Goal: Navigation & Orientation: Find specific page/section

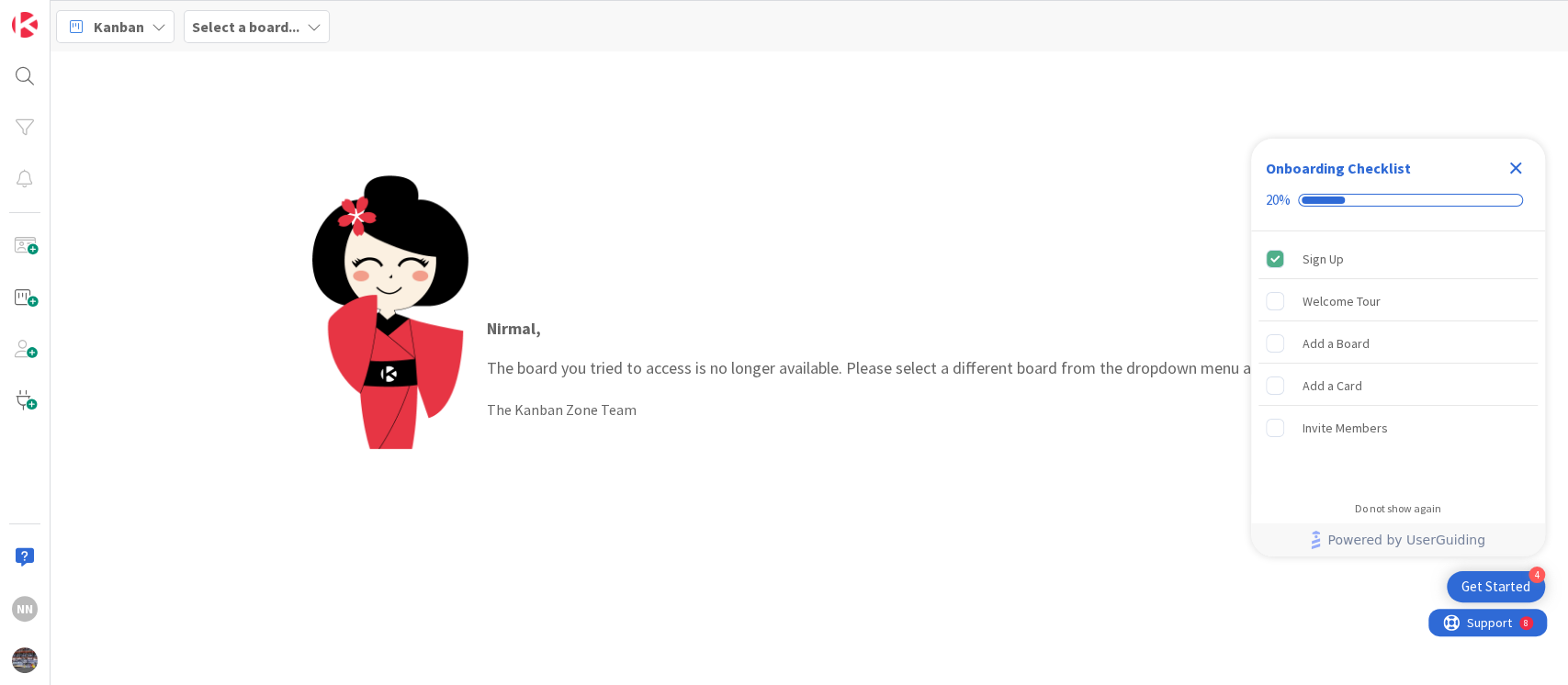
click at [1505, 159] on icon "Close Checklist" at bounding box center [1515, 168] width 22 height 22
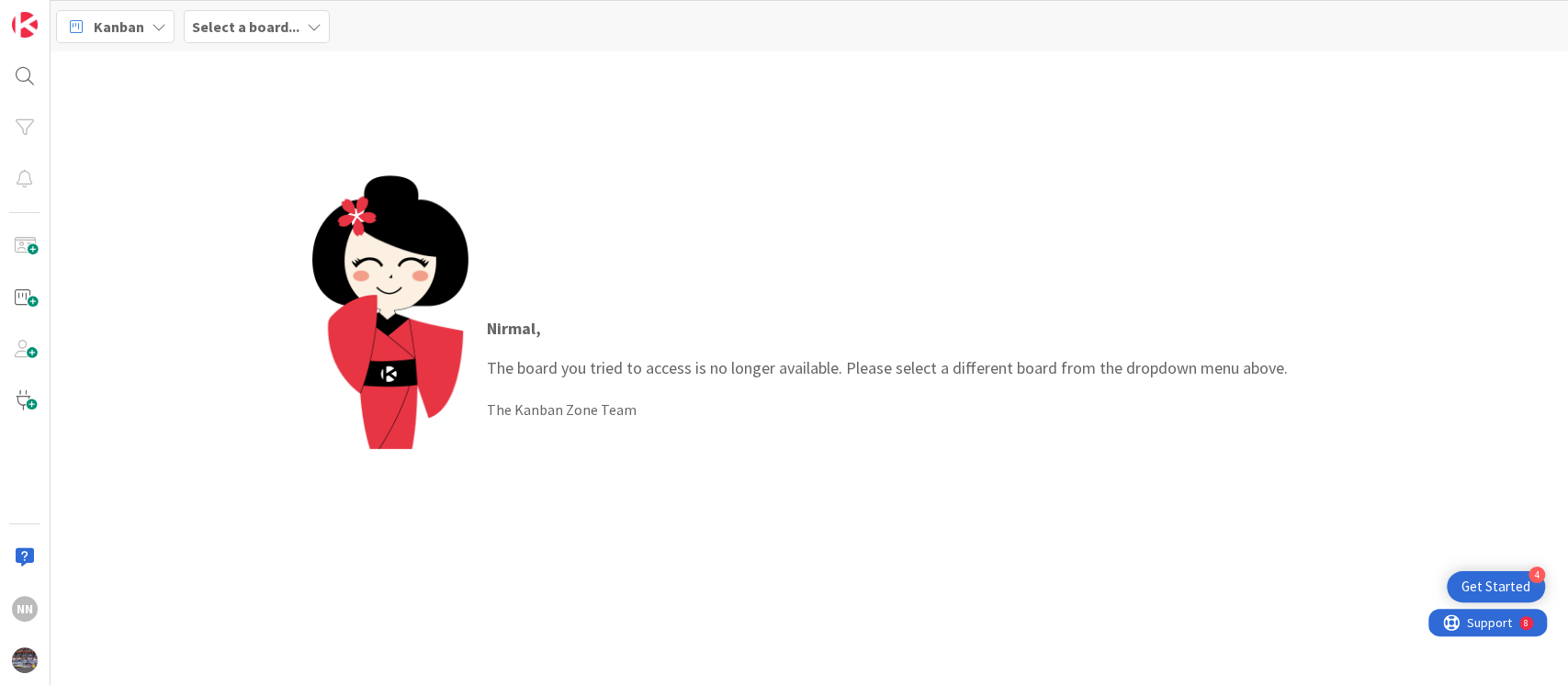
click at [272, 28] on b "Select a board..." at bounding box center [246, 26] width 108 height 19
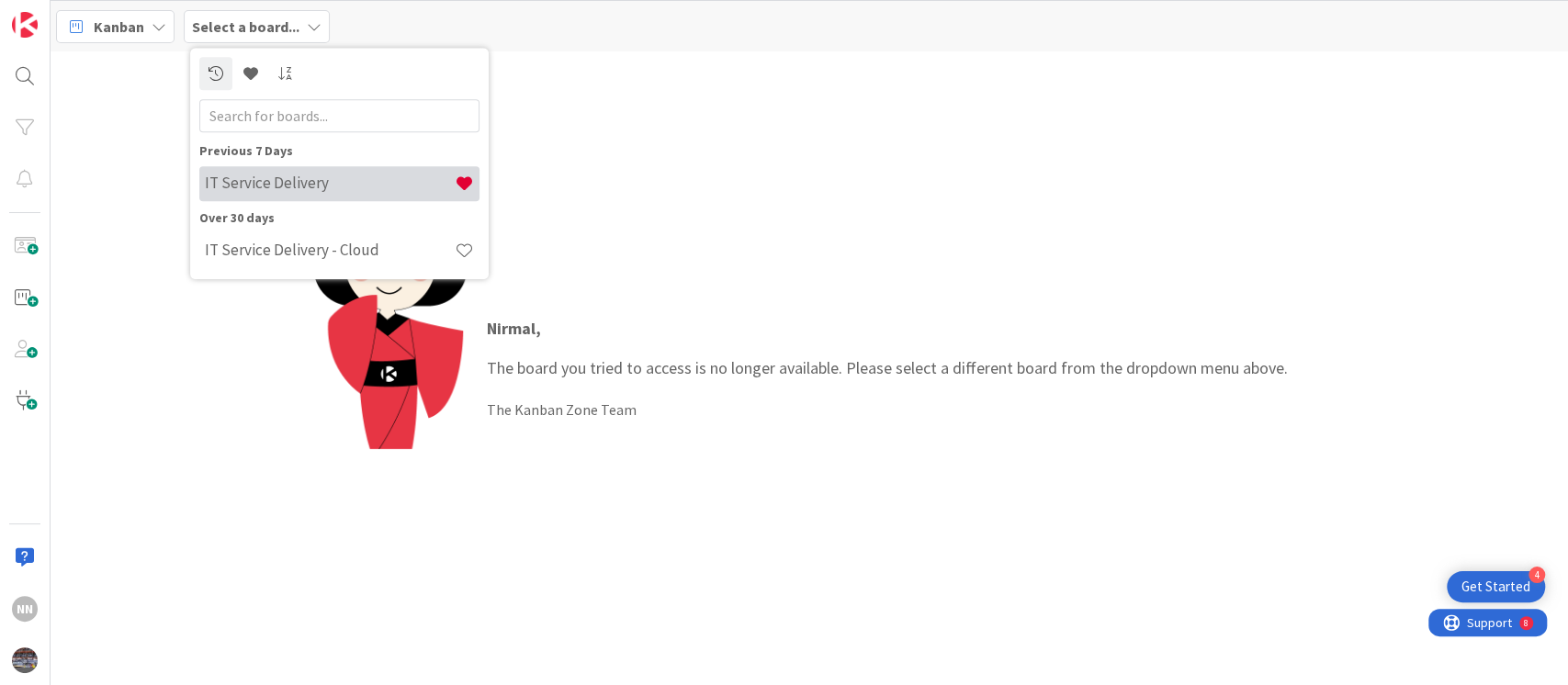
click at [234, 180] on h4 "IT Service Delivery" at bounding box center [329, 183] width 250 height 19
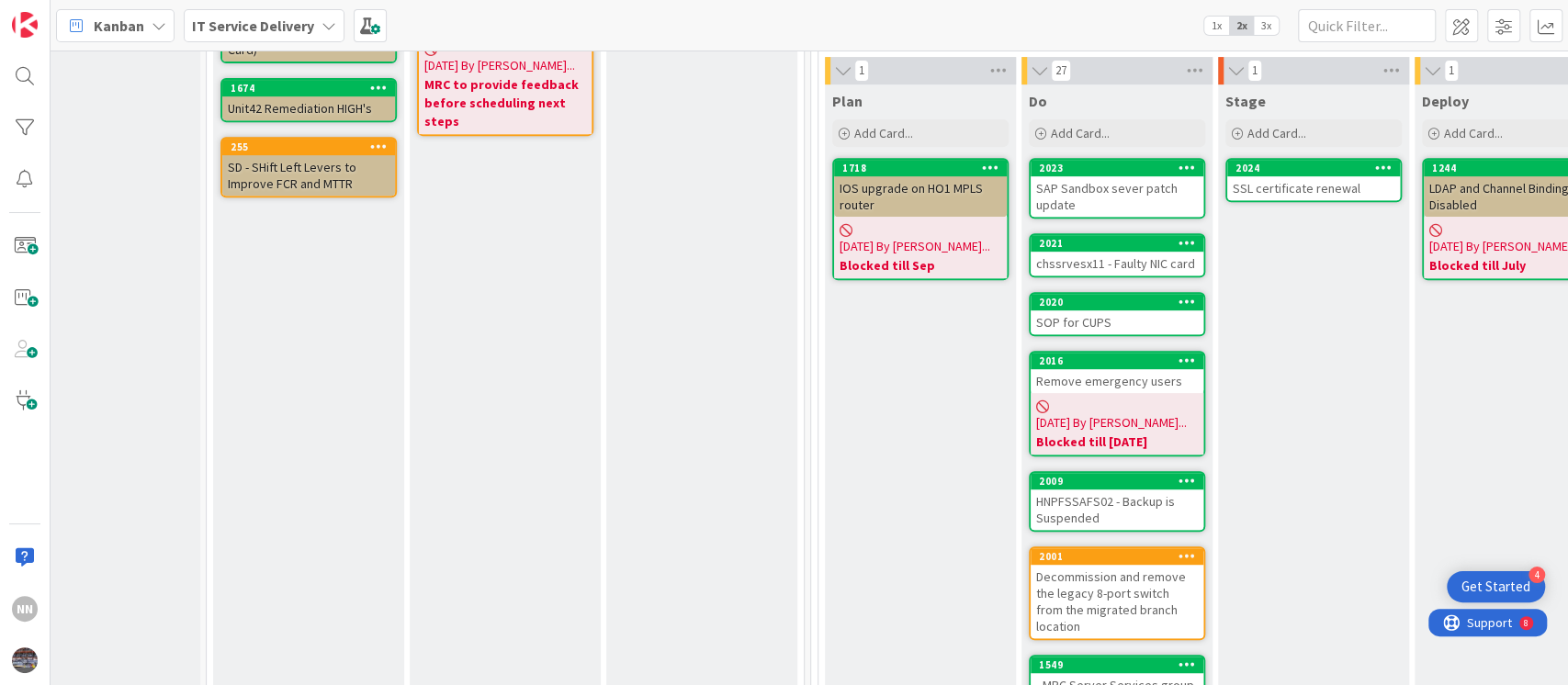
scroll to position [518, 244]
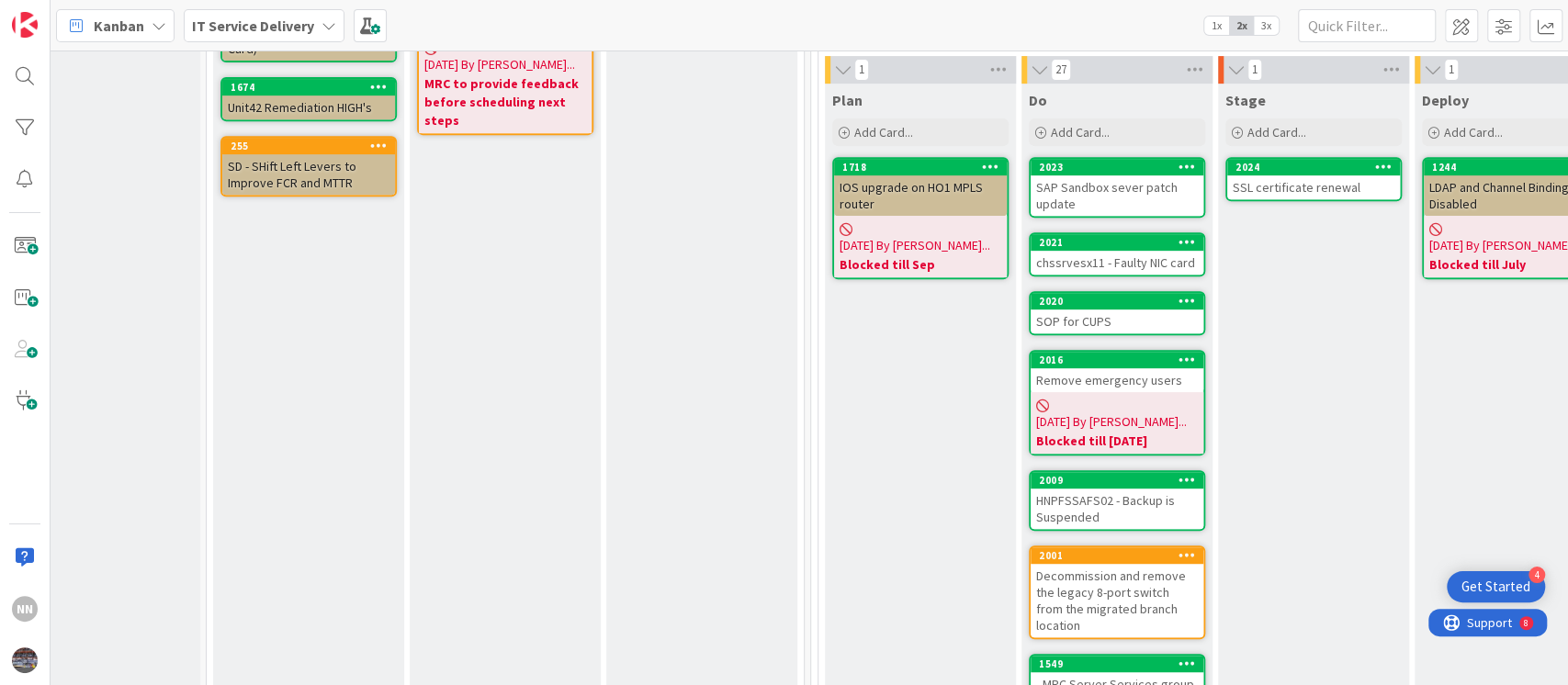
click at [1452, 187] on div "LDAP and Channel Binding Disabled" at bounding box center [1510, 195] width 173 height 40
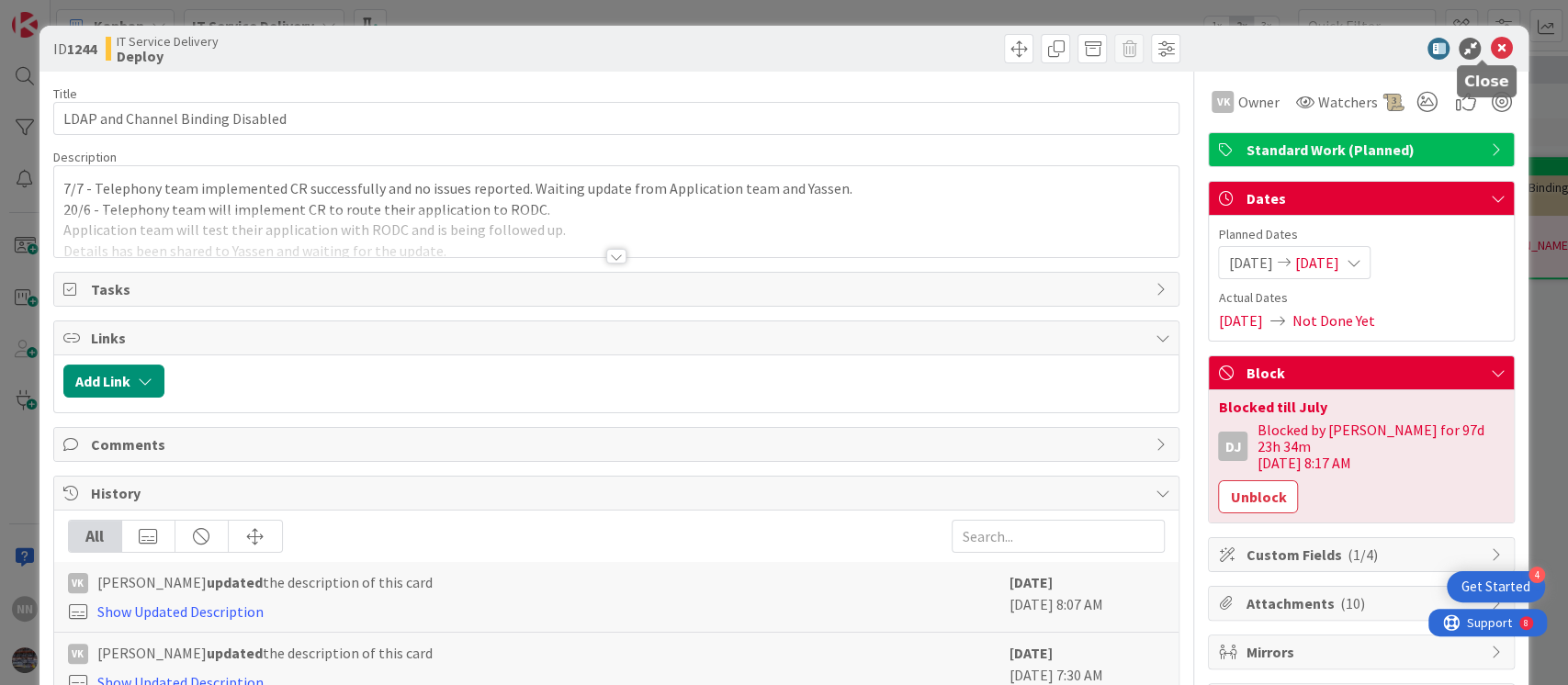
click at [1491, 53] on icon at bounding box center [1501, 48] width 22 height 22
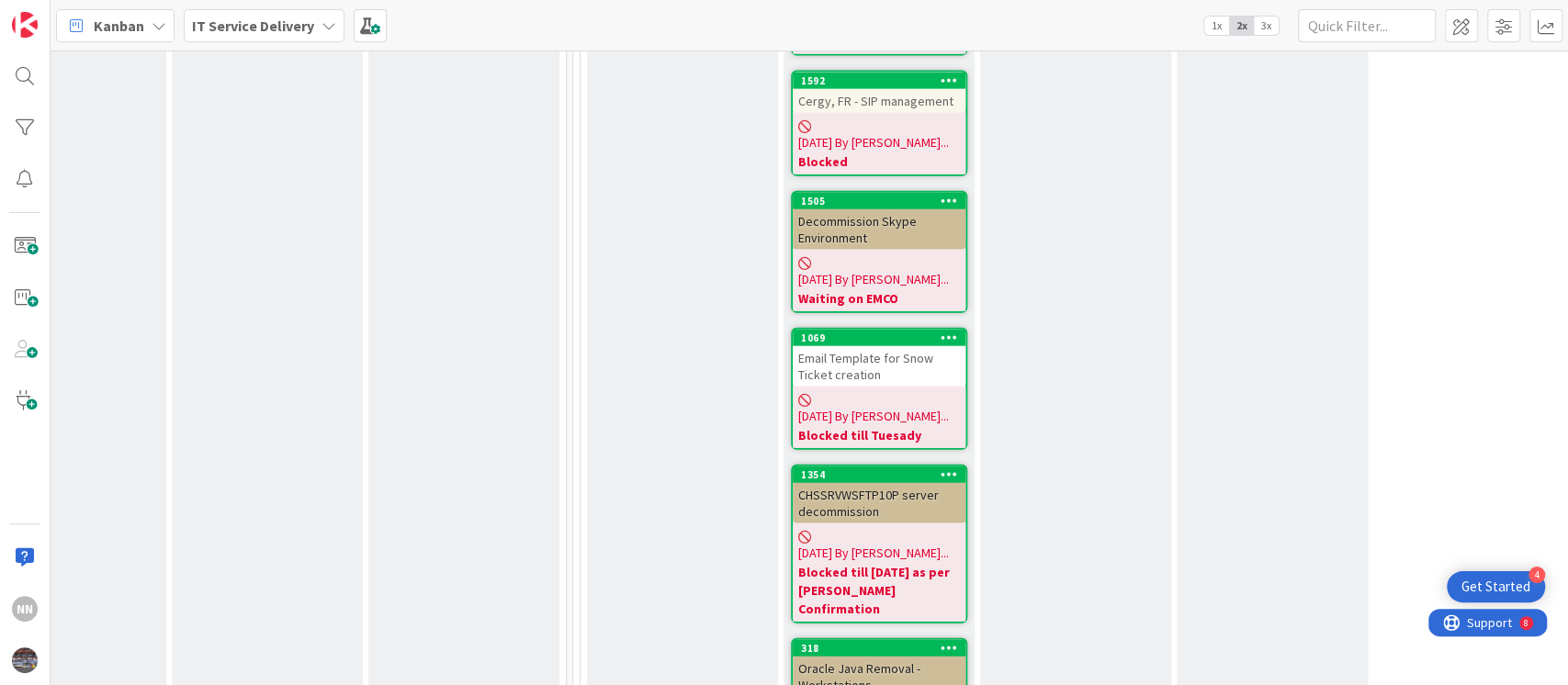
scroll to position [2869, 482]
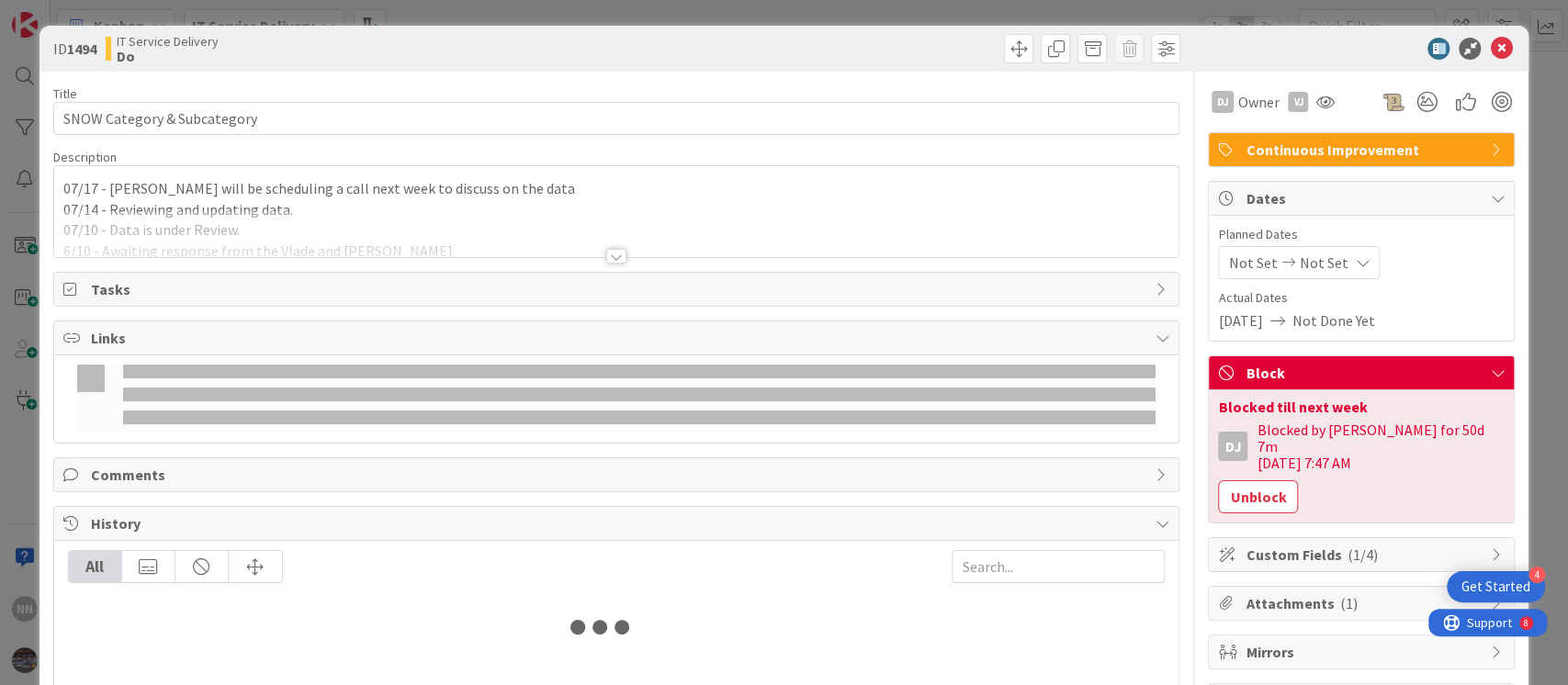
scroll to position [2905, 482]
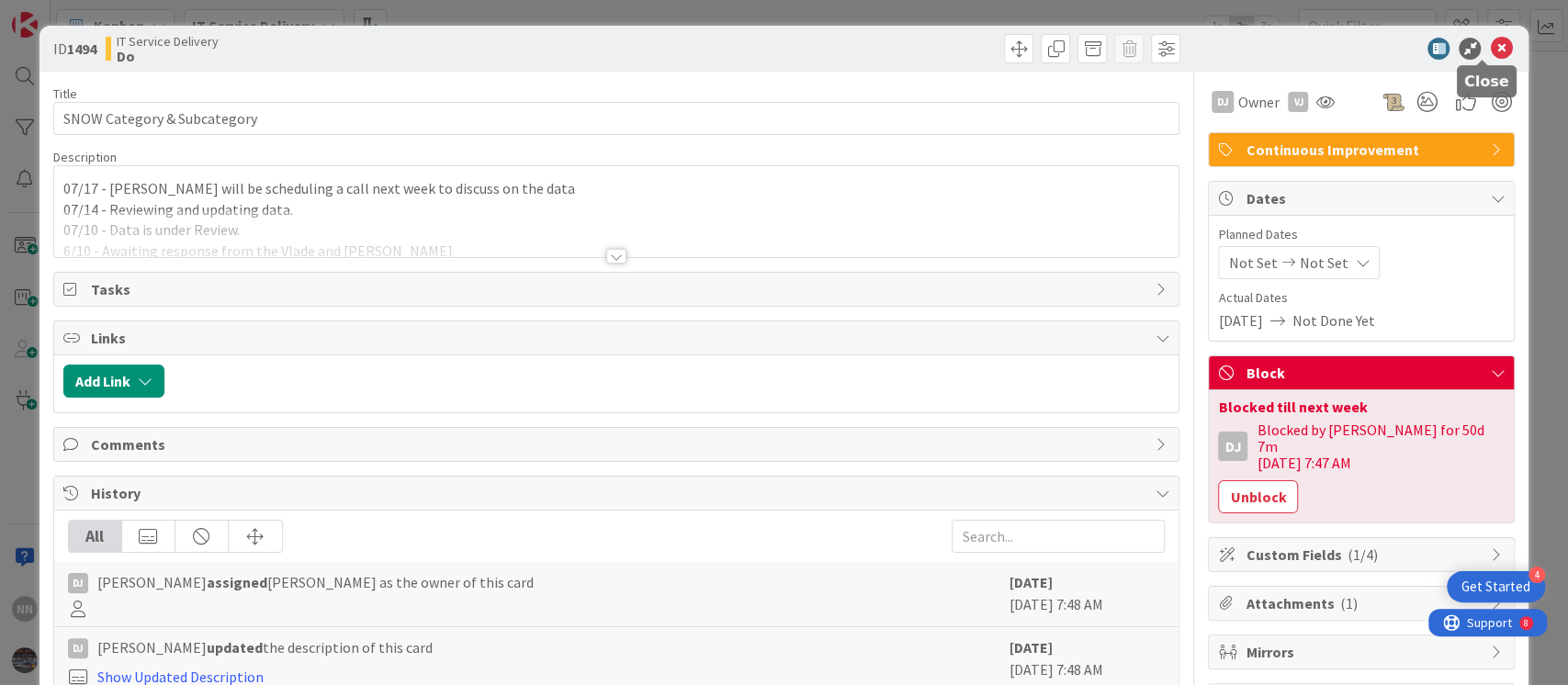
click at [1491, 45] on icon at bounding box center [1501, 48] width 22 height 22
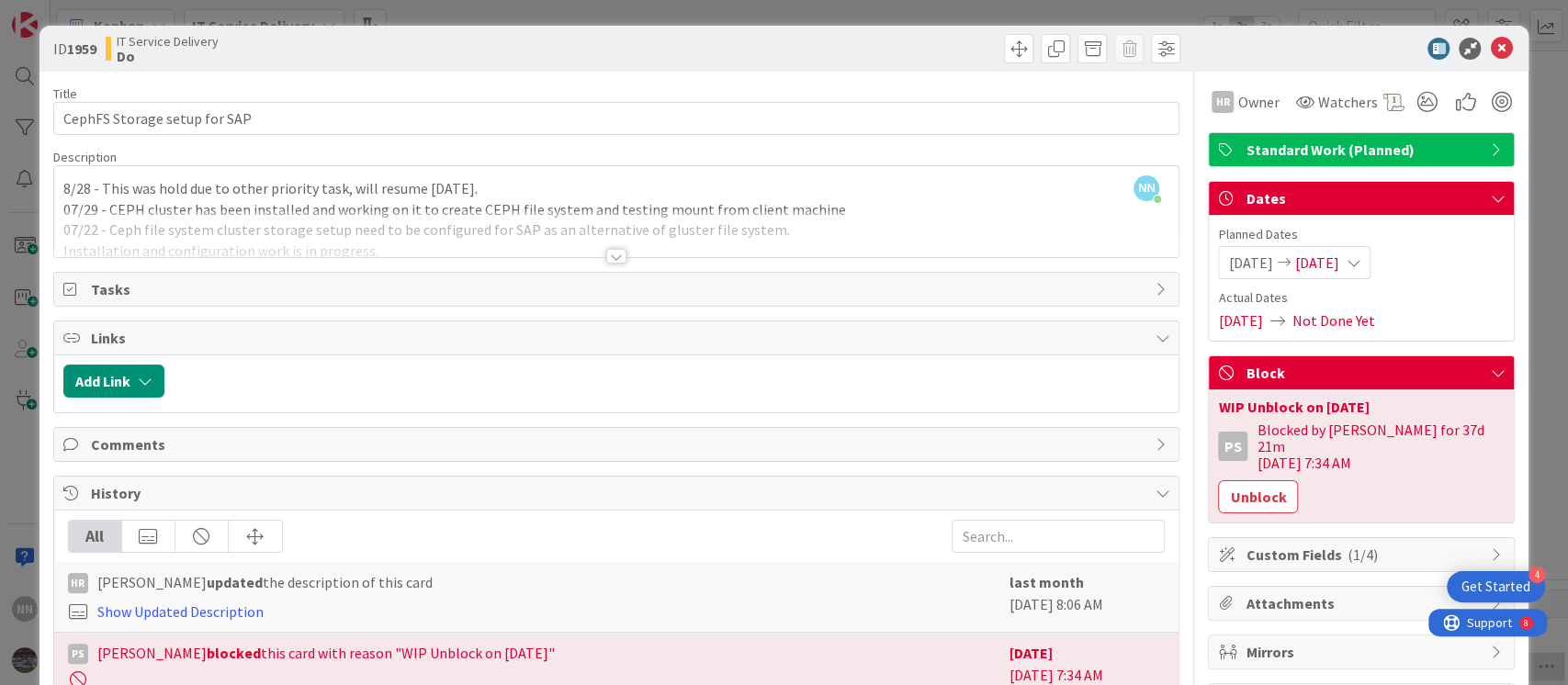
click at [606, 254] on div at bounding box center [616, 256] width 21 height 15
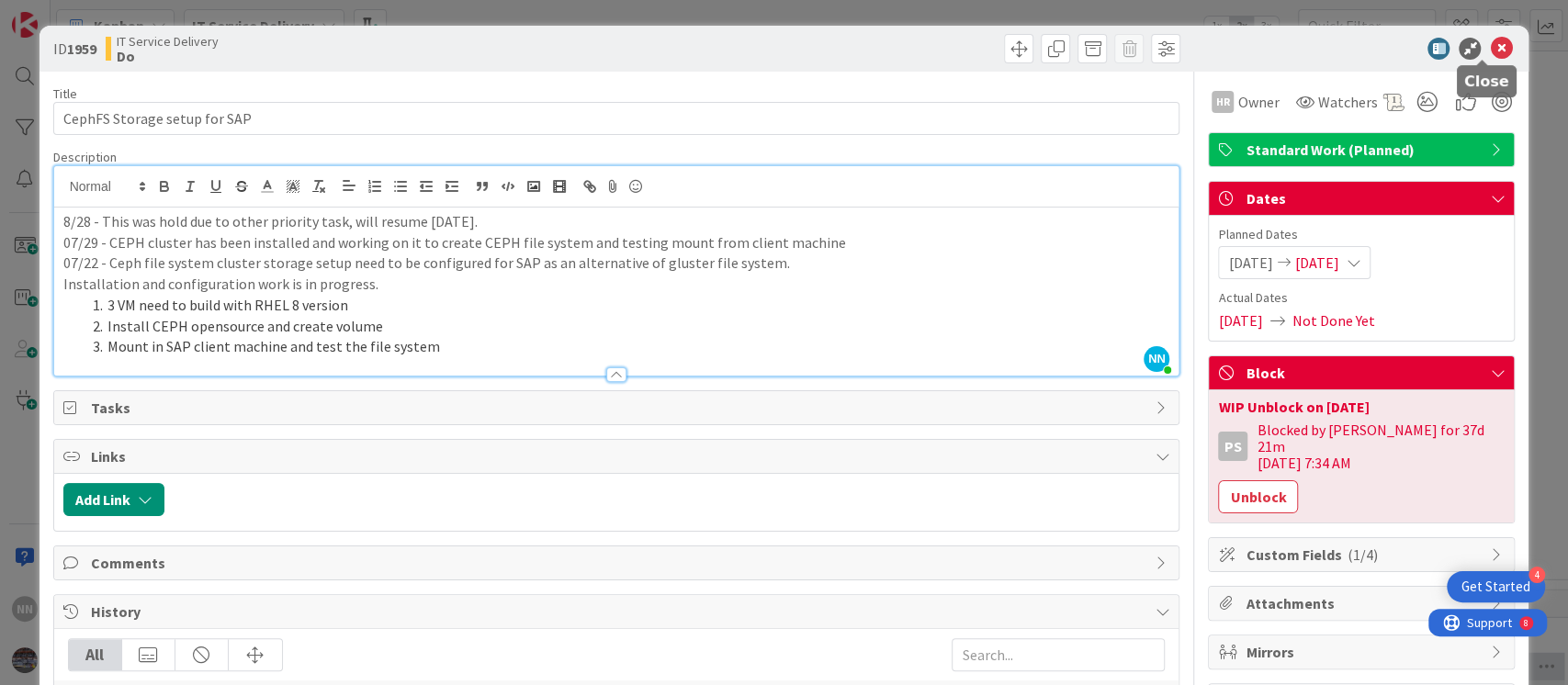
click at [1491, 48] on icon at bounding box center [1501, 48] width 22 height 22
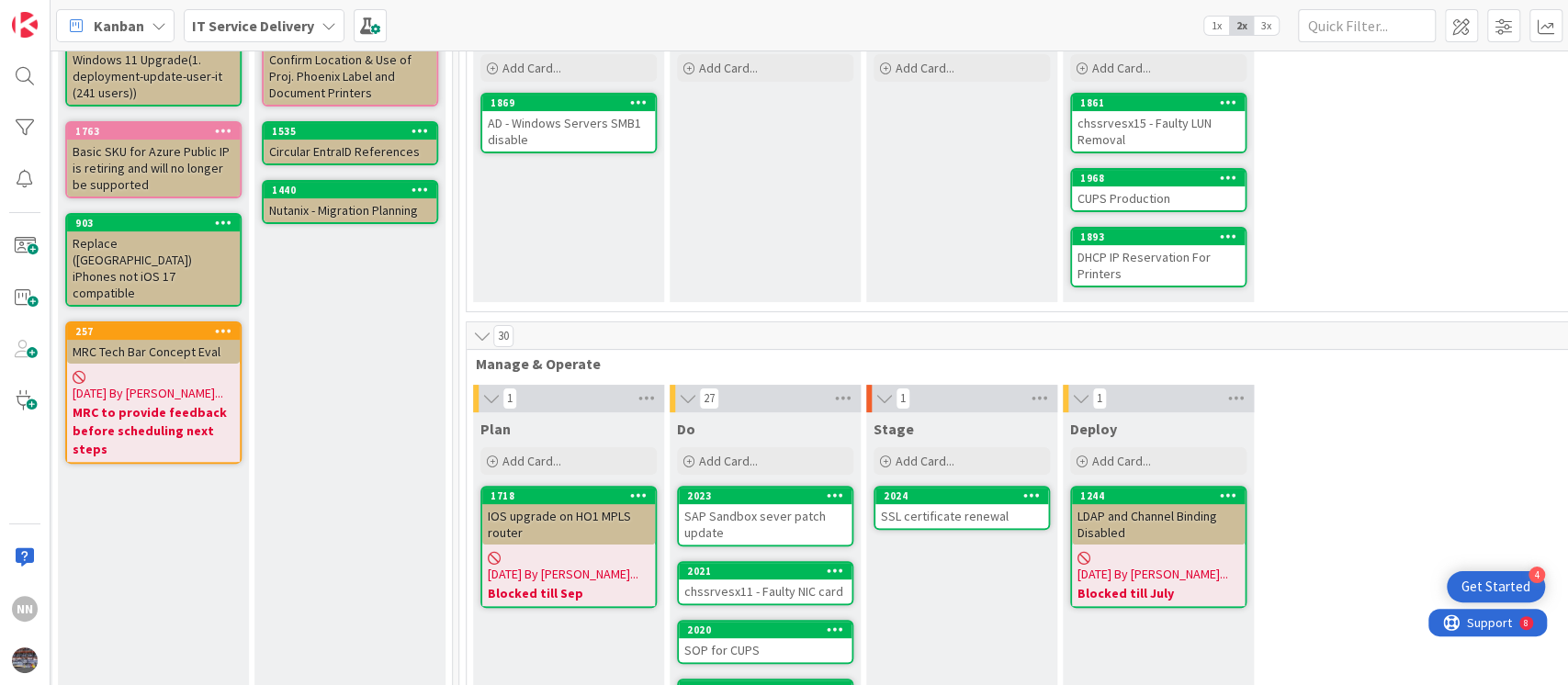
scroll to position [0, 596]
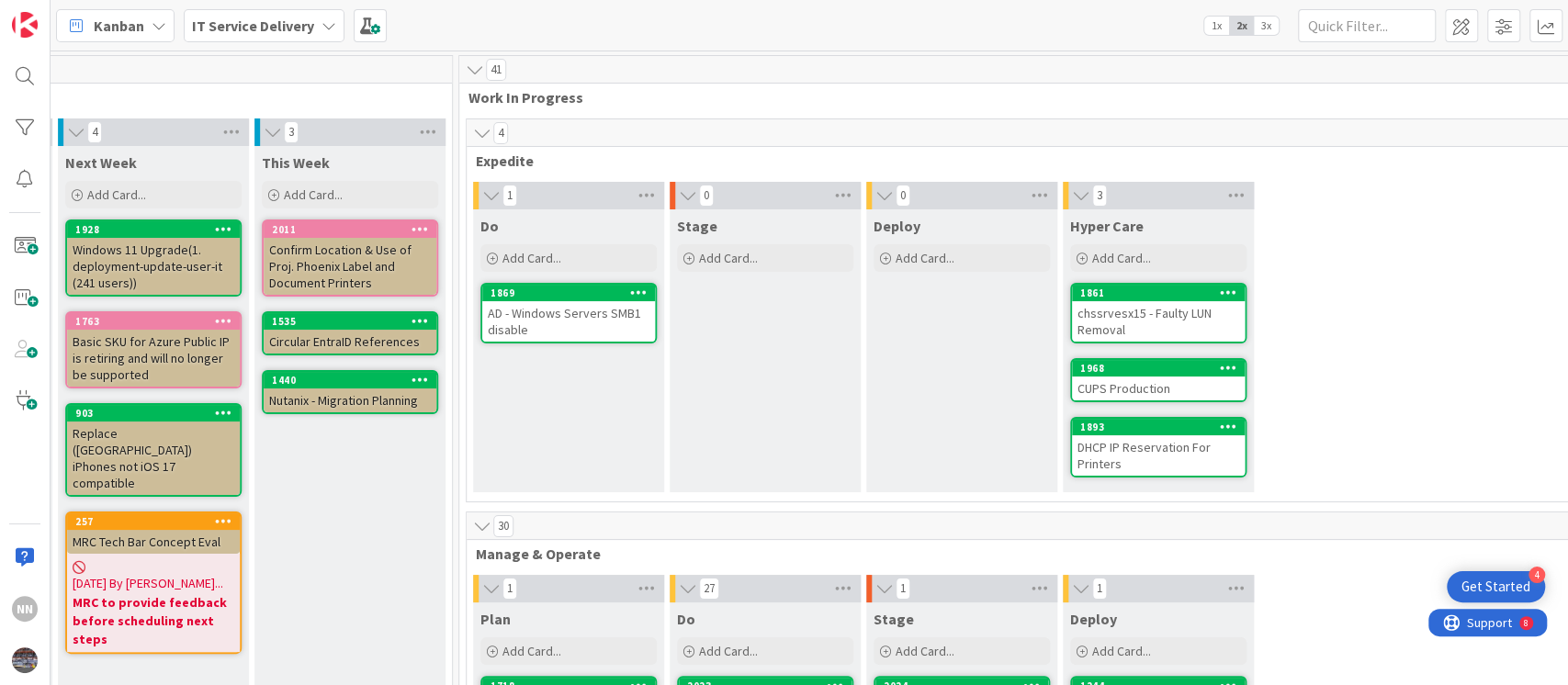
click at [588, 317] on div "AD - Windows Servers SMB1 disable" at bounding box center [569, 320] width 173 height 40
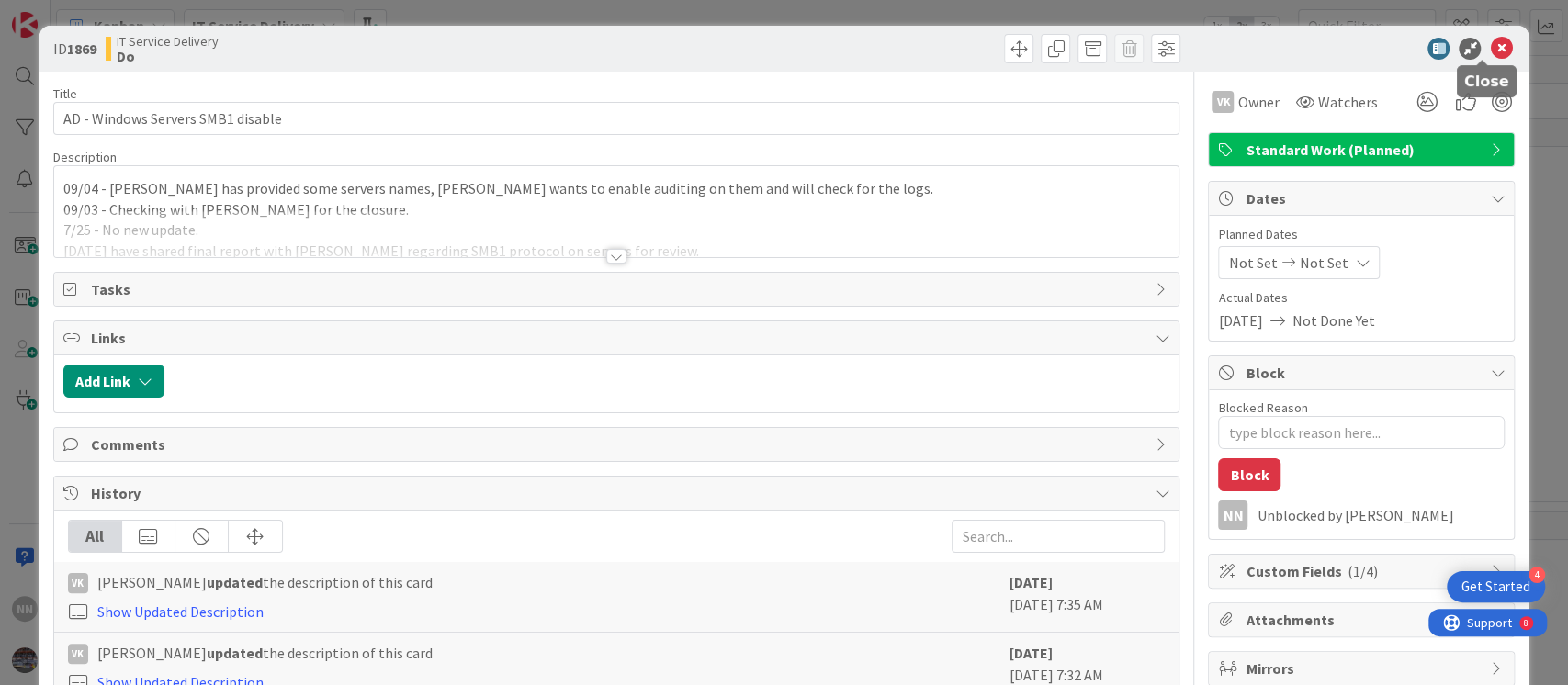
click at [1491, 51] on icon at bounding box center [1501, 48] width 22 height 22
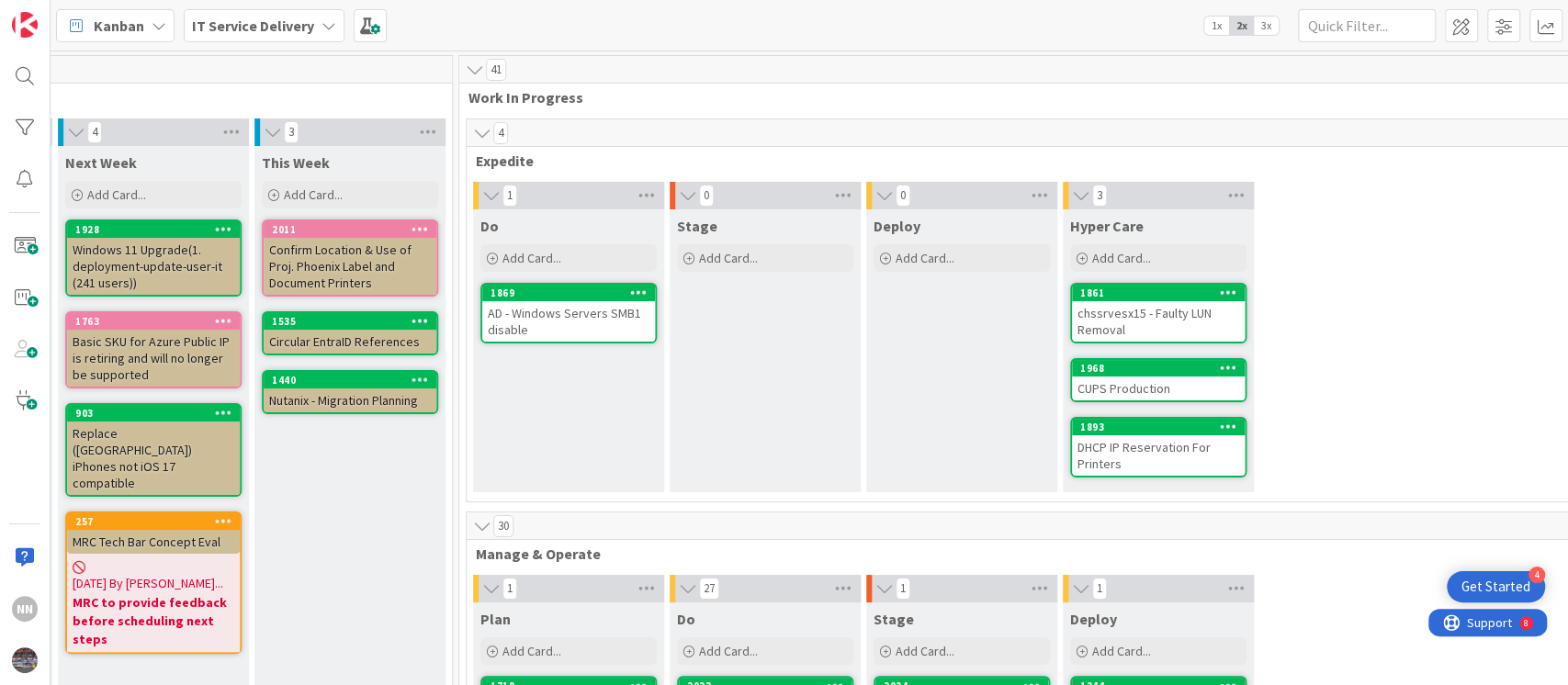
click at [1192, 327] on div "chssrvesx15 - Faulty LUN Removal" at bounding box center [1158, 320] width 173 height 40
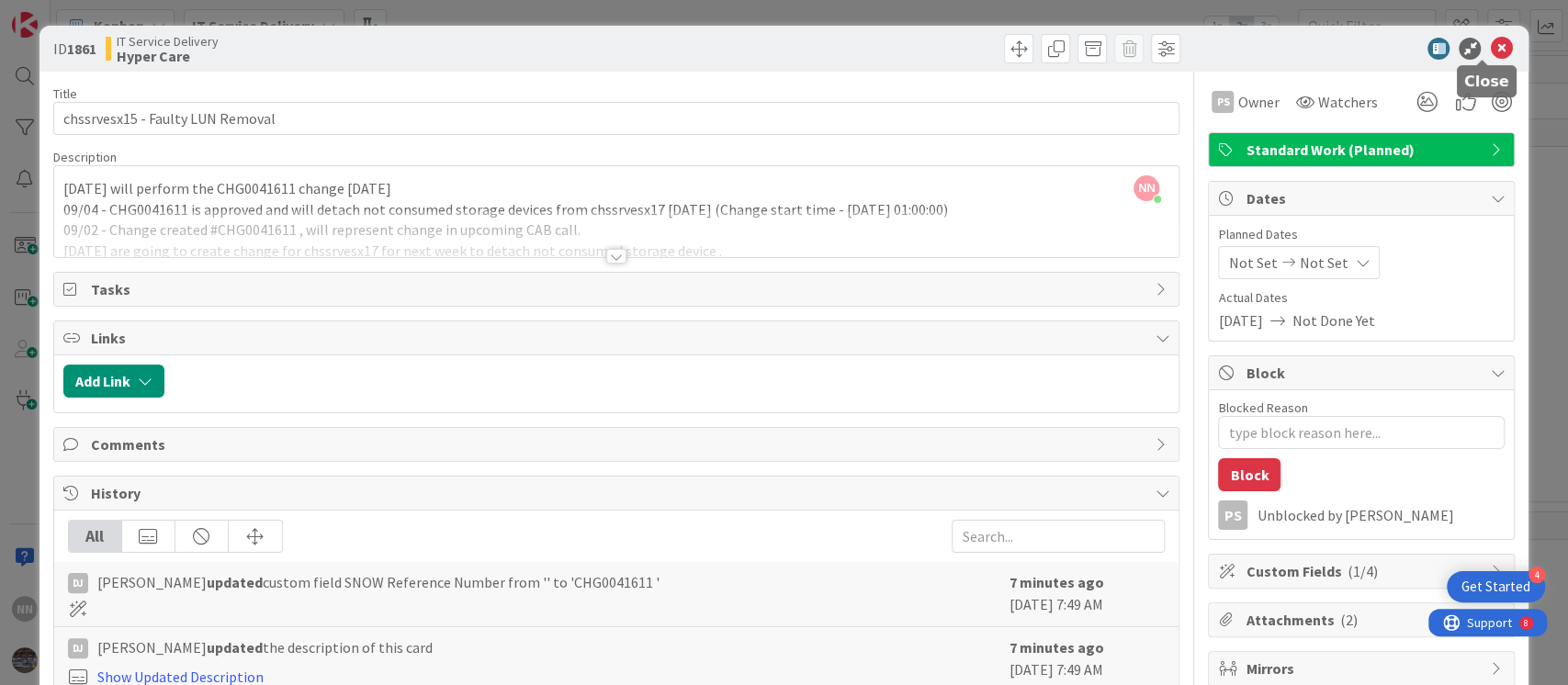
click at [1491, 50] on icon at bounding box center [1501, 48] width 22 height 22
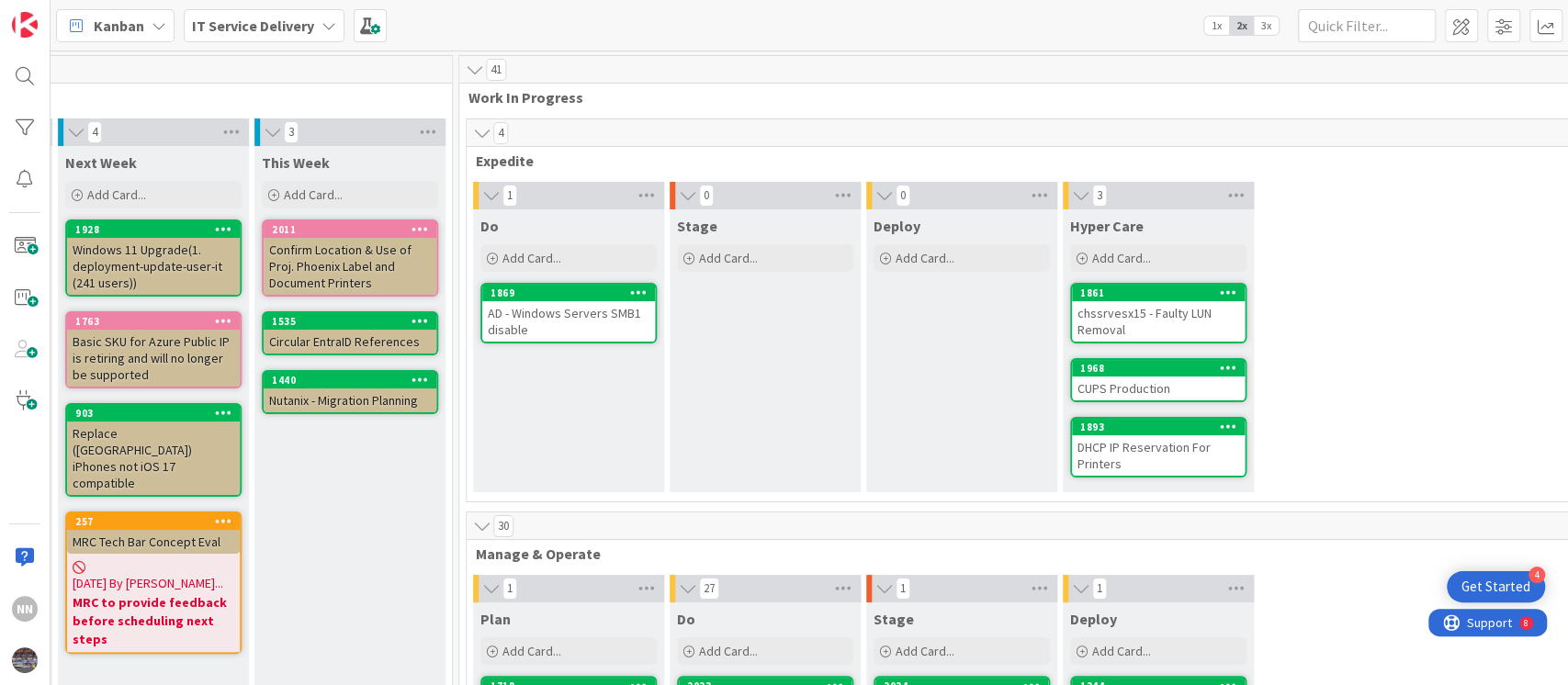
click at [1169, 385] on div "CUPS Production" at bounding box center [1158, 388] width 173 height 24
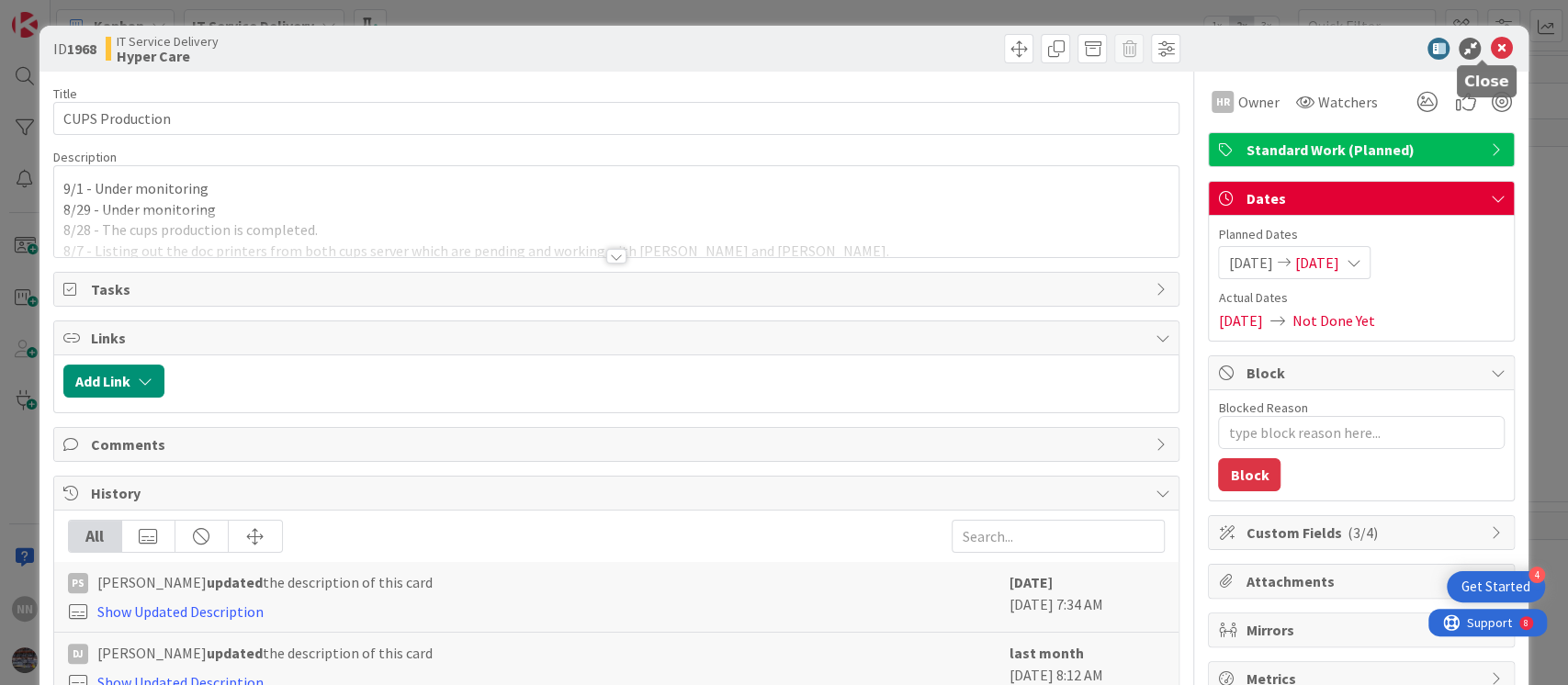
click at [1491, 44] on icon at bounding box center [1501, 48] width 22 height 22
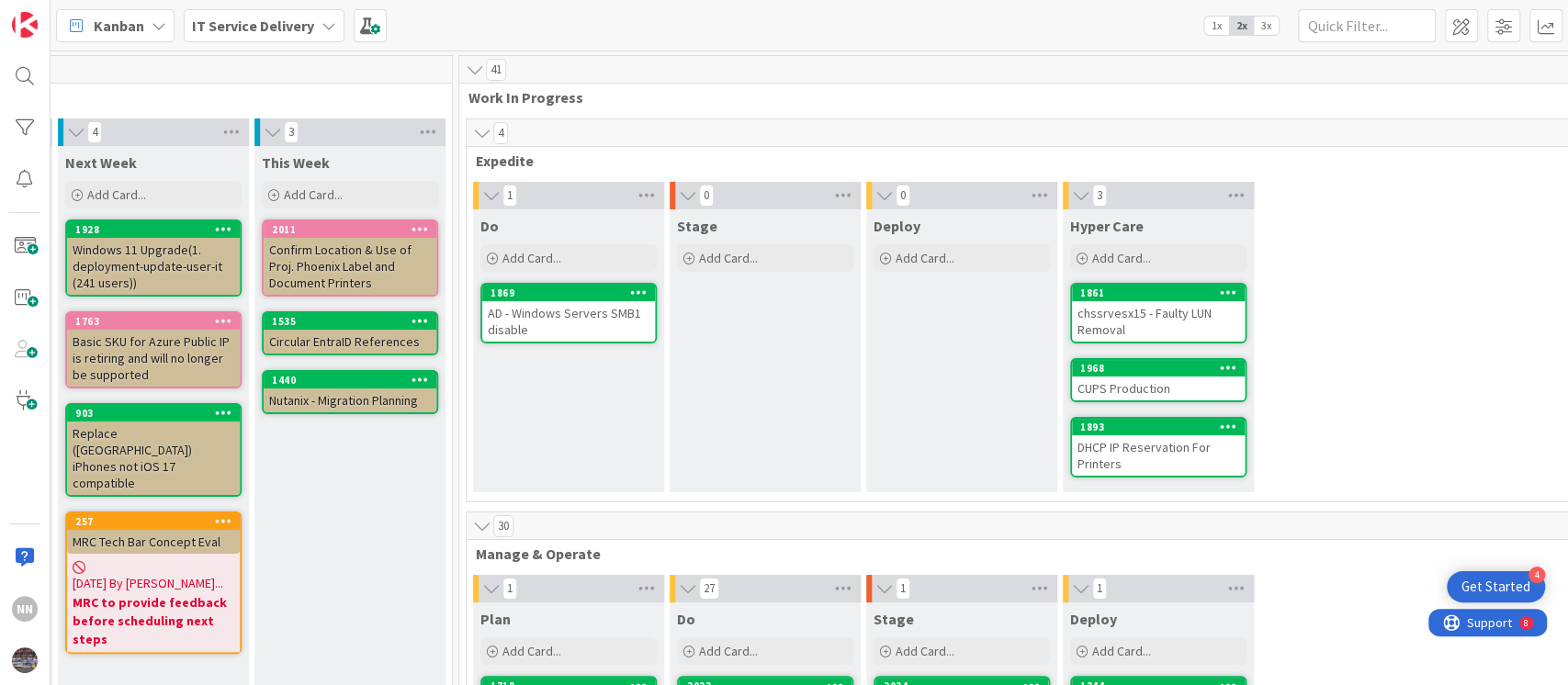
click at [1127, 450] on div "DHCP IP Reservation For Printers" at bounding box center [1158, 455] width 173 height 40
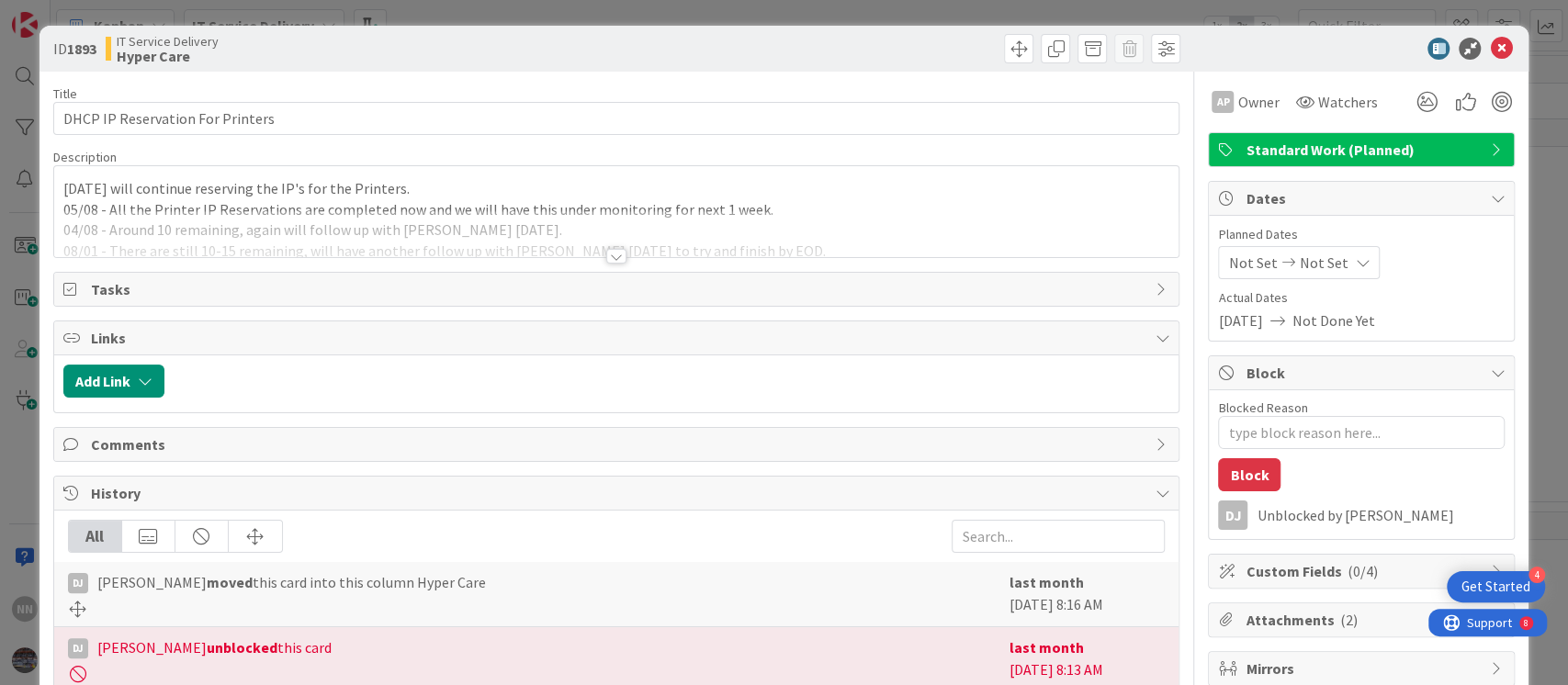
click at [1496, 40] on div "ID 1893 IT Service Delivery Hyper Care" at bounding box center [784, 48] width 1491 height 46
click at [1491, 51] on icon at bounding box center [1501, 48] width 22 height 22
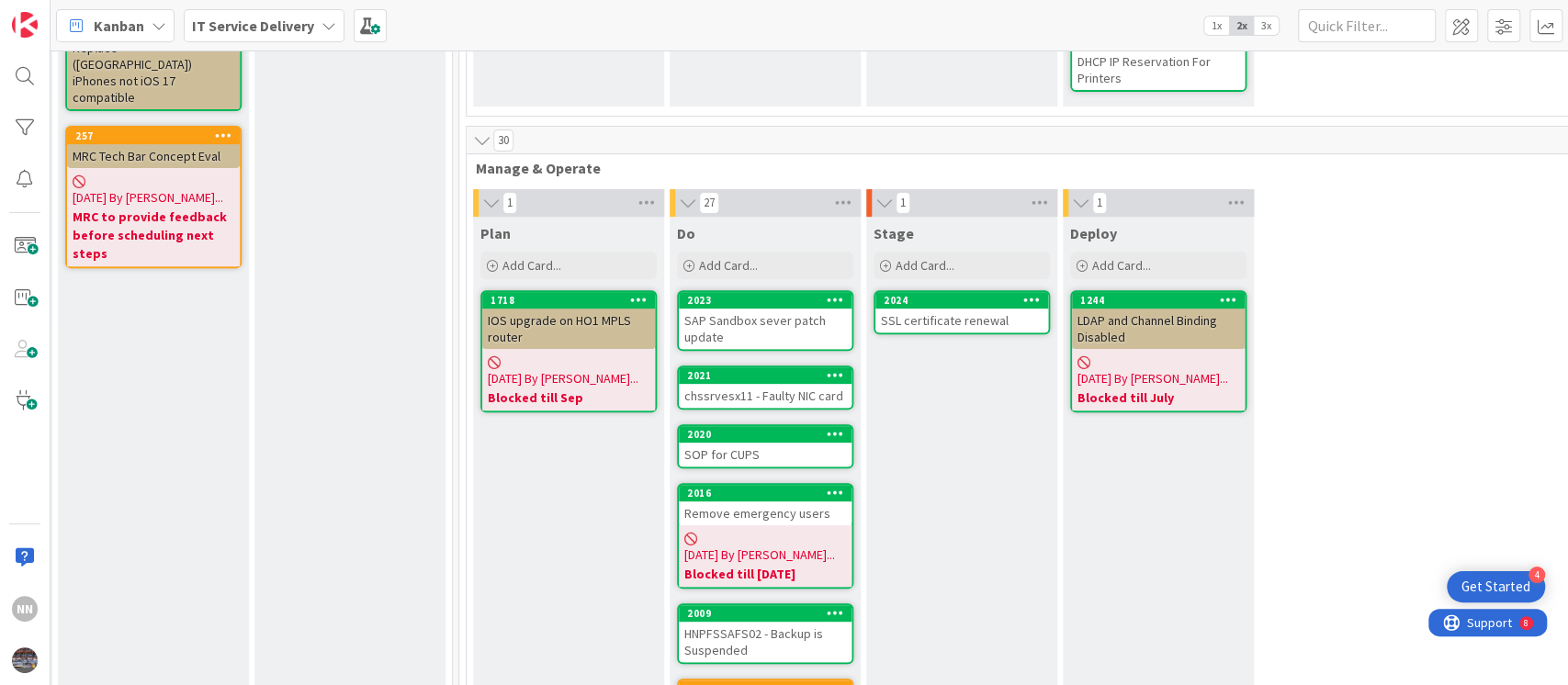
scroll to position [389, 596]
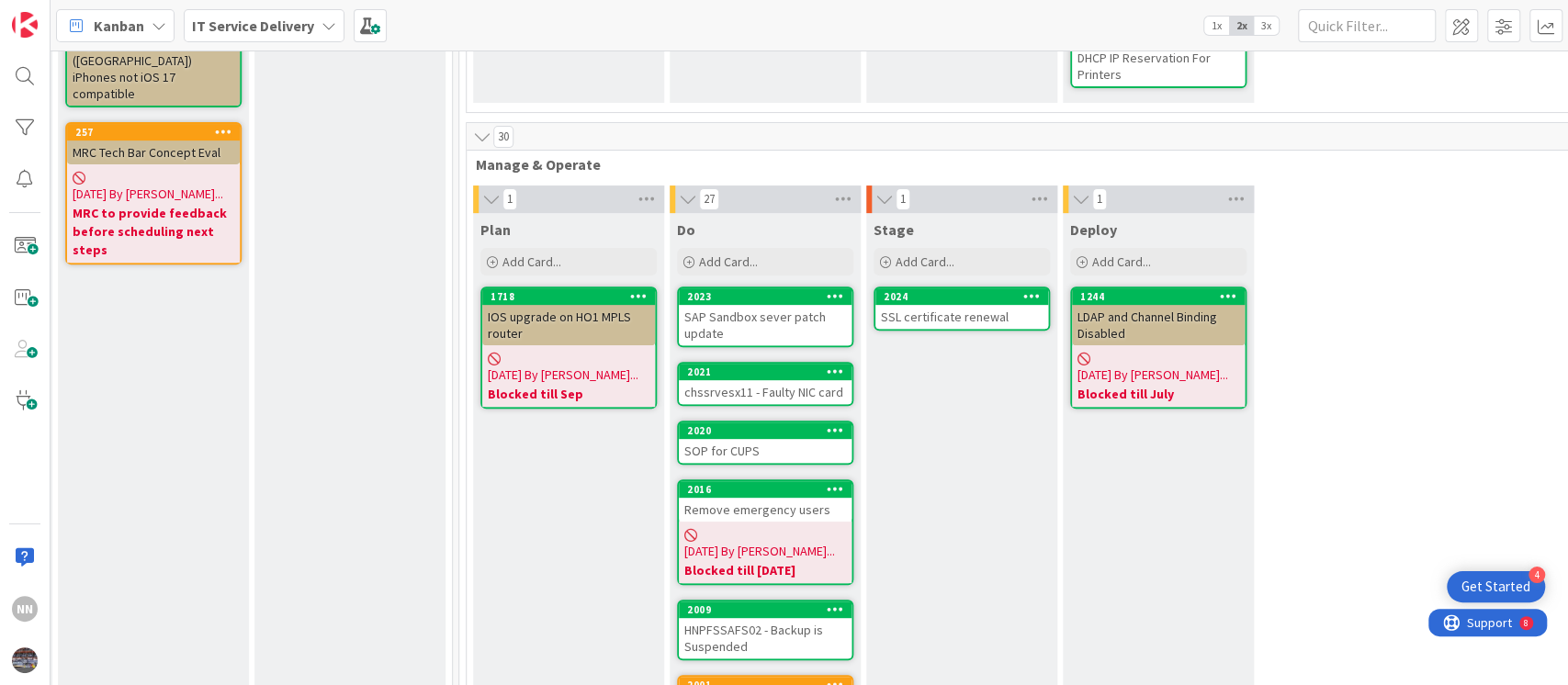
click at [577, 329] on div "IOS upgrade on HO1 MPLS router" at bounding box center [569, 324] width 173 height 40
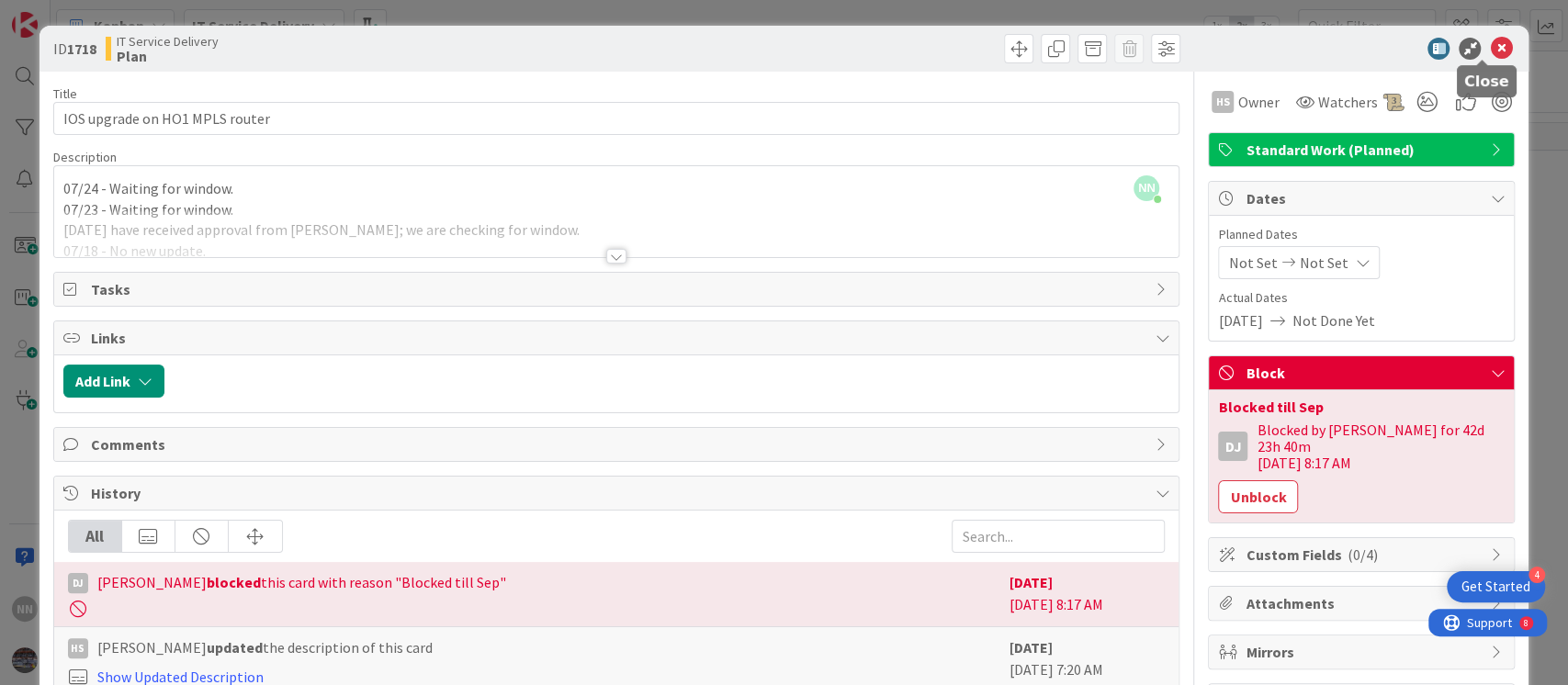
click at [1491, 46] on icon at bounding box center [1501, 48] width 22 height 22
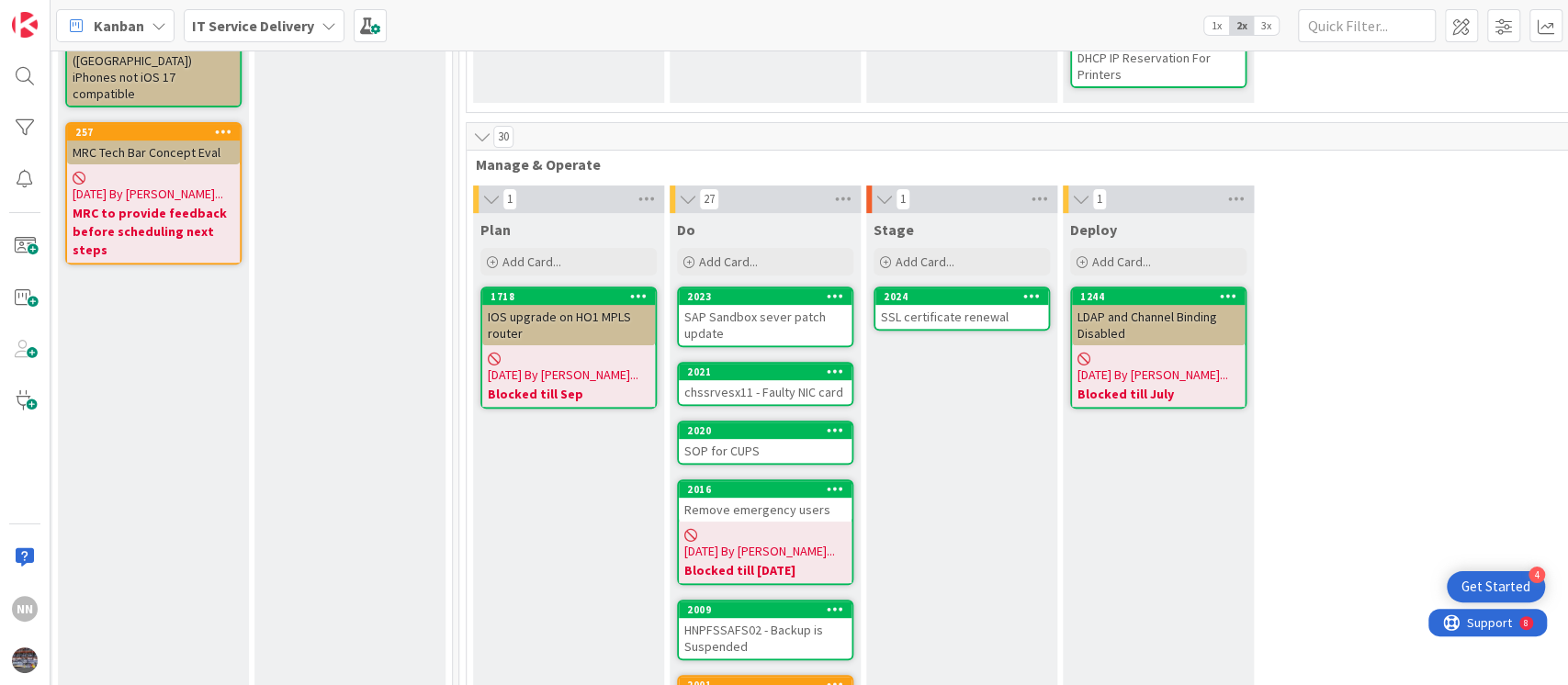
click at [1115, 333] on div "LDAP and Channel Binding Disabled" at bounding box center [1158, 324] width 173 height 40
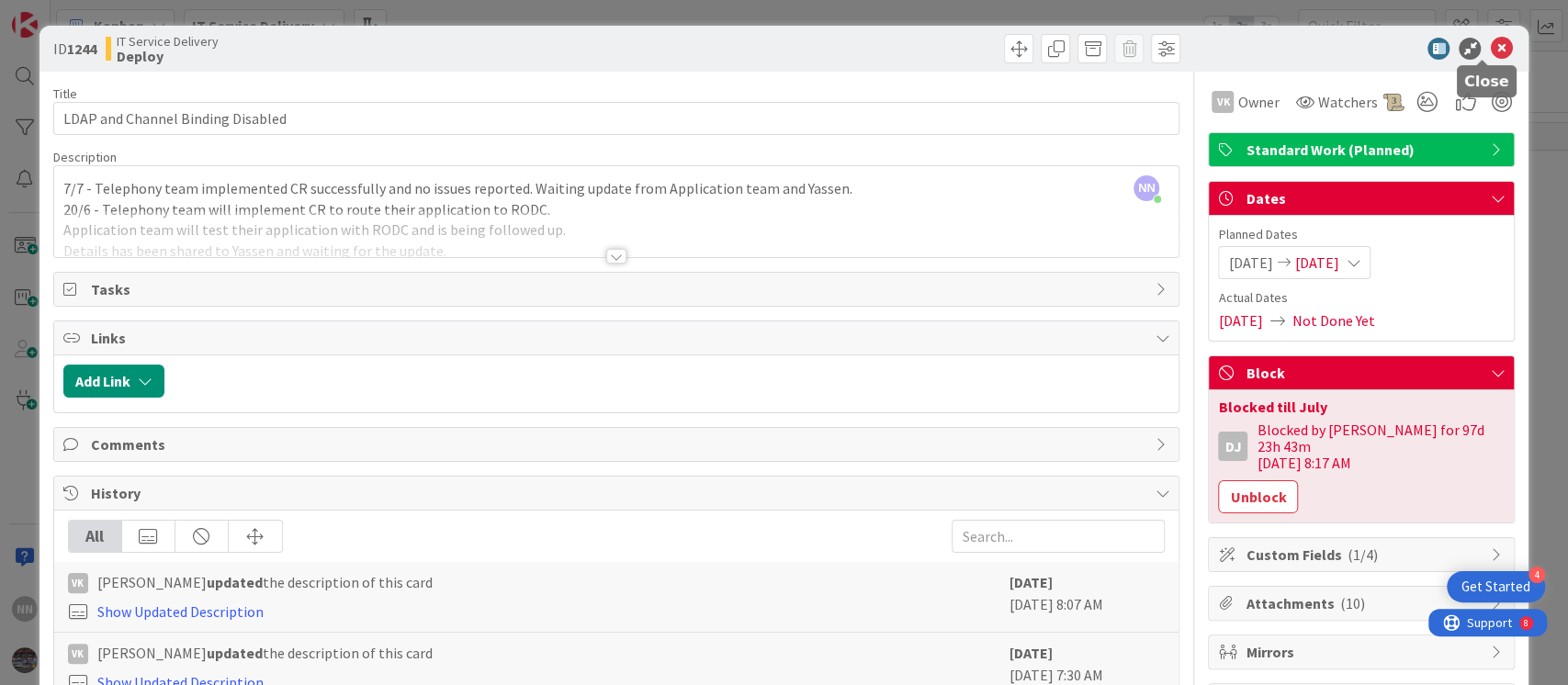
click at [1491, 53] on icon at bounding box center [1501, 48] width 22 height 22
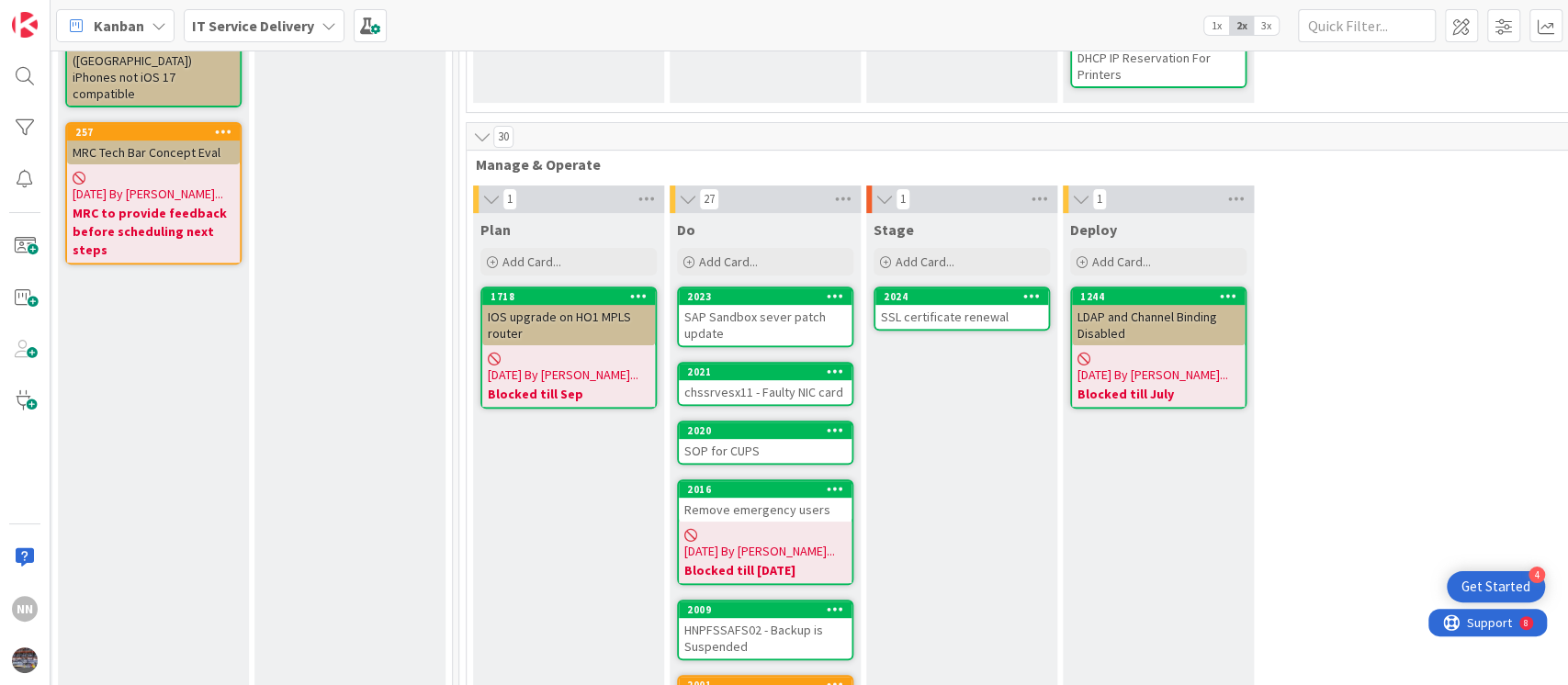
click at [926, 318] on div "SSL certificate renewal" at bounding box center [962, 317] width 173 height 24
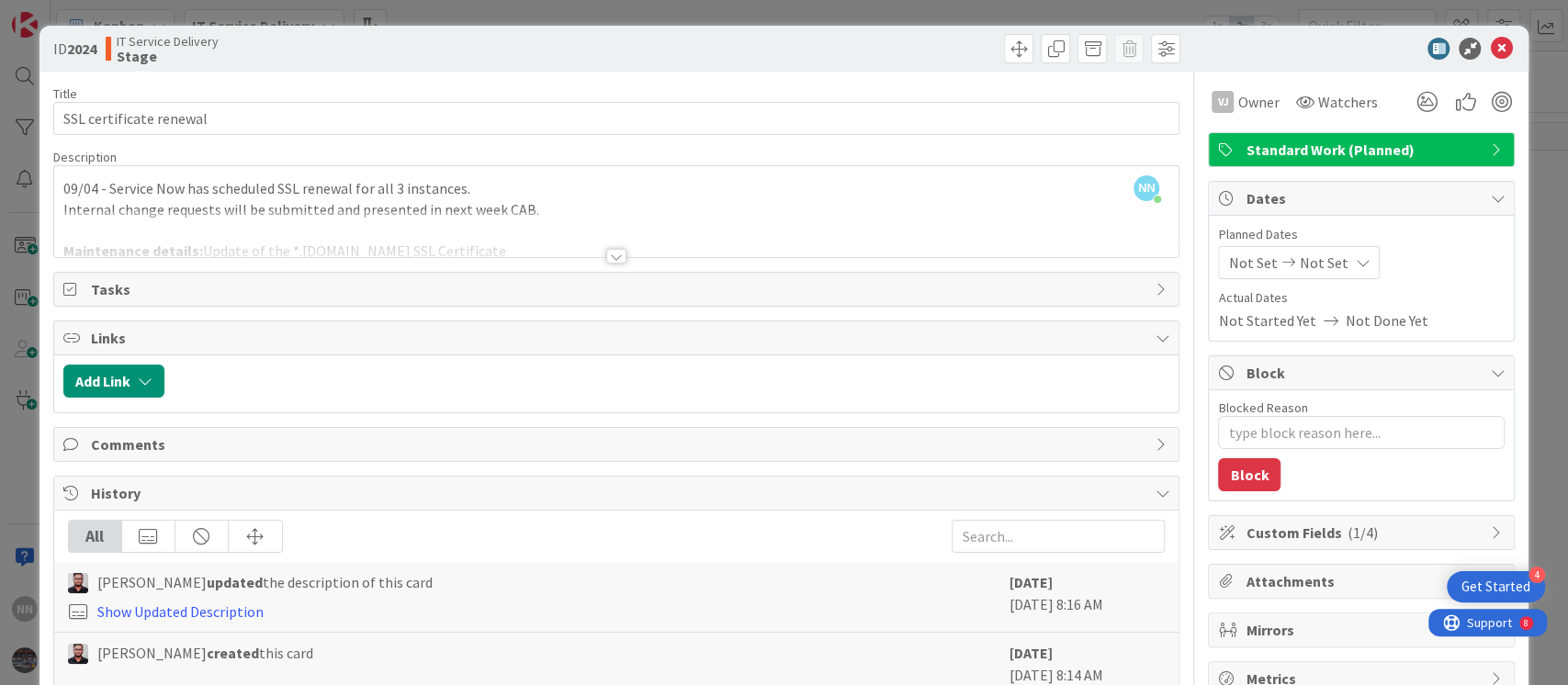
click at [612, 251] on div at bounding box center [616, 256] width 21 height 15
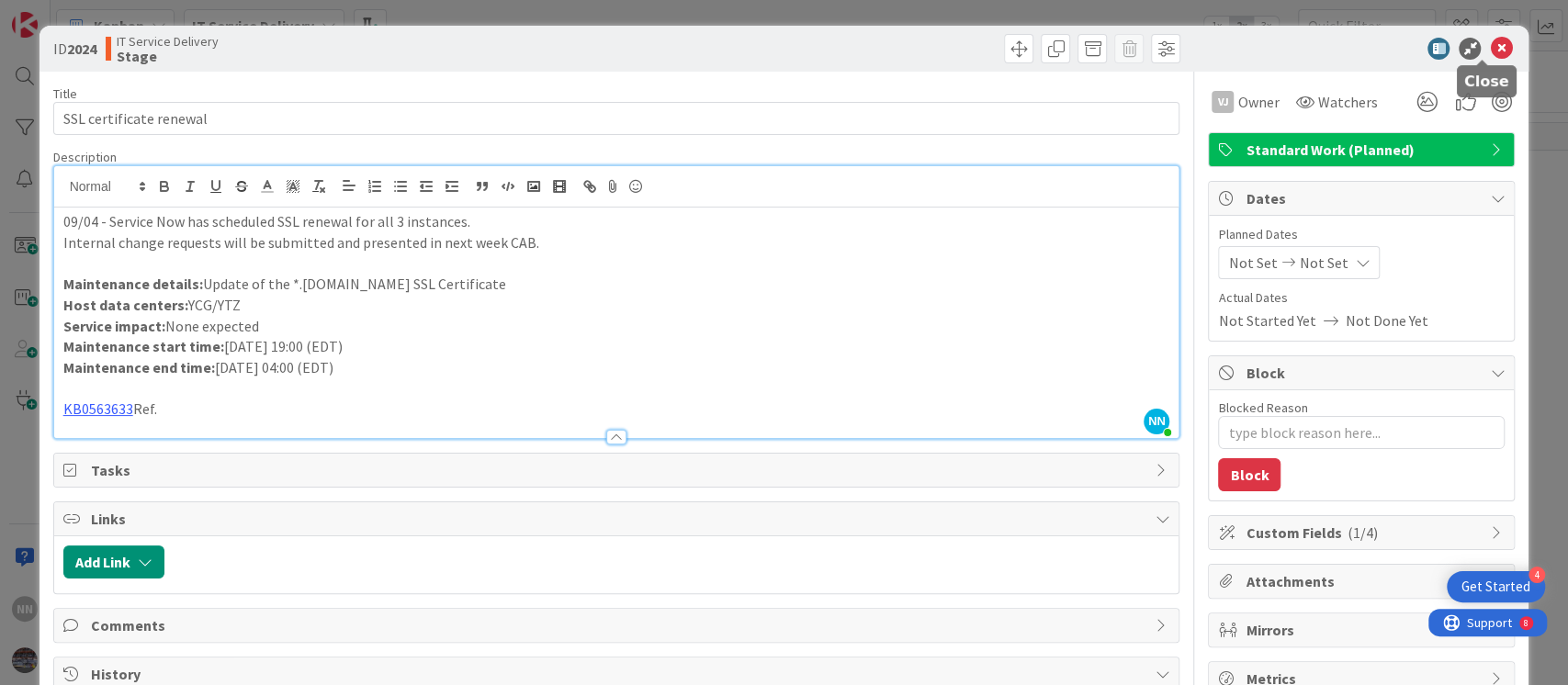
click at [1491, 49] on icon at bounding box center [1501, 48] width 22 height 22
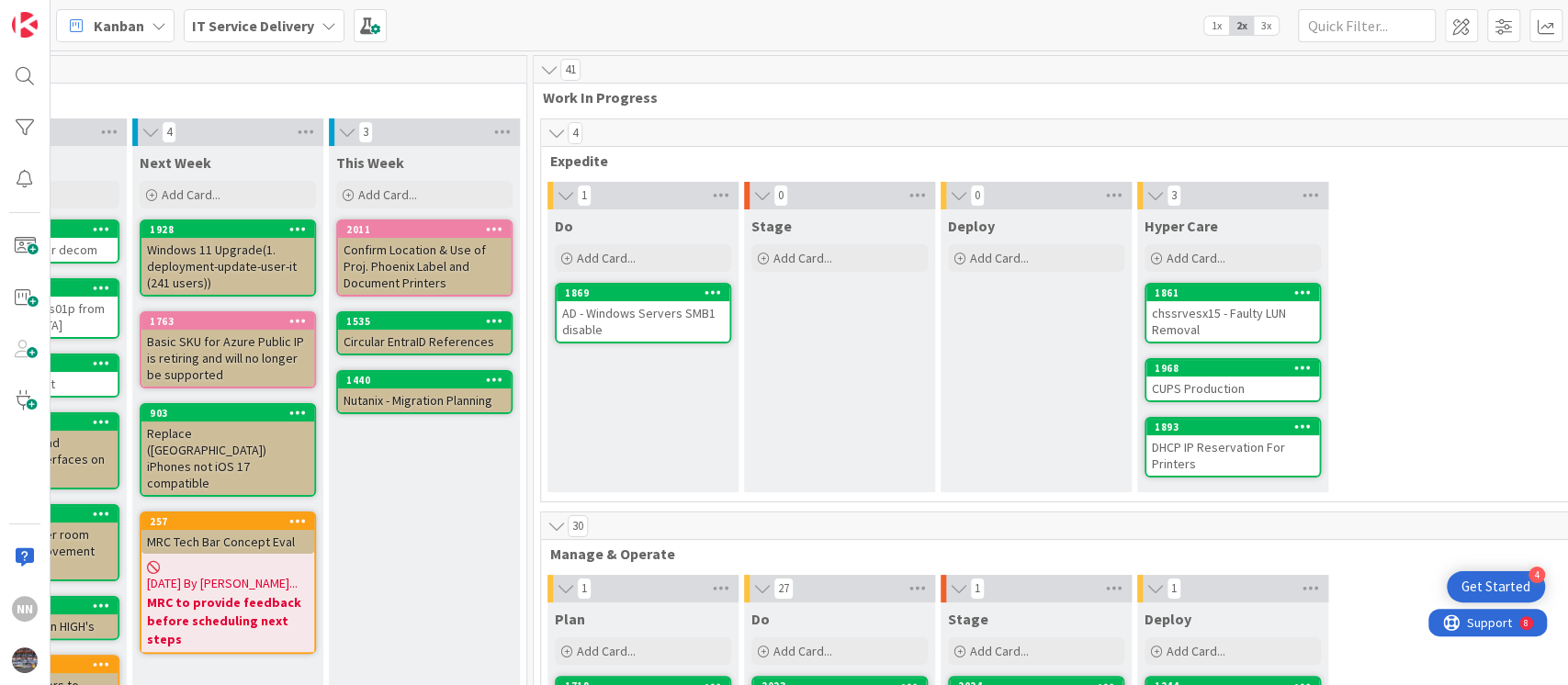
scroll to position [0, 516]
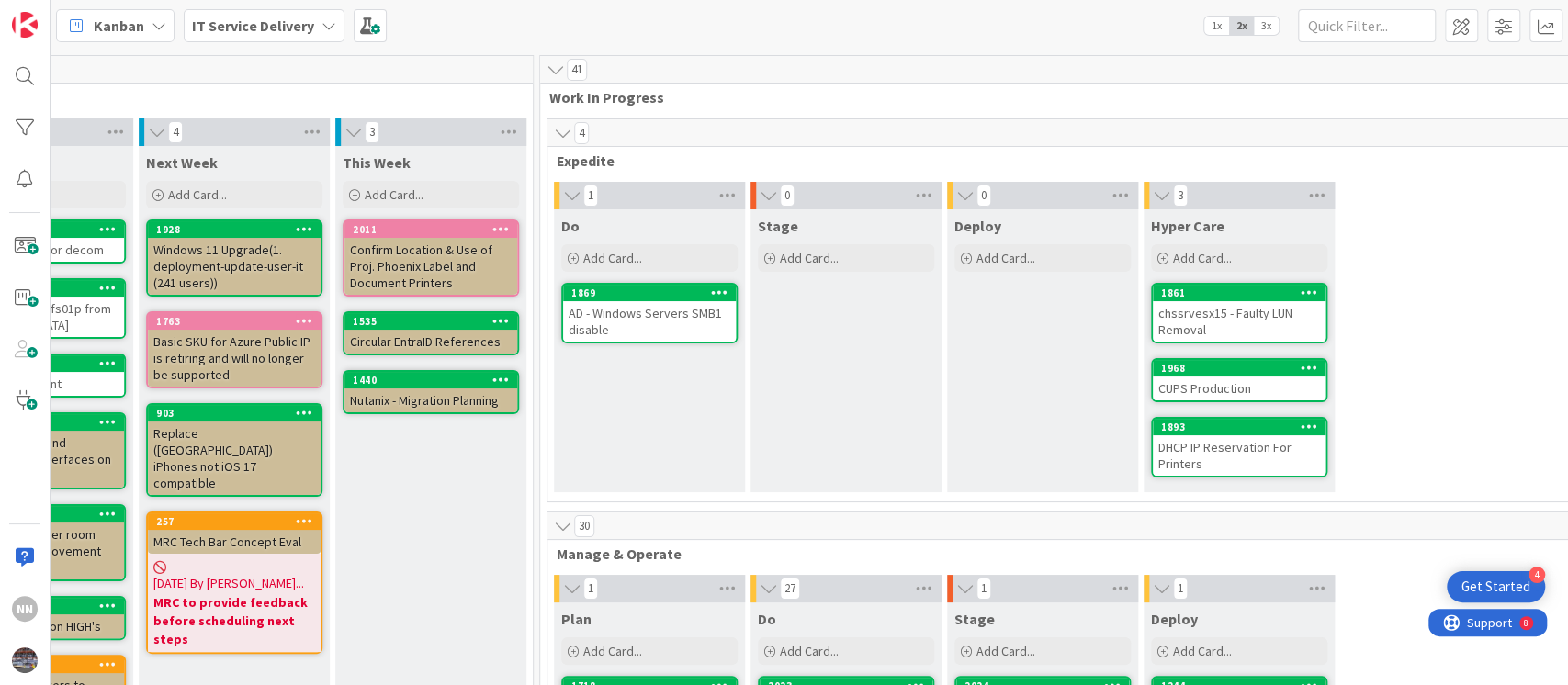
click at [633, 325] on div "AD - Windows Servers SMB1 disable" at bounding box center [649, 320] width 173 height 40
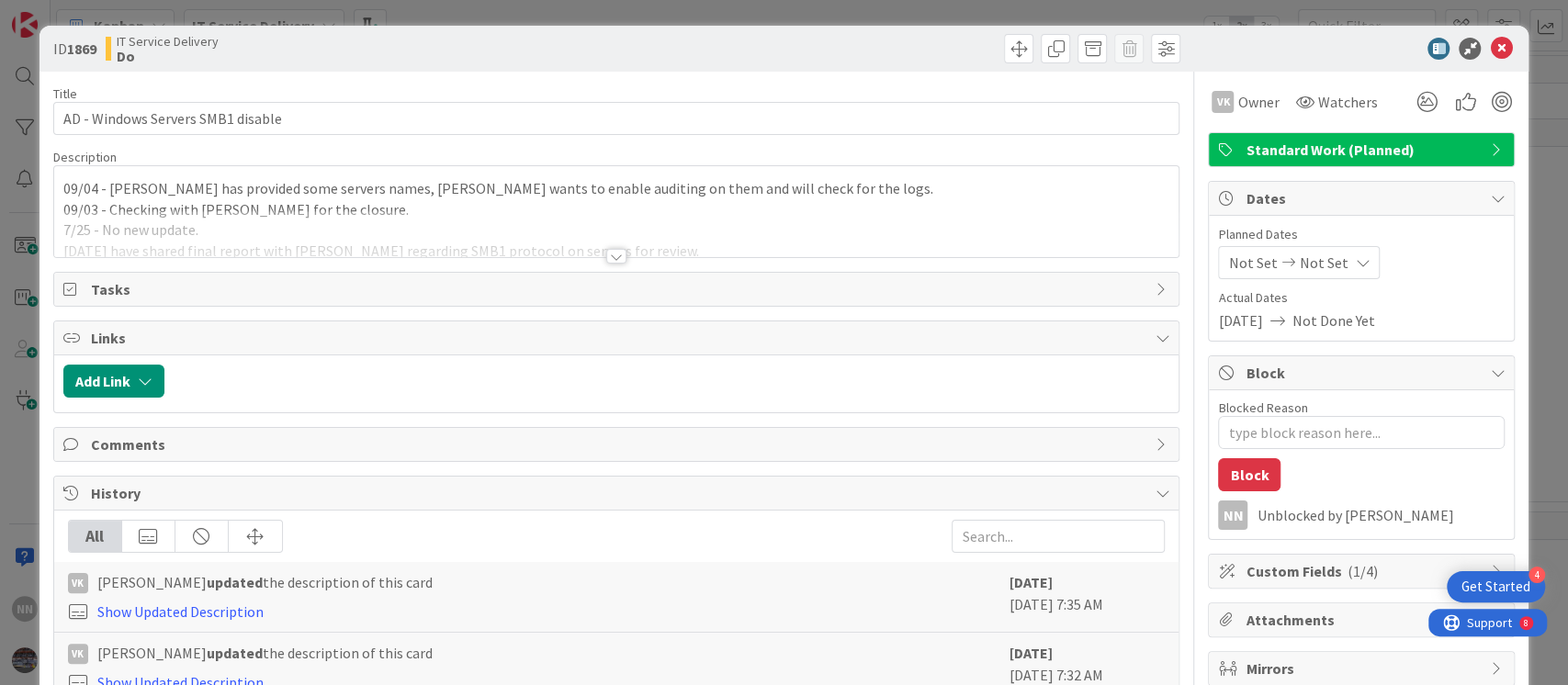
click at [612, 255] on div at bounding box center [616, 256] width 21 height 15
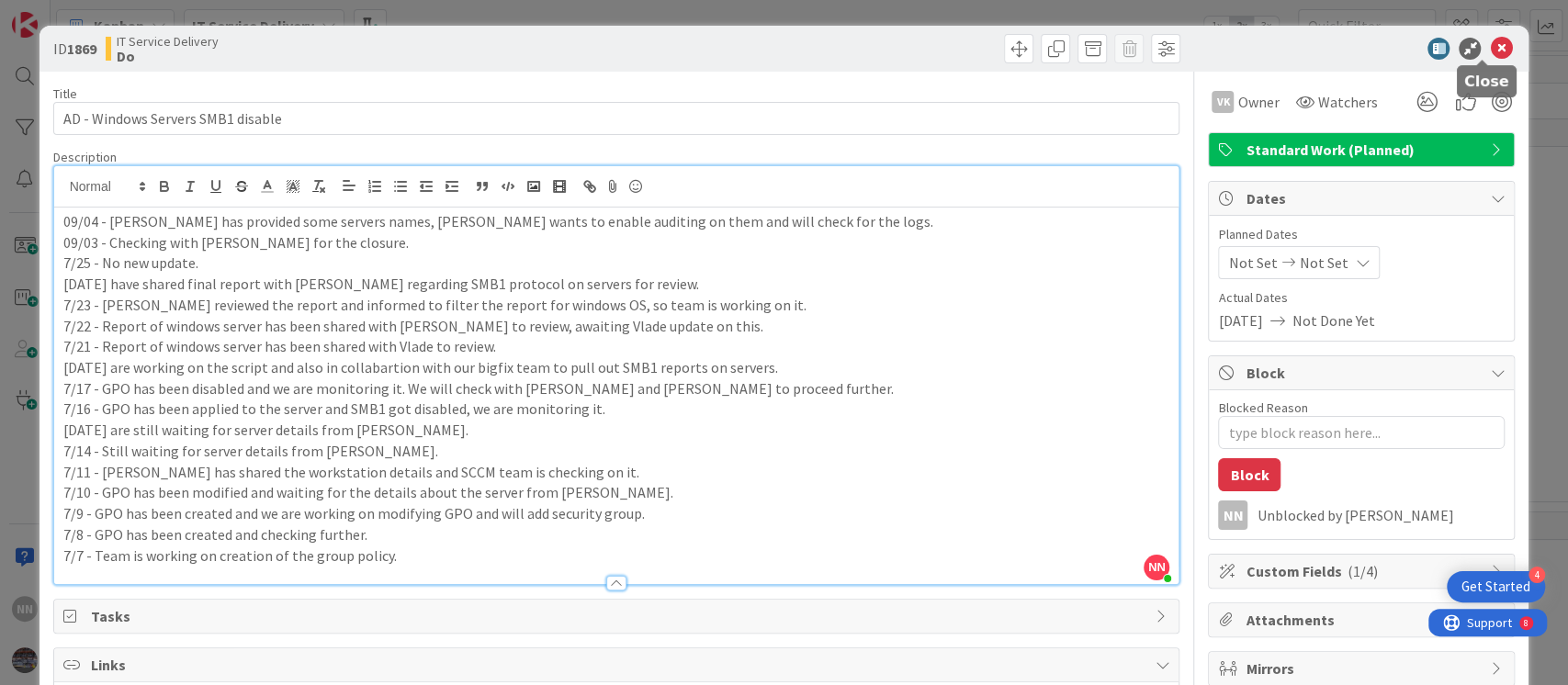
click at [1491, 46] on icon at bounding box center [1501, 48] width 22 height 22
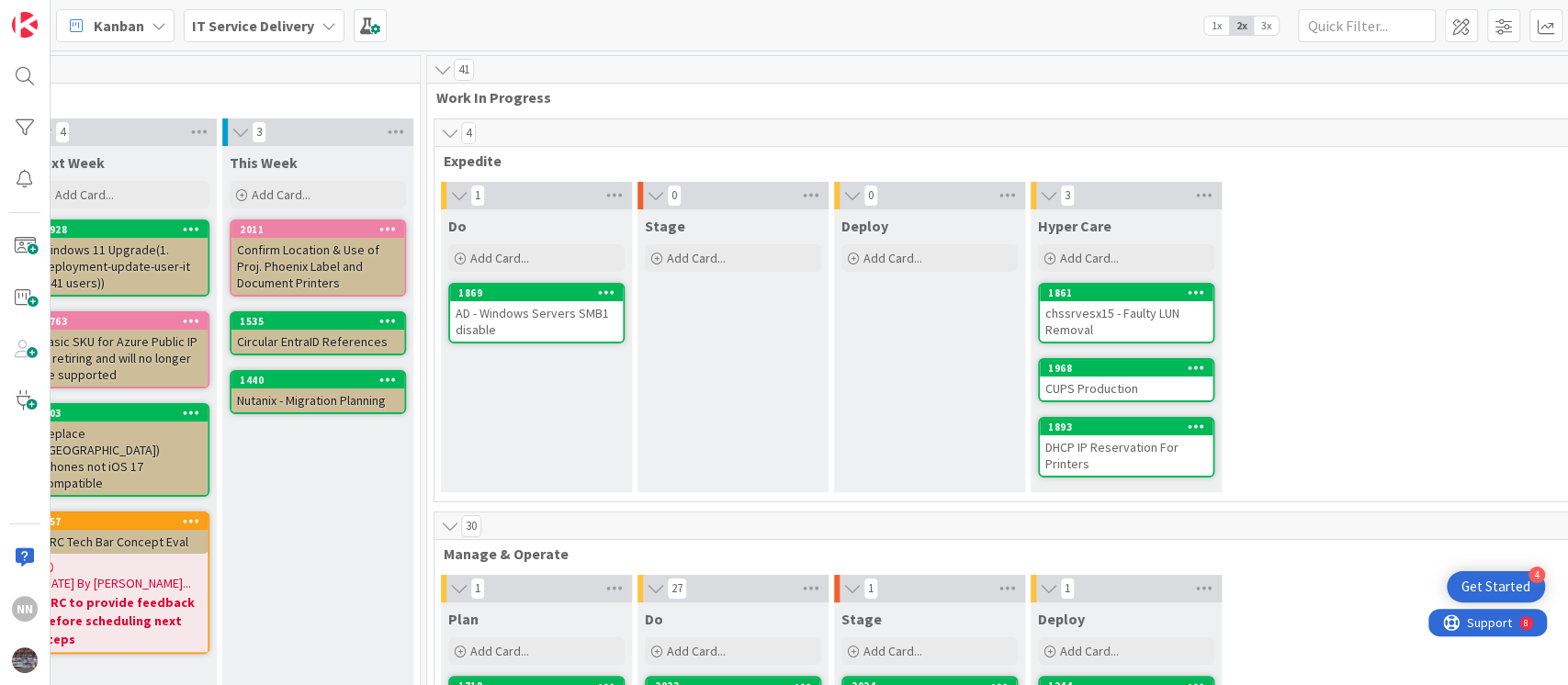
click at [1131, 317] on div "chssrvesx15 - Faulty LUN Removal" at bounding box center [1126, 320] width 173 height 40
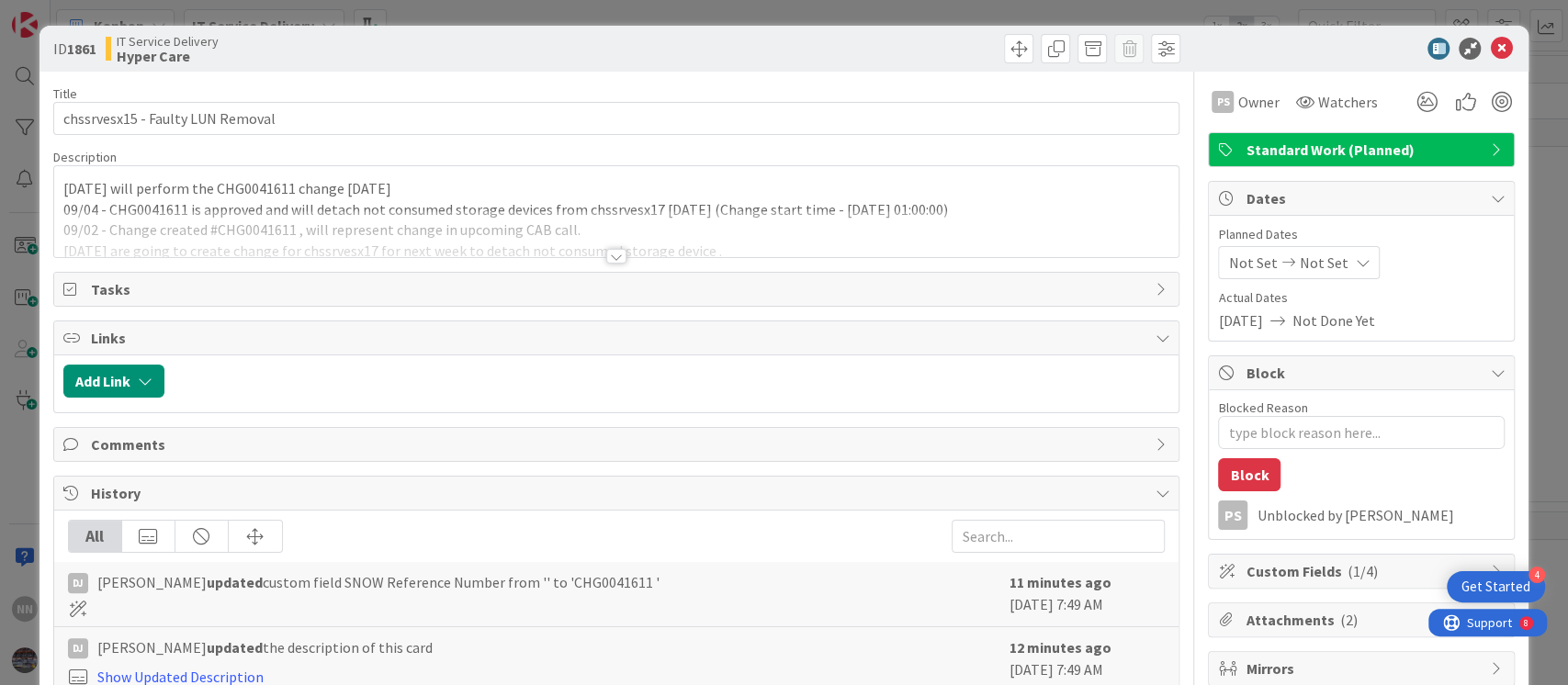
click at [610, 254] on div at bounding box center [616, 256] width 21 height 15
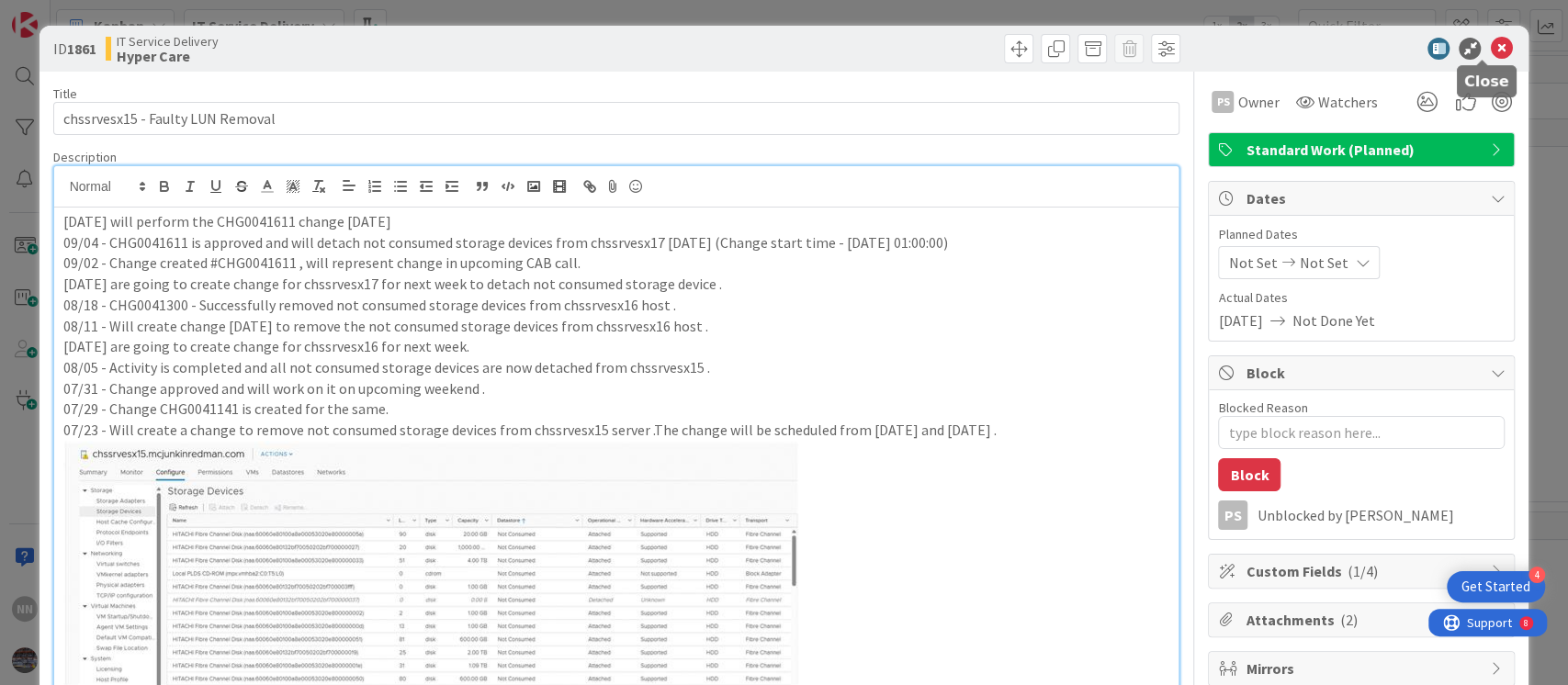
click at [1491, 46] on icon at bounding box center [1501, 48] width 22 height 22
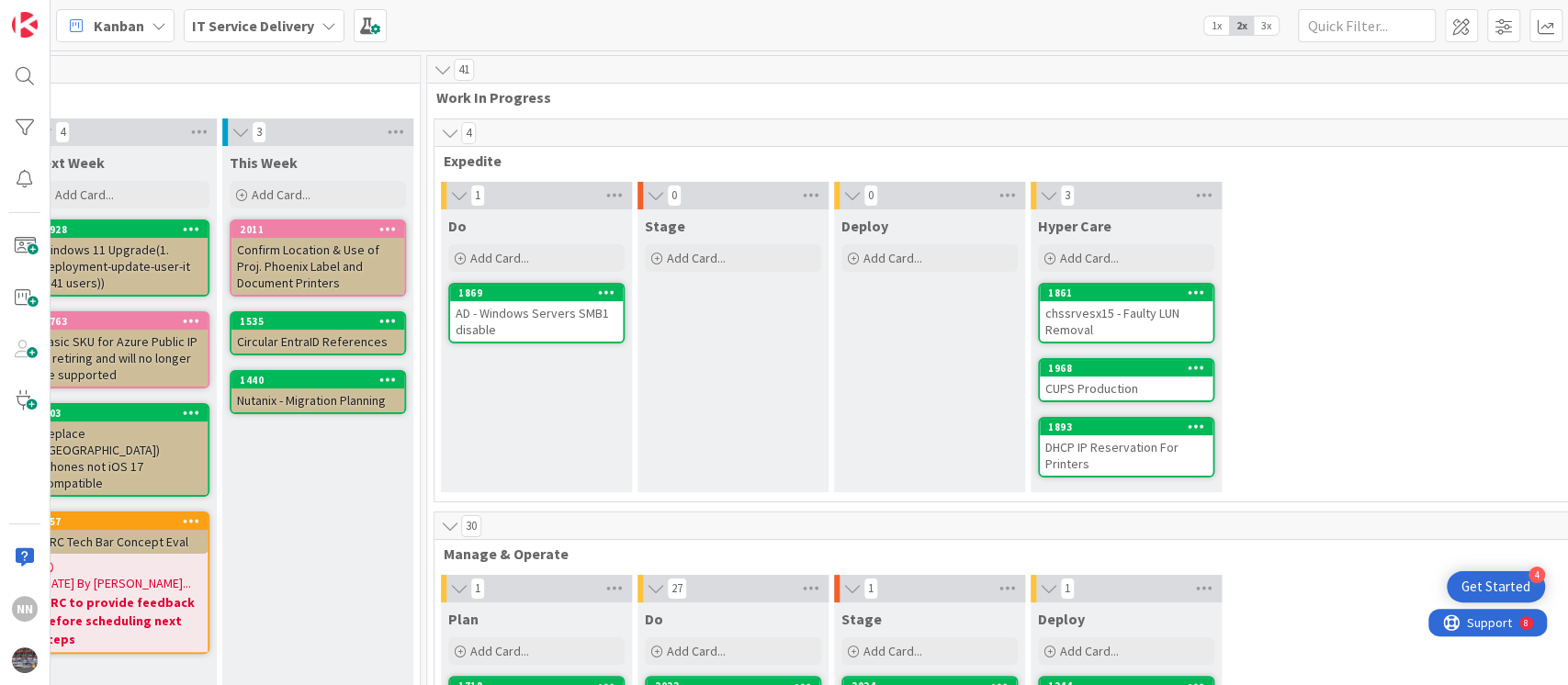
click at [1079, 383] on div "CUPS Production" at bounding box center [1126, 388] width 173 height 24
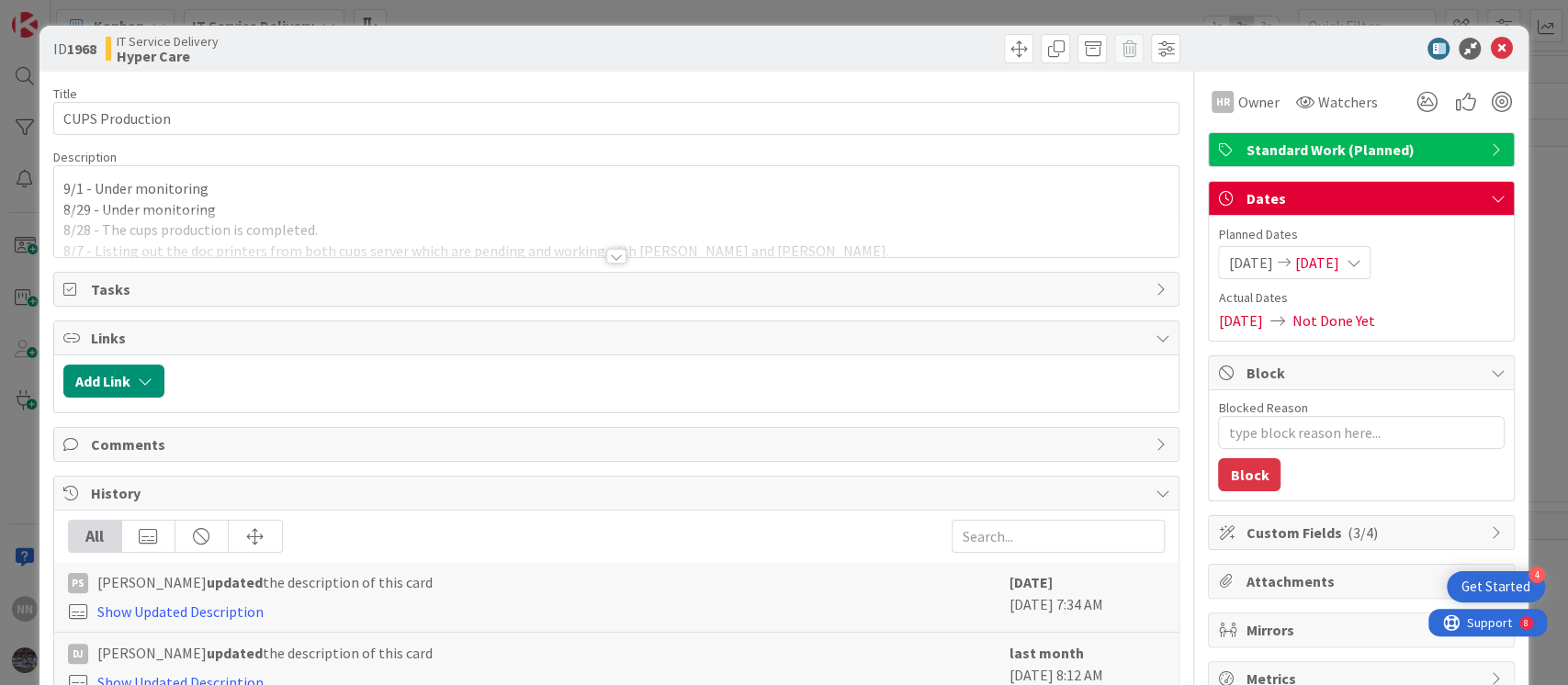
click at [606, 255] on div at bounding box center [616, 256] width 21 height 15
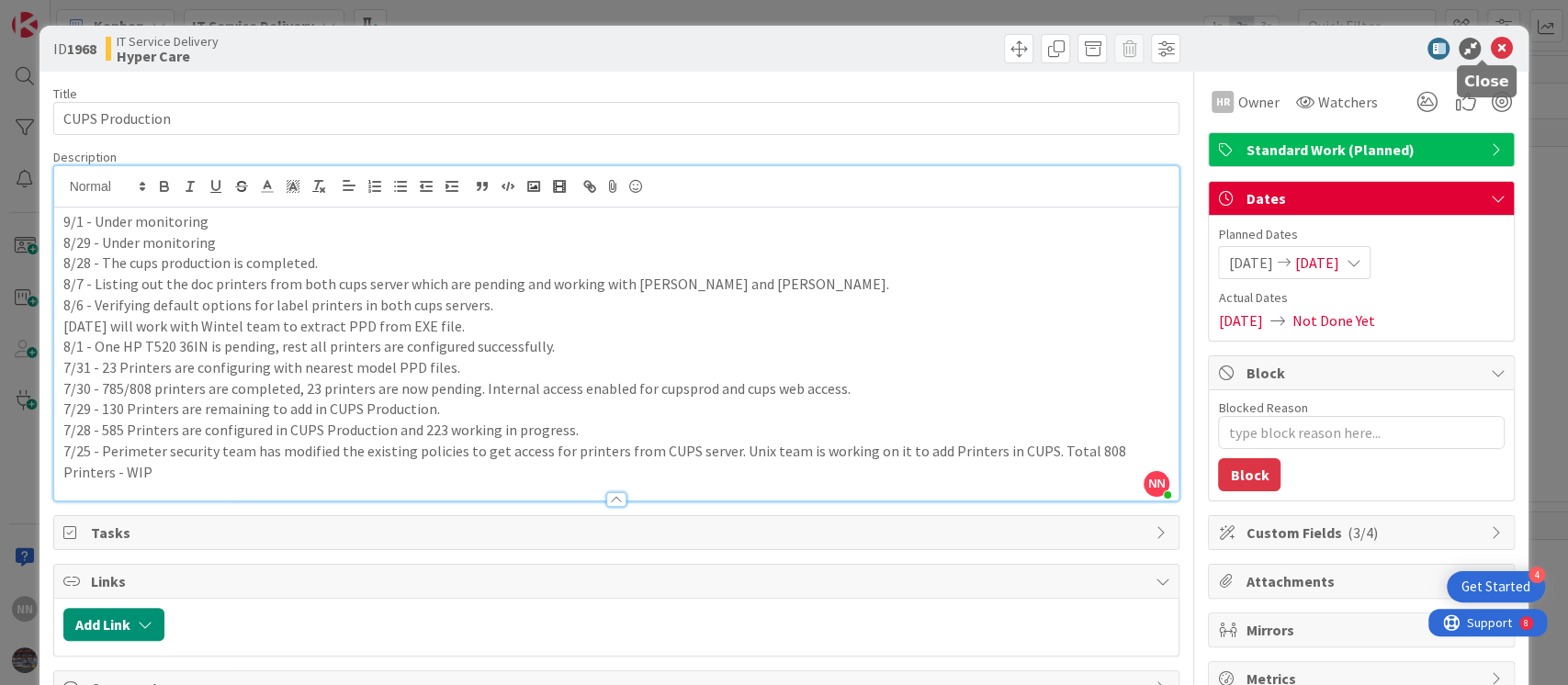
click at [1491, 51] on icon at bounding box center [1501, 48] width 22 height 22
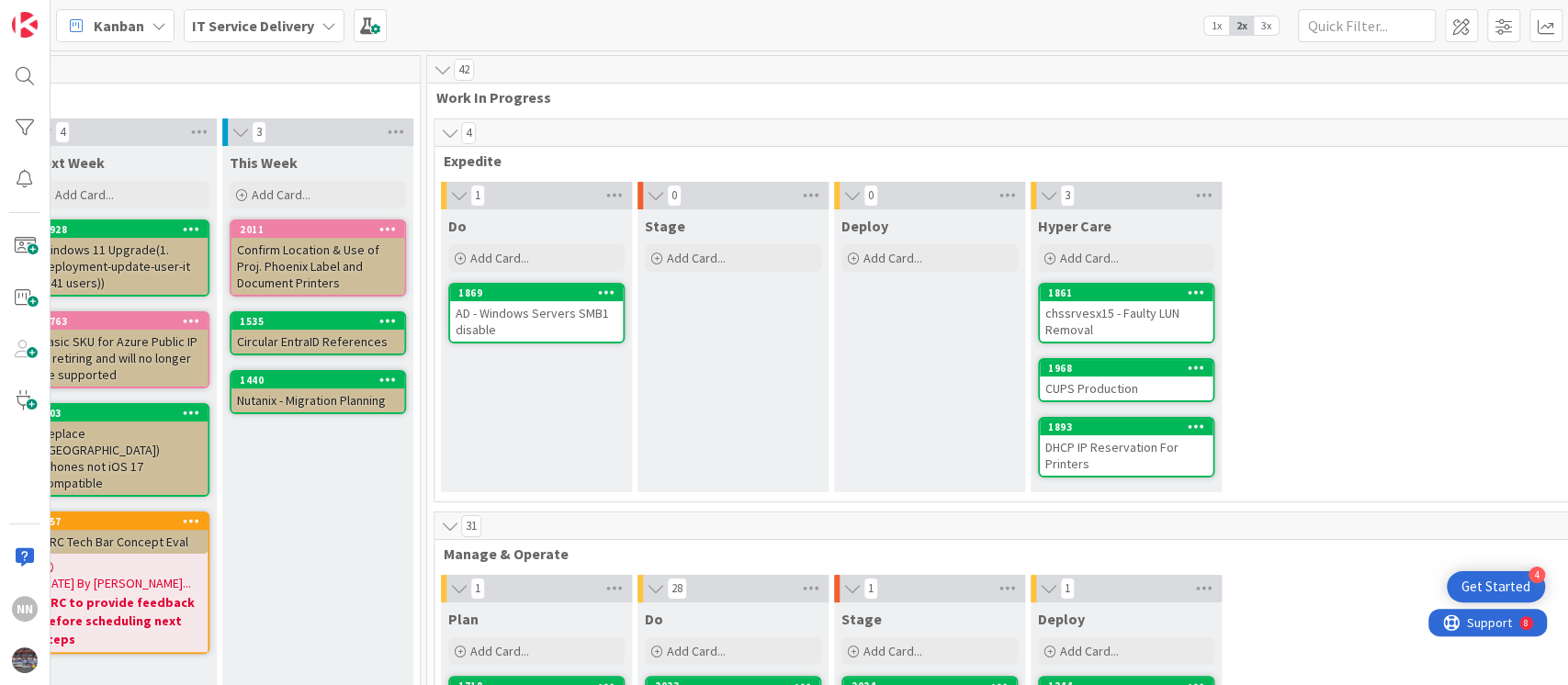
click at [1098, 452] on div "DHCP IP Reservation For Printers" at bounding box center [1126, 455] width 173 height 40
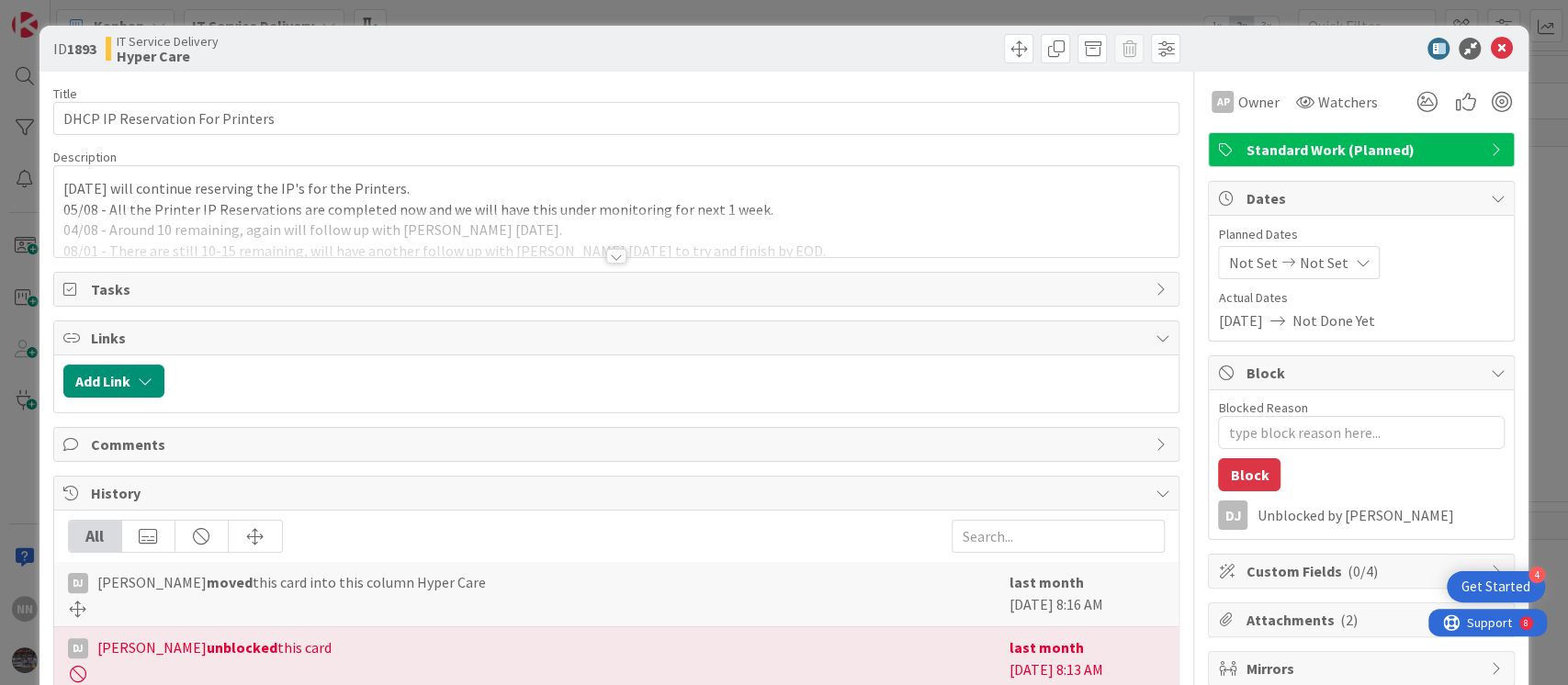
click at [609, 252] on div at bounding box center [616, 256] width 21 height 15
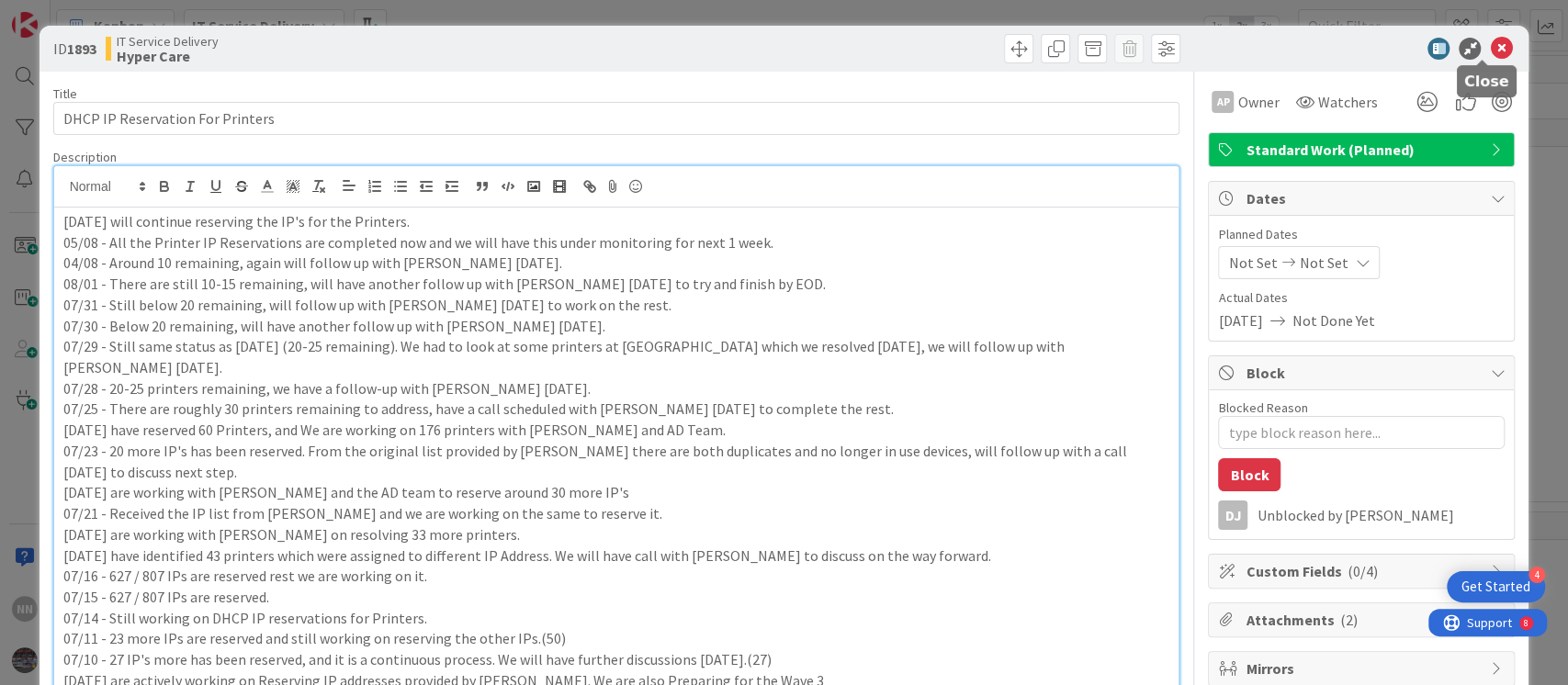
click at [1491, 55] on icon at bounding box center [1501, 48] width 22 height 22
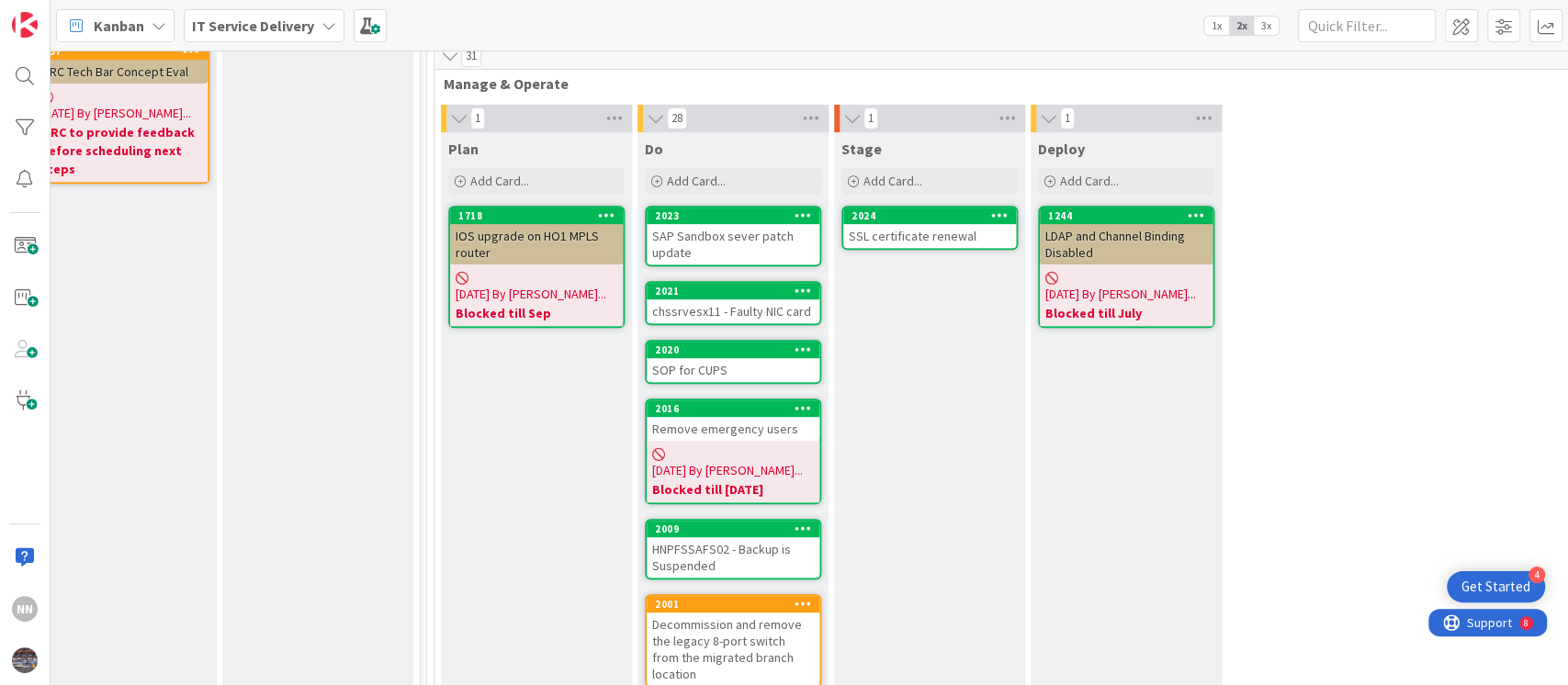
scroll to position [471, 629]
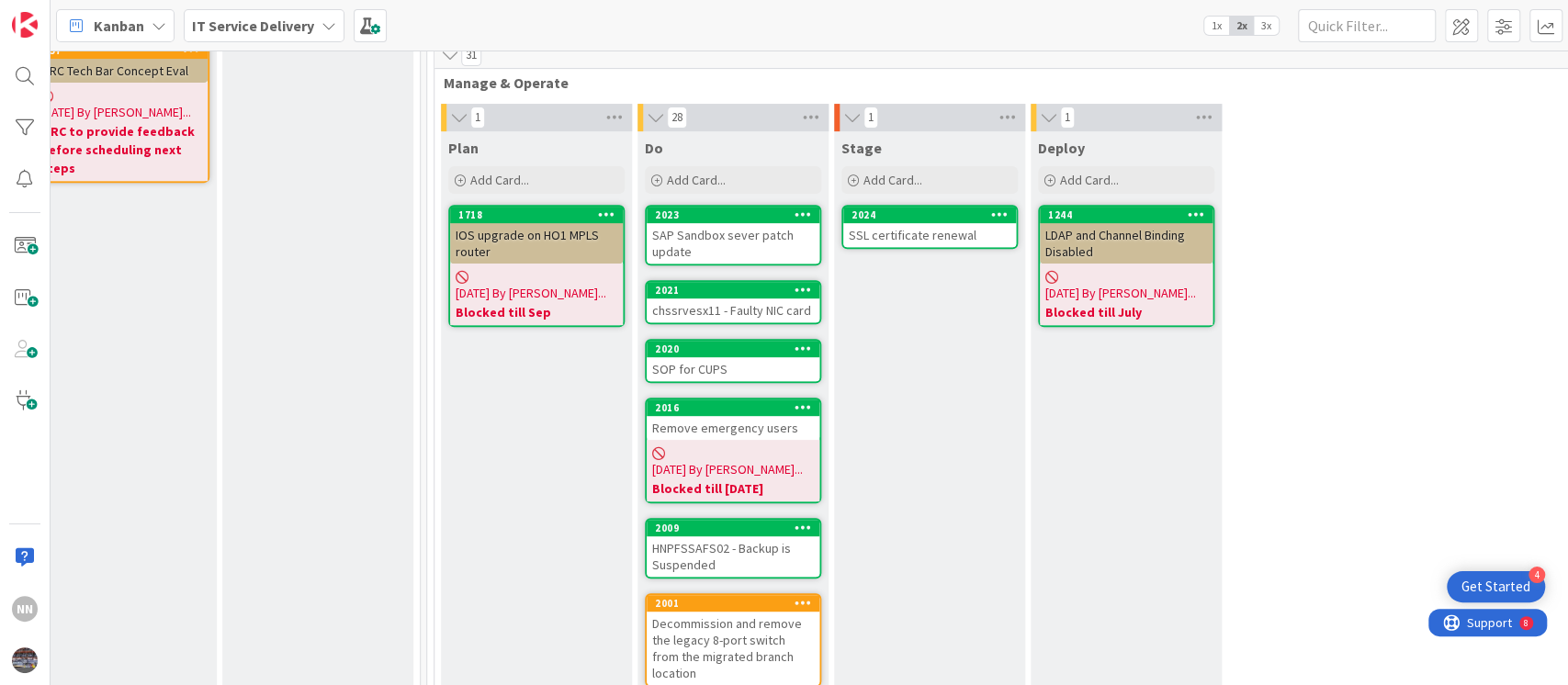
click at [715, 244] on div "SAP Sandbox sever patch update" at bounding box center [733, 243] width 173 height 40
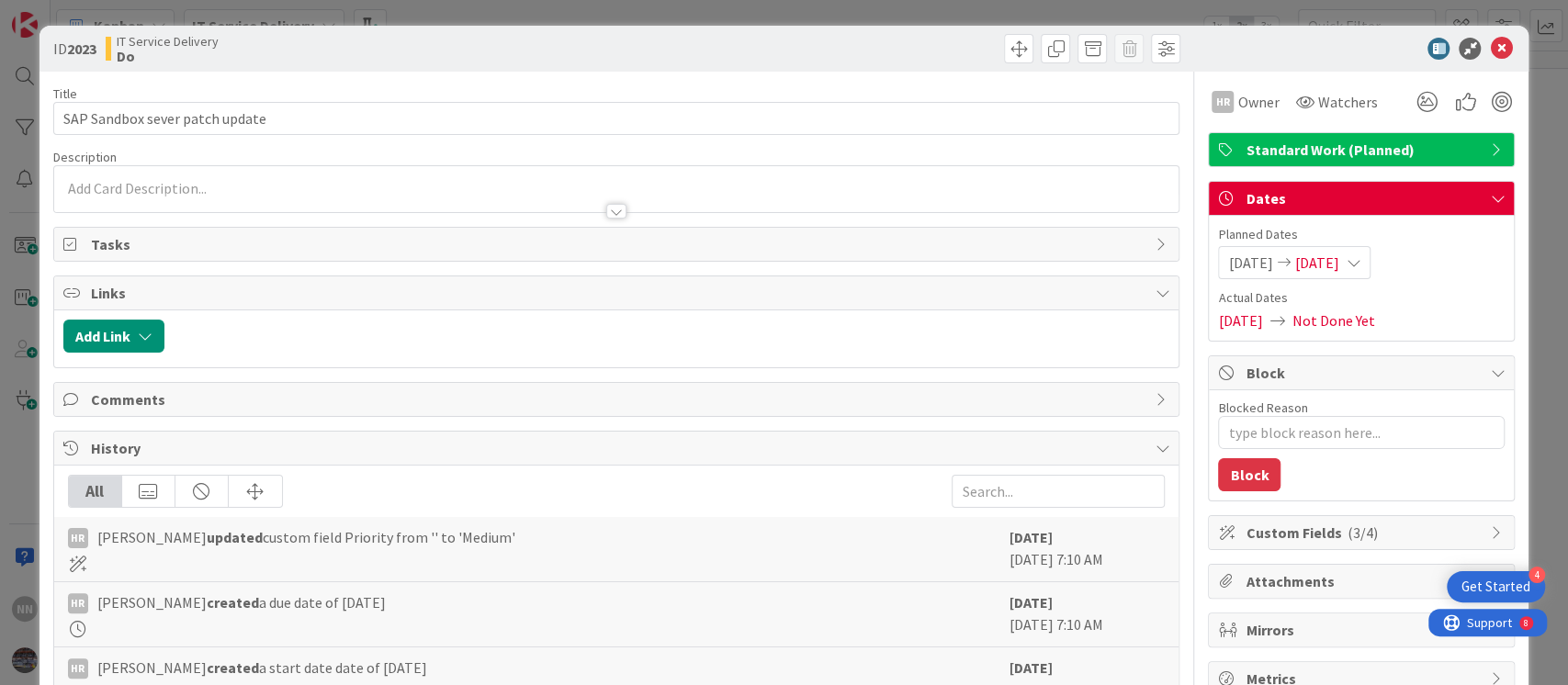
click at [613, 210] on div at bounding box center [616, 211] width 21 height 15
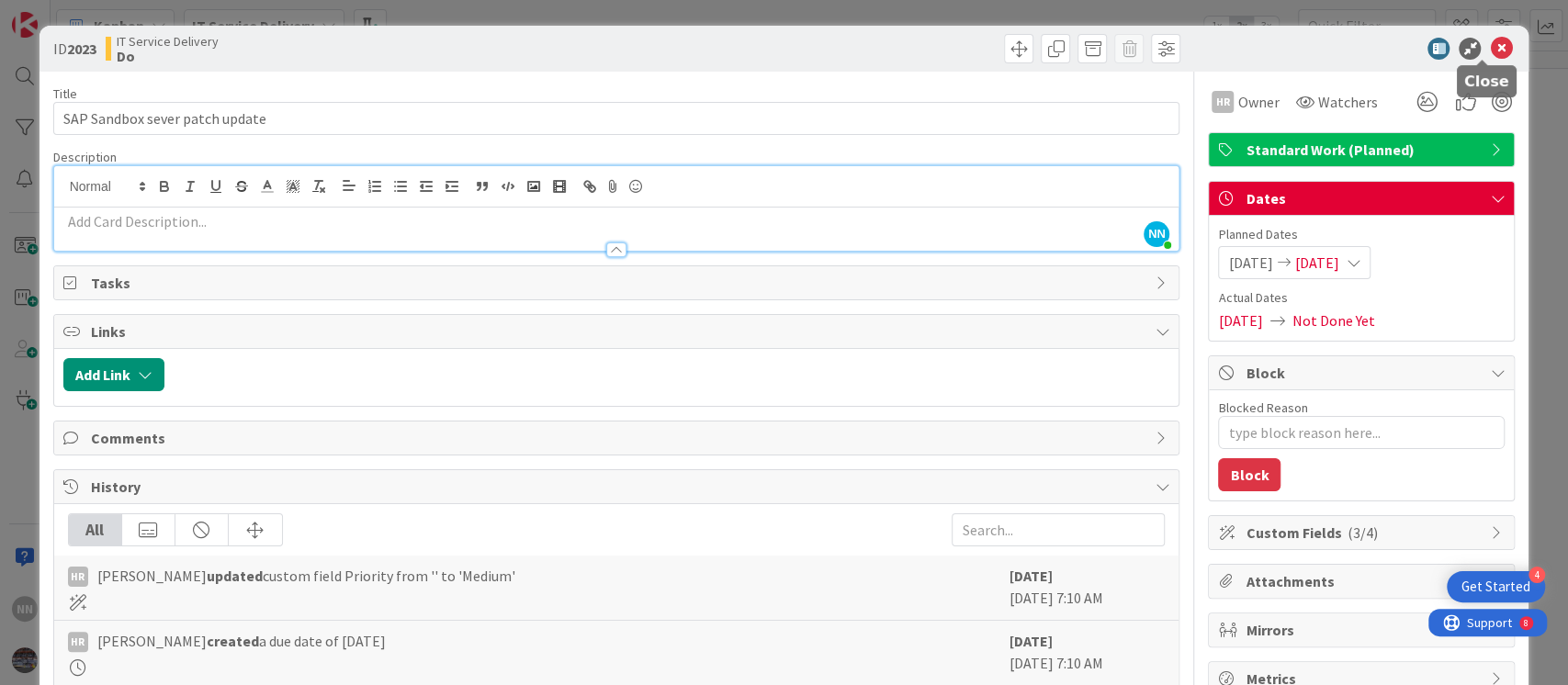
click at [1491, 46] on icon at bounding box center [1501, 48] width 22 height 22
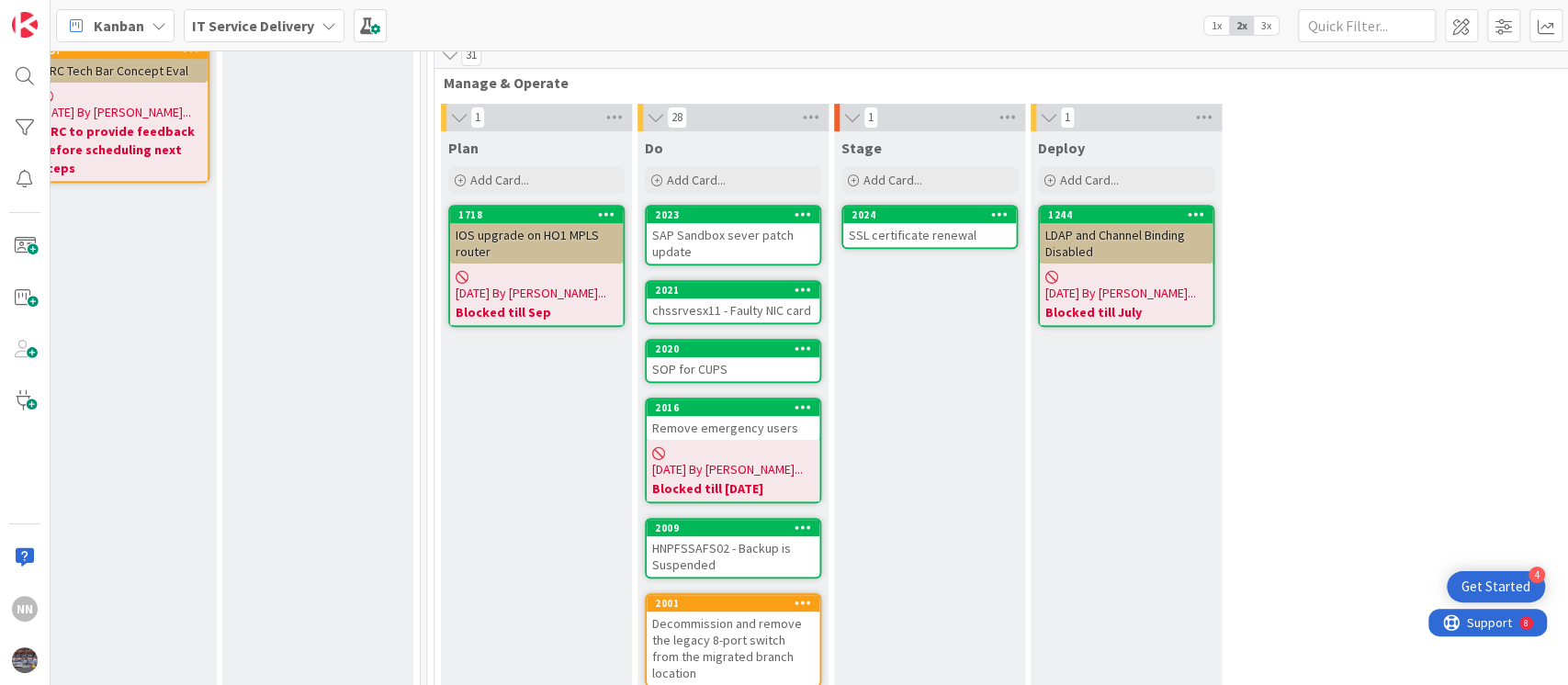
click at [756, 305] on div "chssrvesx11 - Faulty NIC card" at bounding box center [733, 310] width 173 height 24
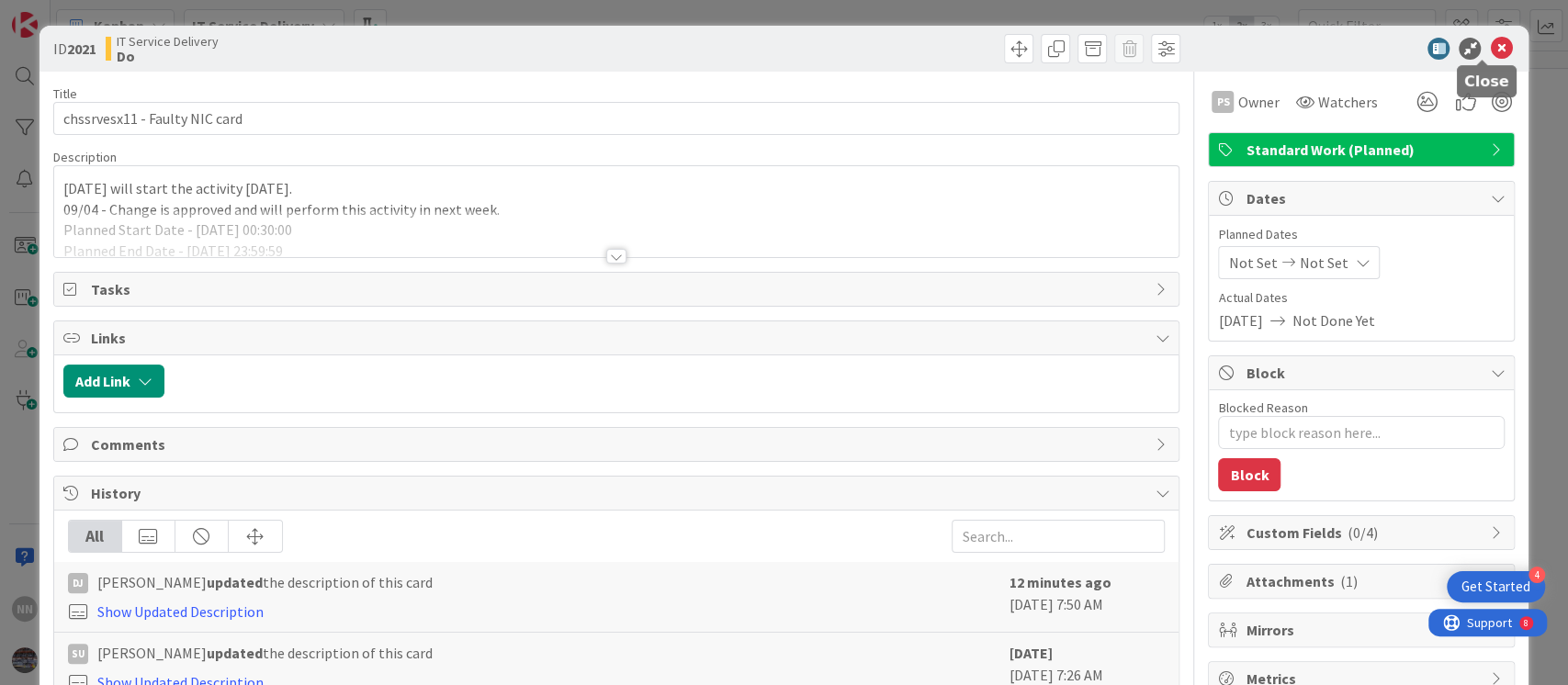
click at [1491, 43] on icon at bounding box center [1501, 48] width 22 height 22
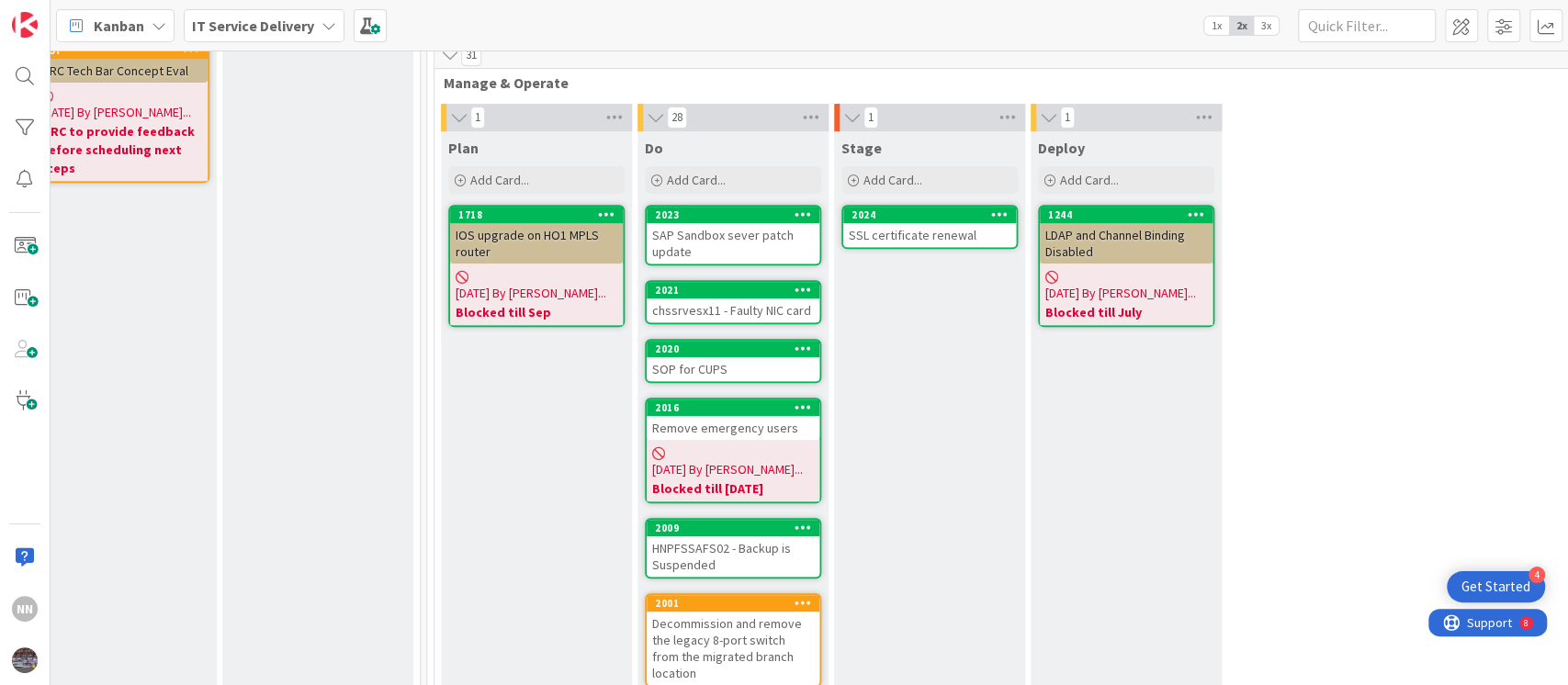
click at [726, 245] on div "SAP Sandbox sever patch update" at bounding box center [733, 243] width 173 height 40
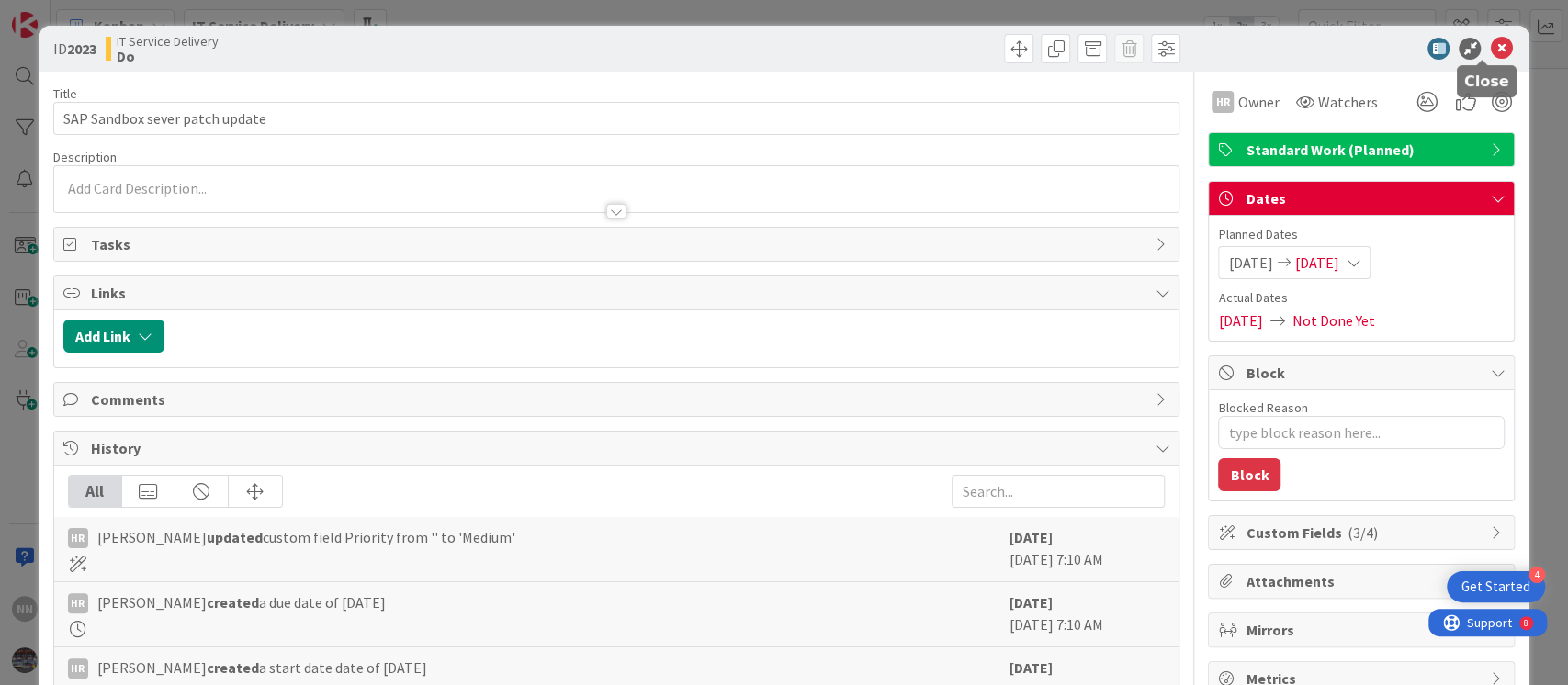
click at [1491, 45] on icon at bounding box center [1501, 48] width 22 height 22
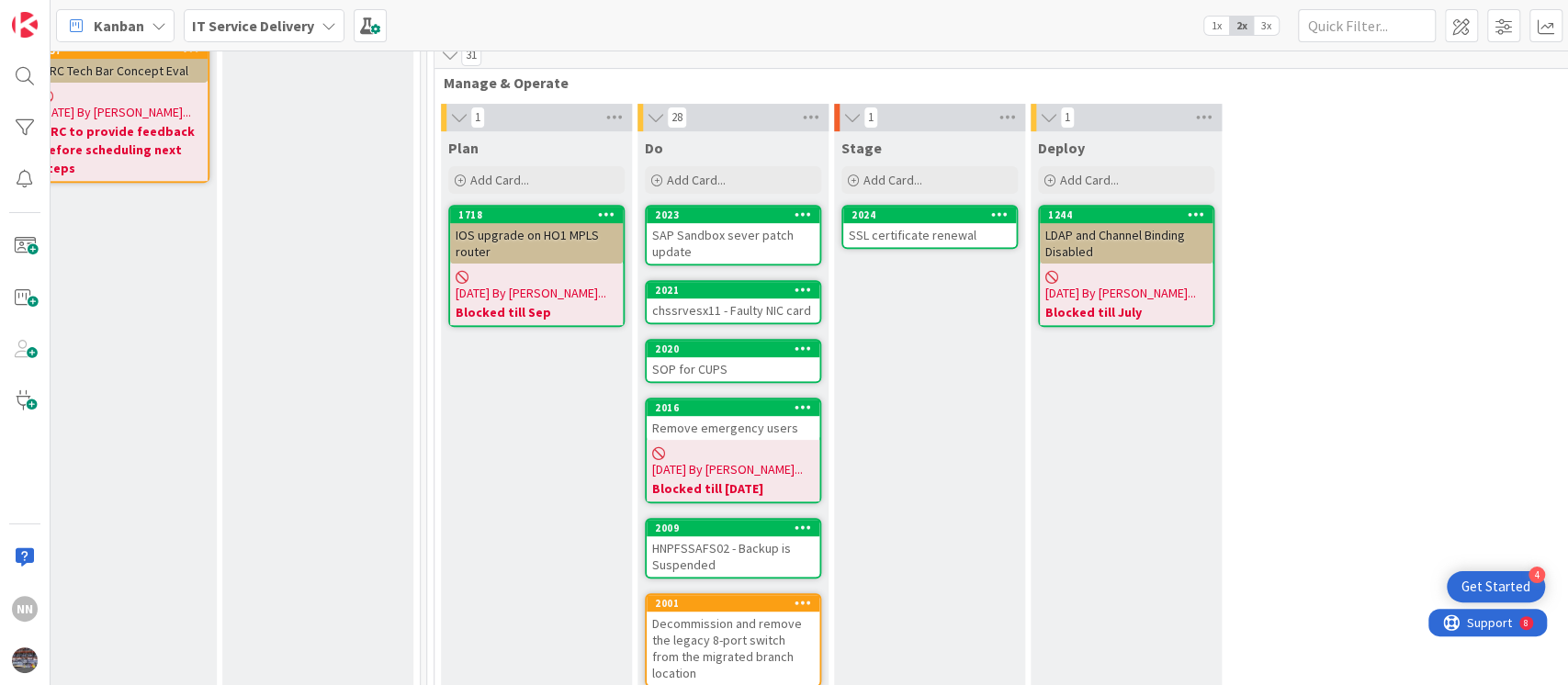
click at [720, 312] on div "chssrvesx11 - Faulty NIC card" at bounding box center [733, 310] width 173 height 24
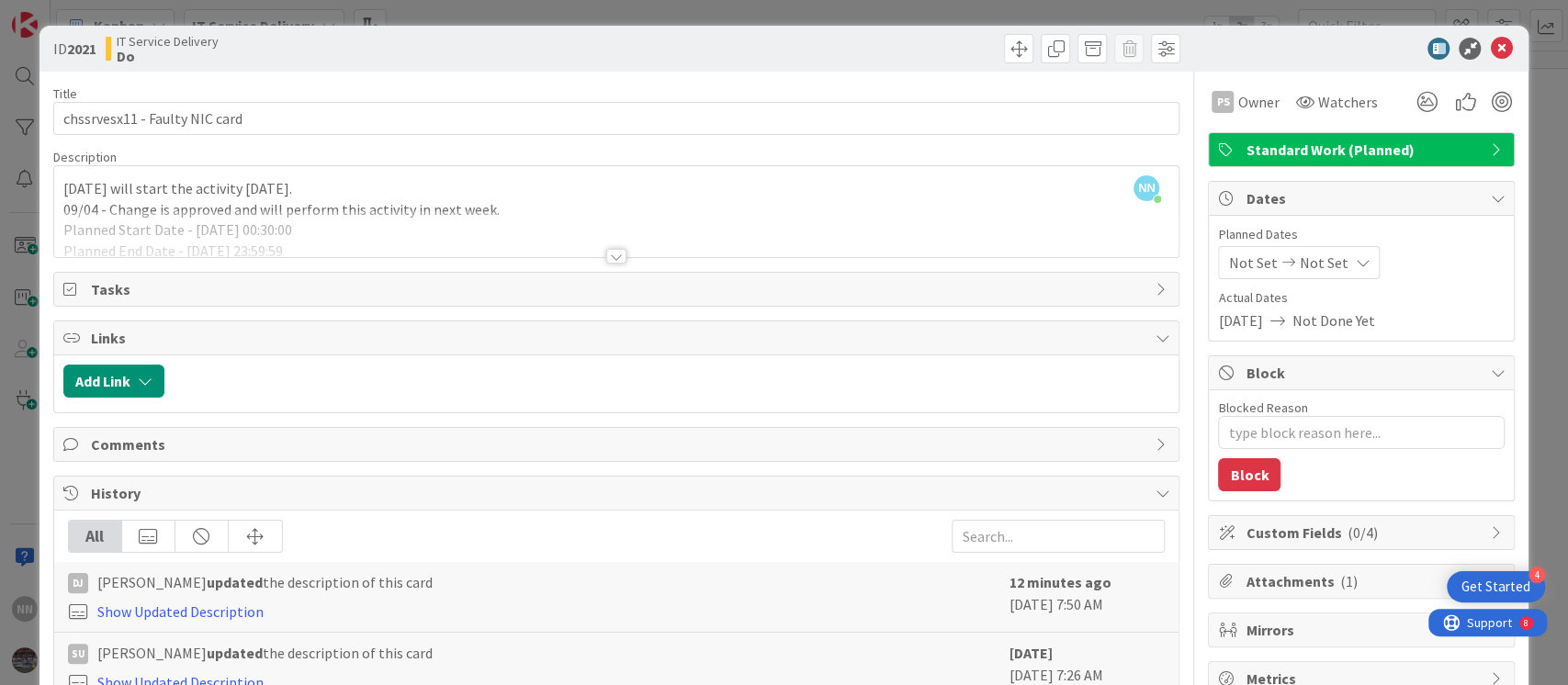
click at [608, 253] on div at bounding box center [616, 256] width 21 height 15
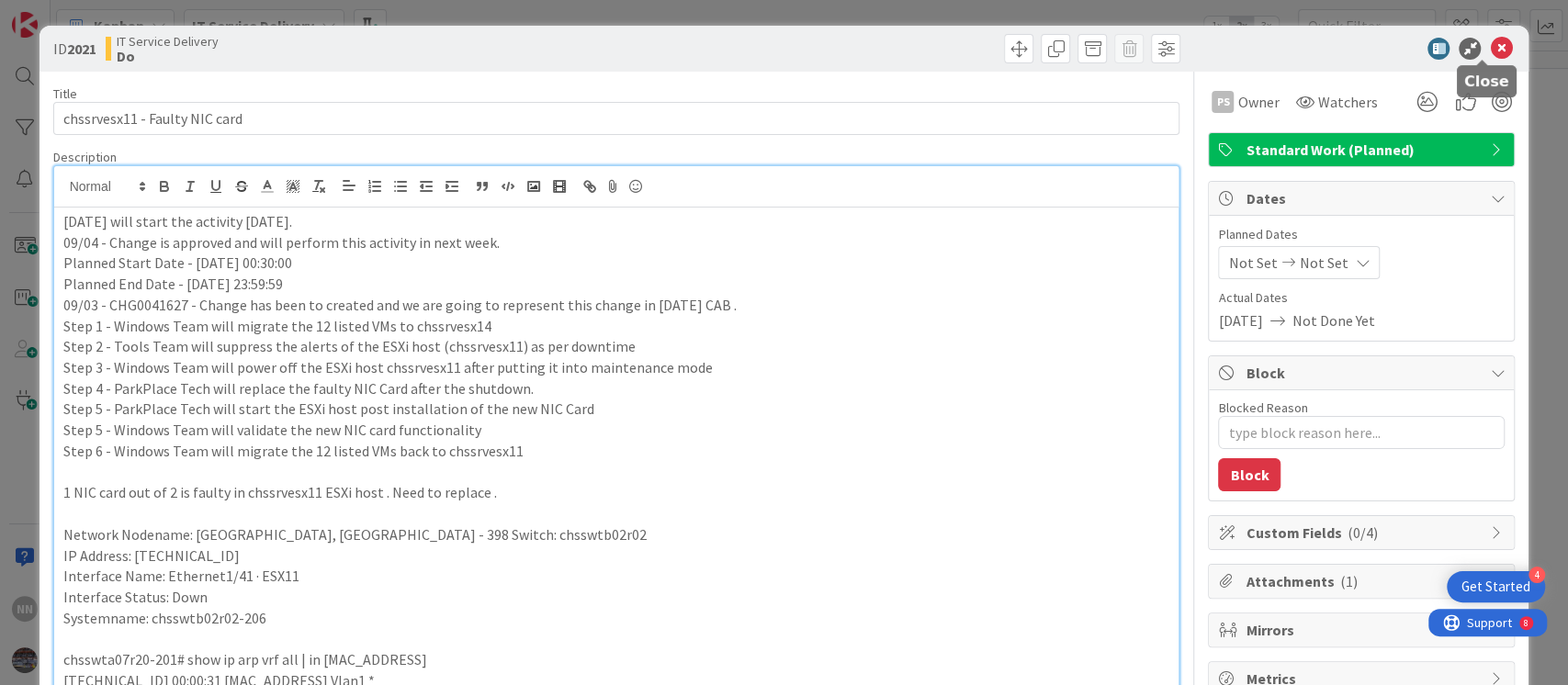
click at [1491, 51] on icon at bounding box center [1501, 48] width 22 height 22
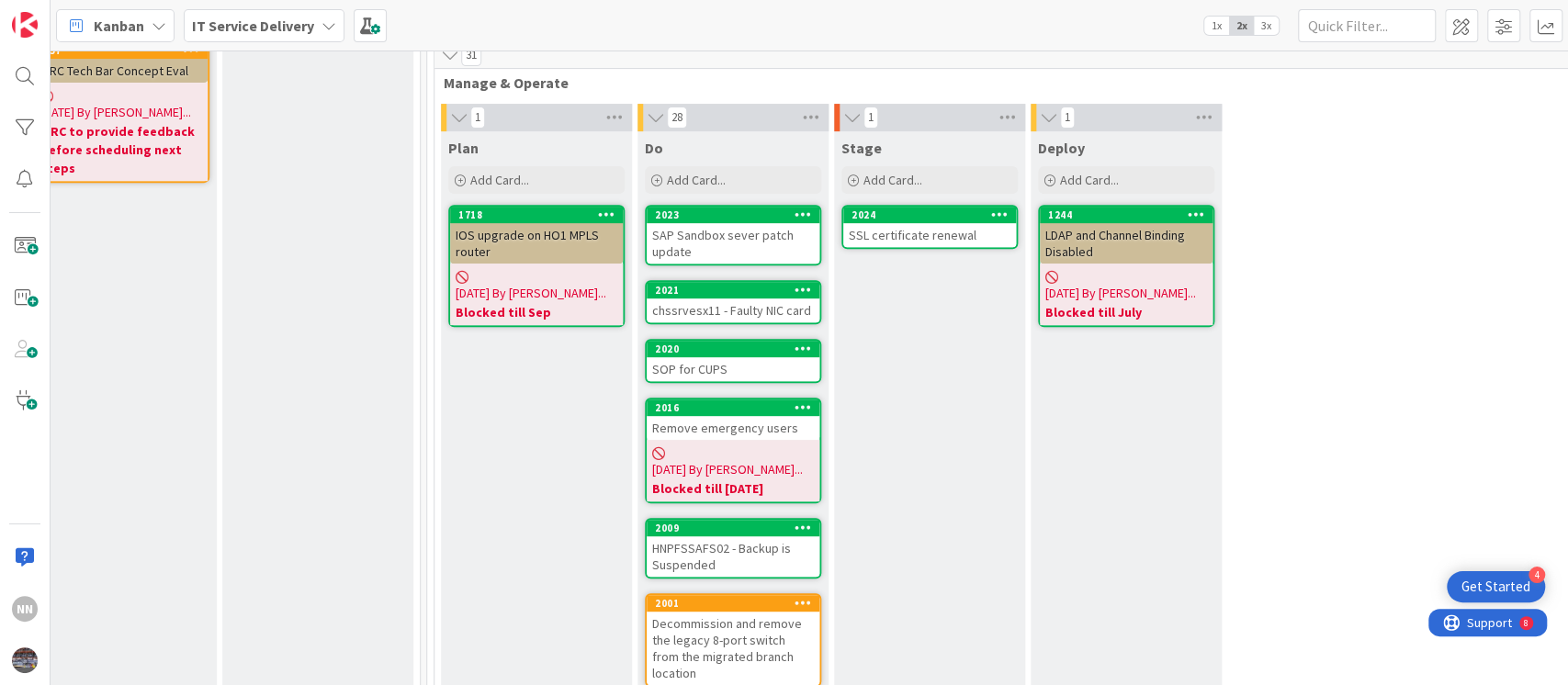
click at [721, 364] on div "SOP for CUPS" at bounding box center [733, 368] width 173 height 24
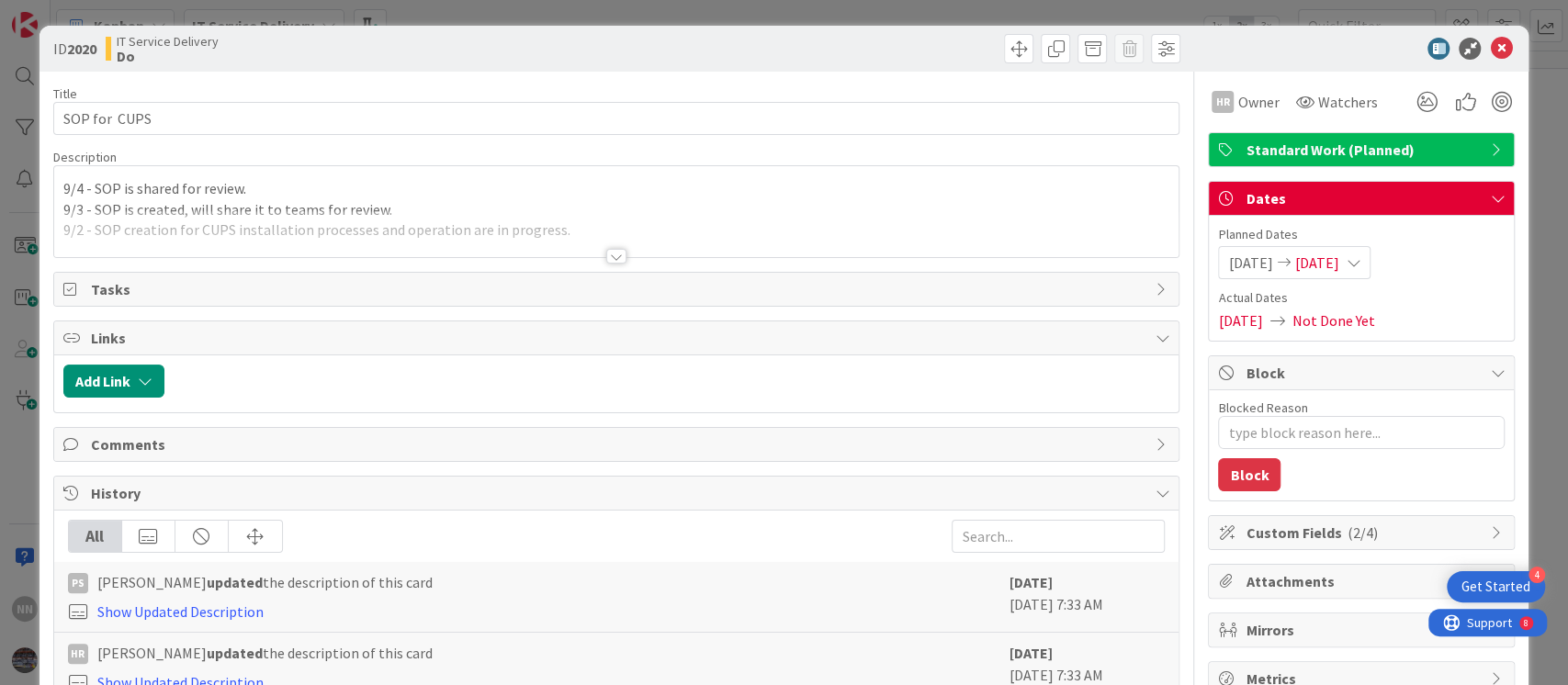
click at [608, 254] on div at bounding box center [616, 256] width 21 height 15
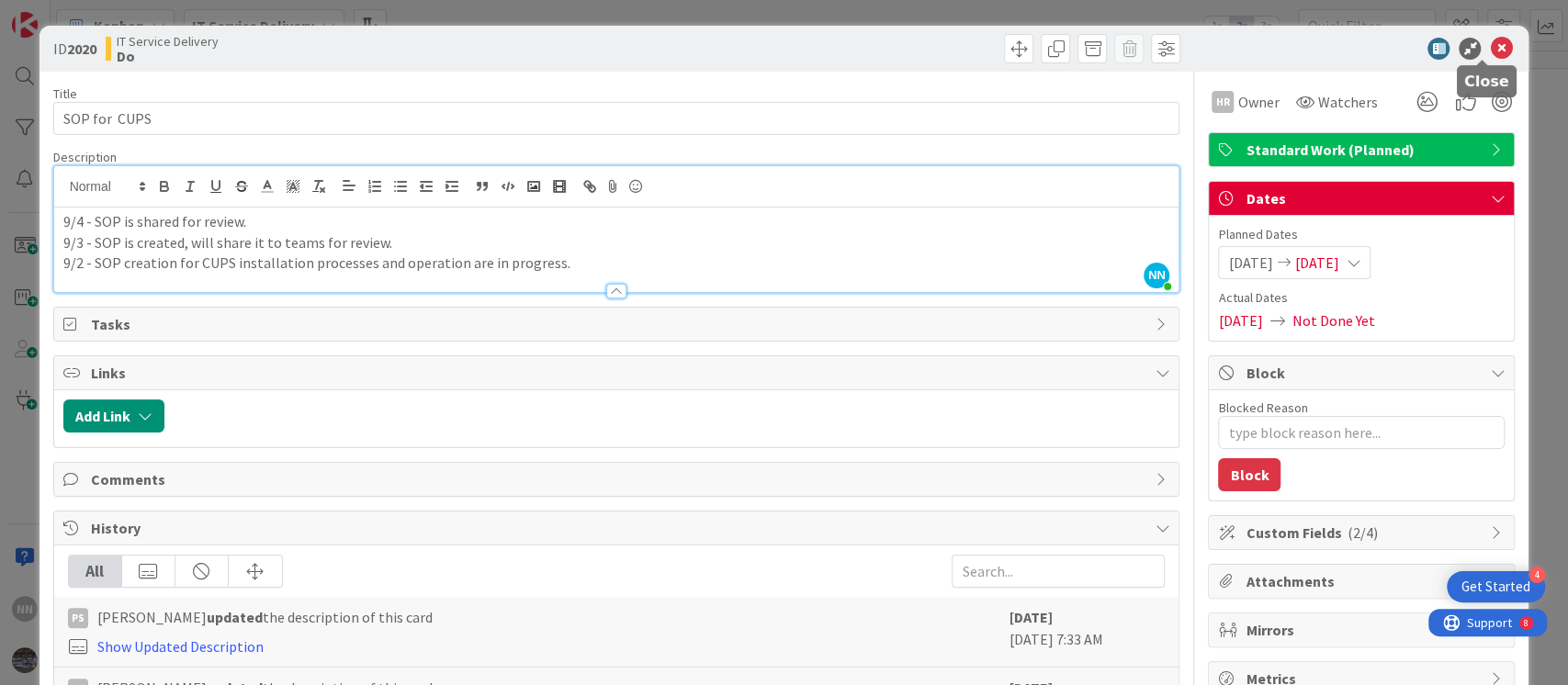
click at [1491, 49] on icon at bounding box center [1501, 48] width 22 height 22
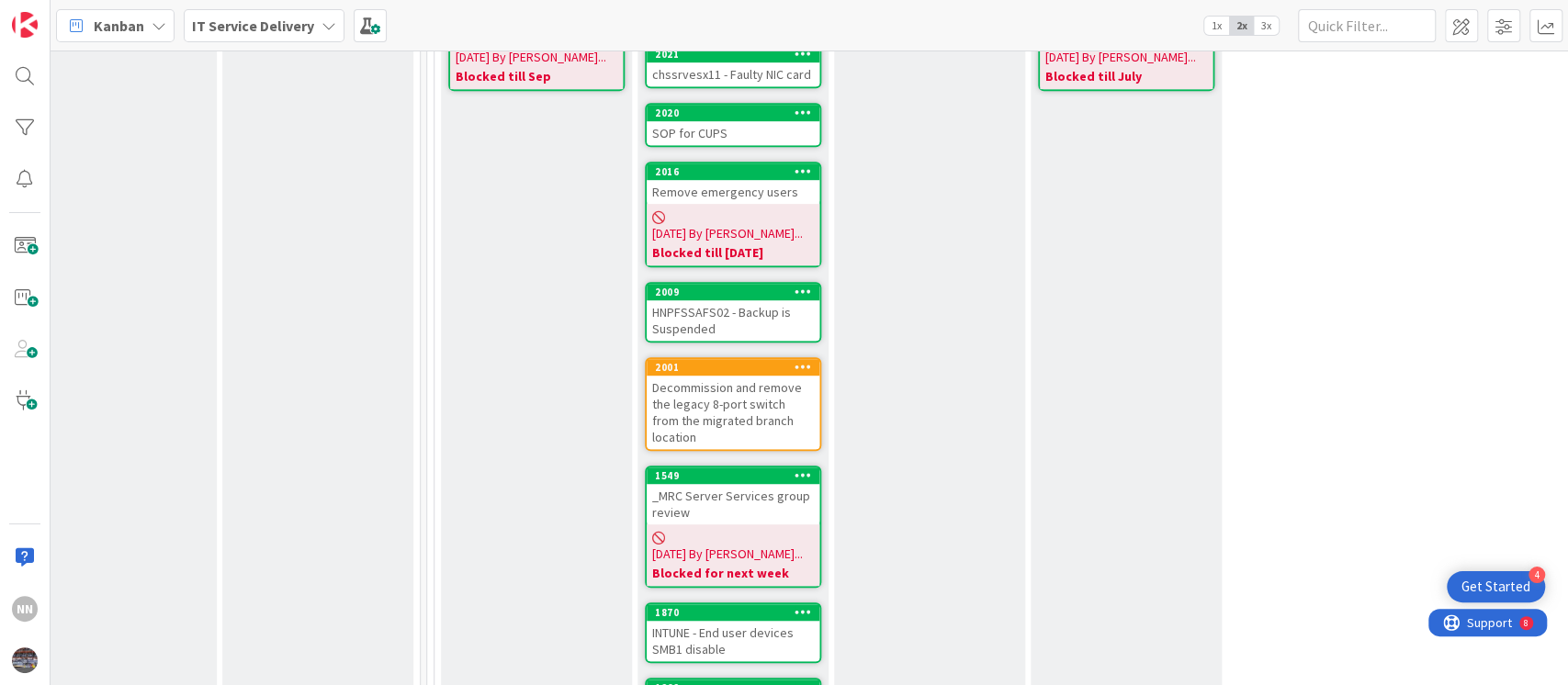
scroll to position [719, 629]
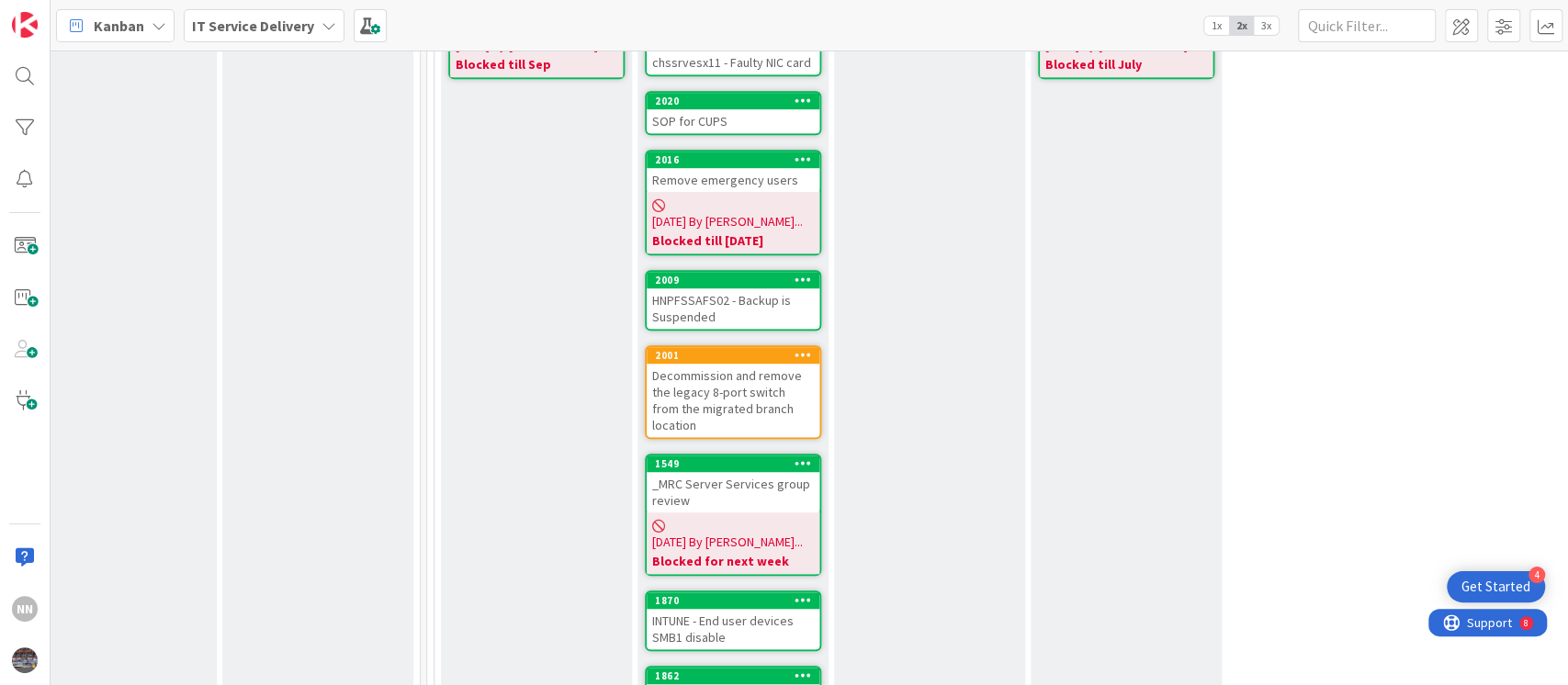
click at [734, 288] on div "HNPFSSAFS02 - Backup is Suspended" at bounding box center [733, 308] width 173 height 40
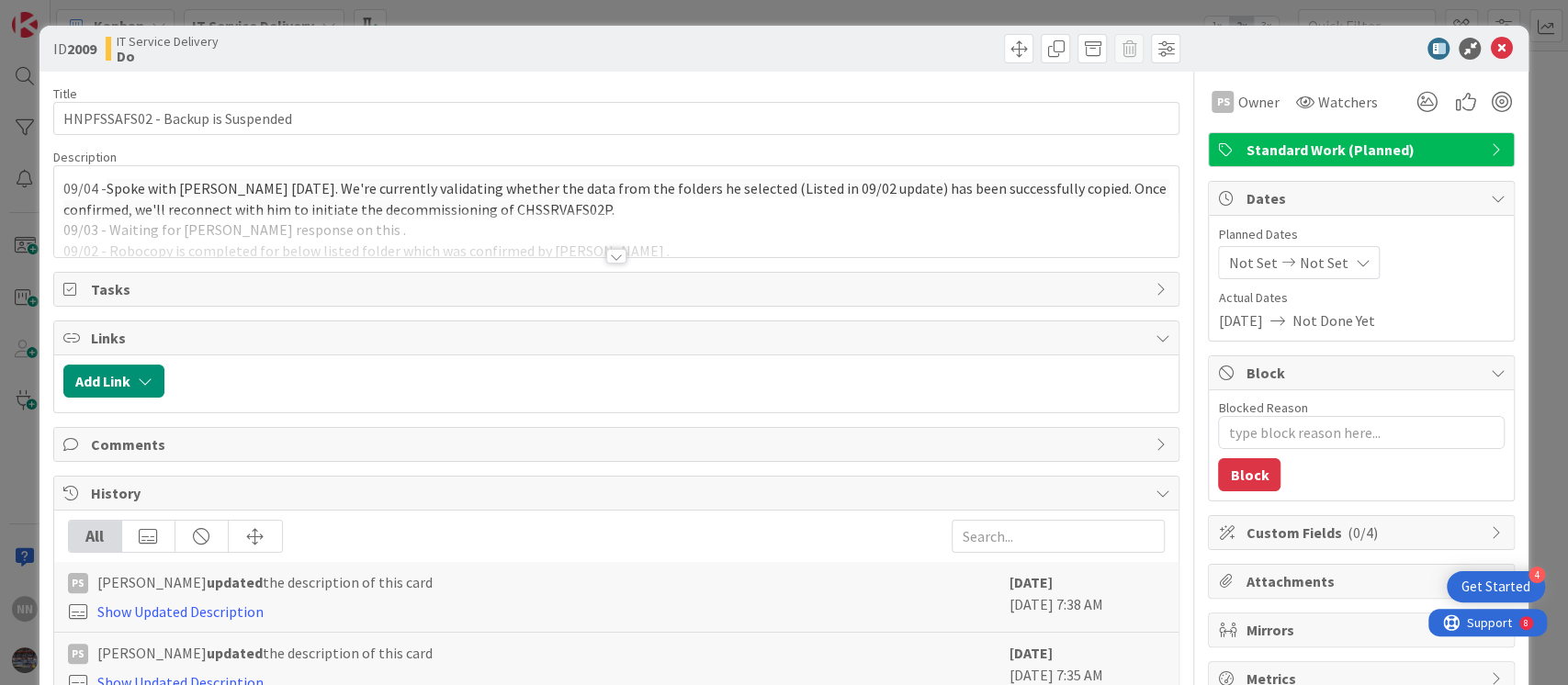
click at [607, 250] on div at bounding box center [616, 256] width 21 height 15
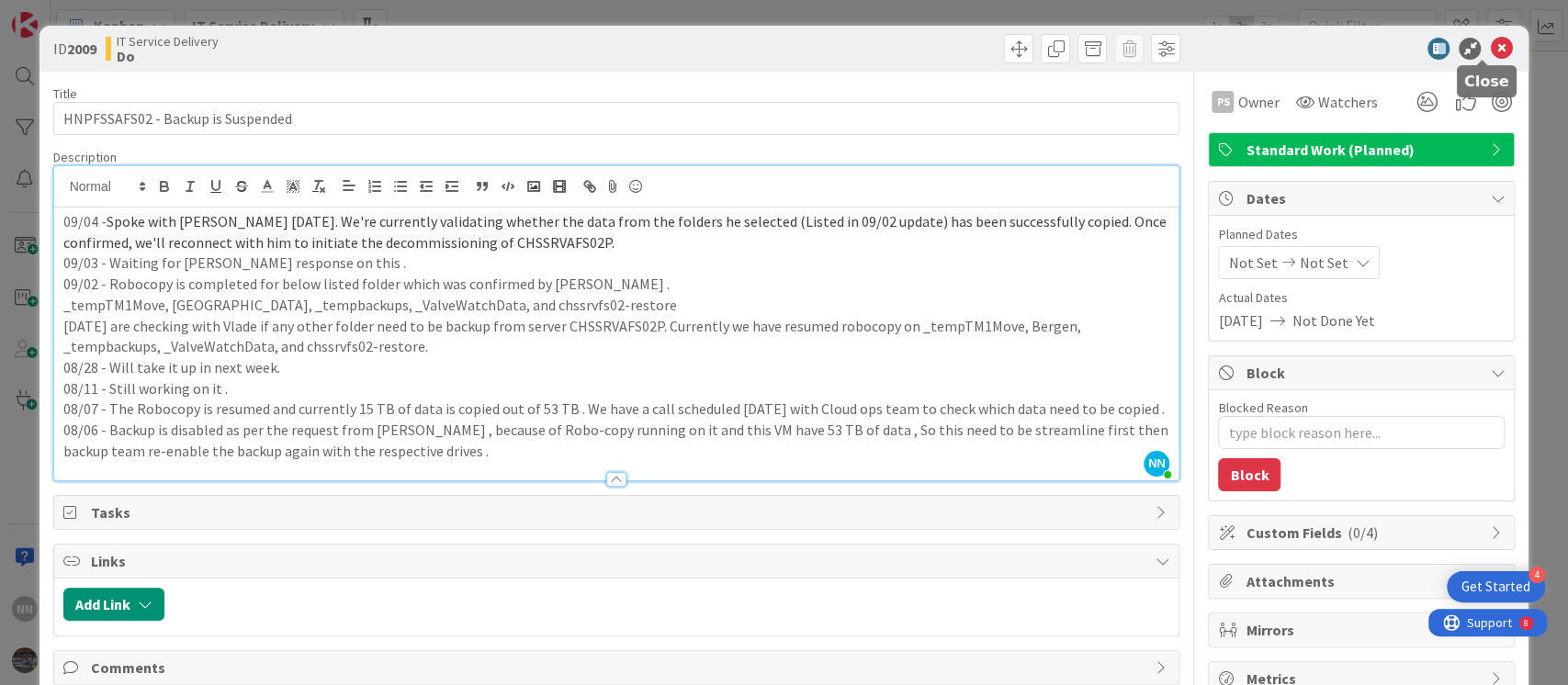
click at [1491, 45] on icon at bounding box center [1501, 48] width 22 height 22
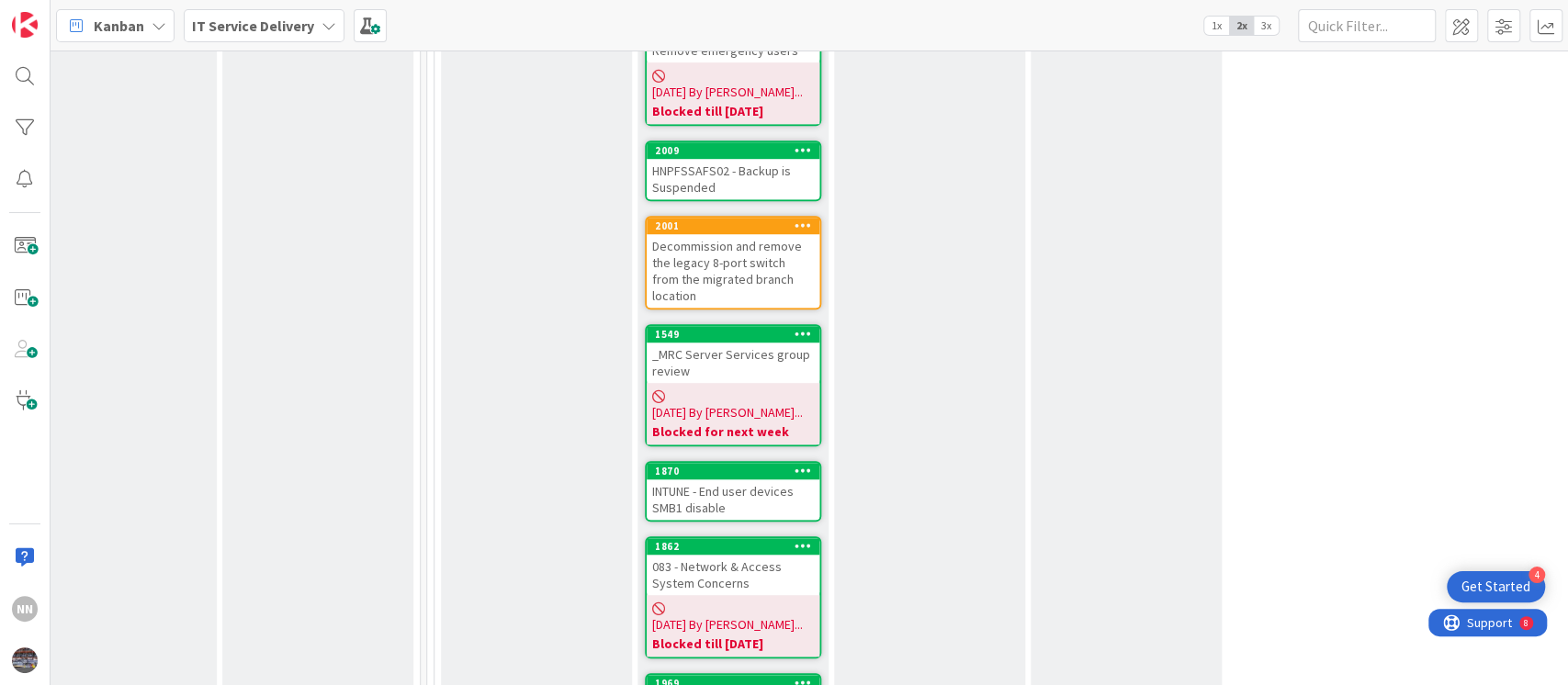
scroll to position [852, 629]
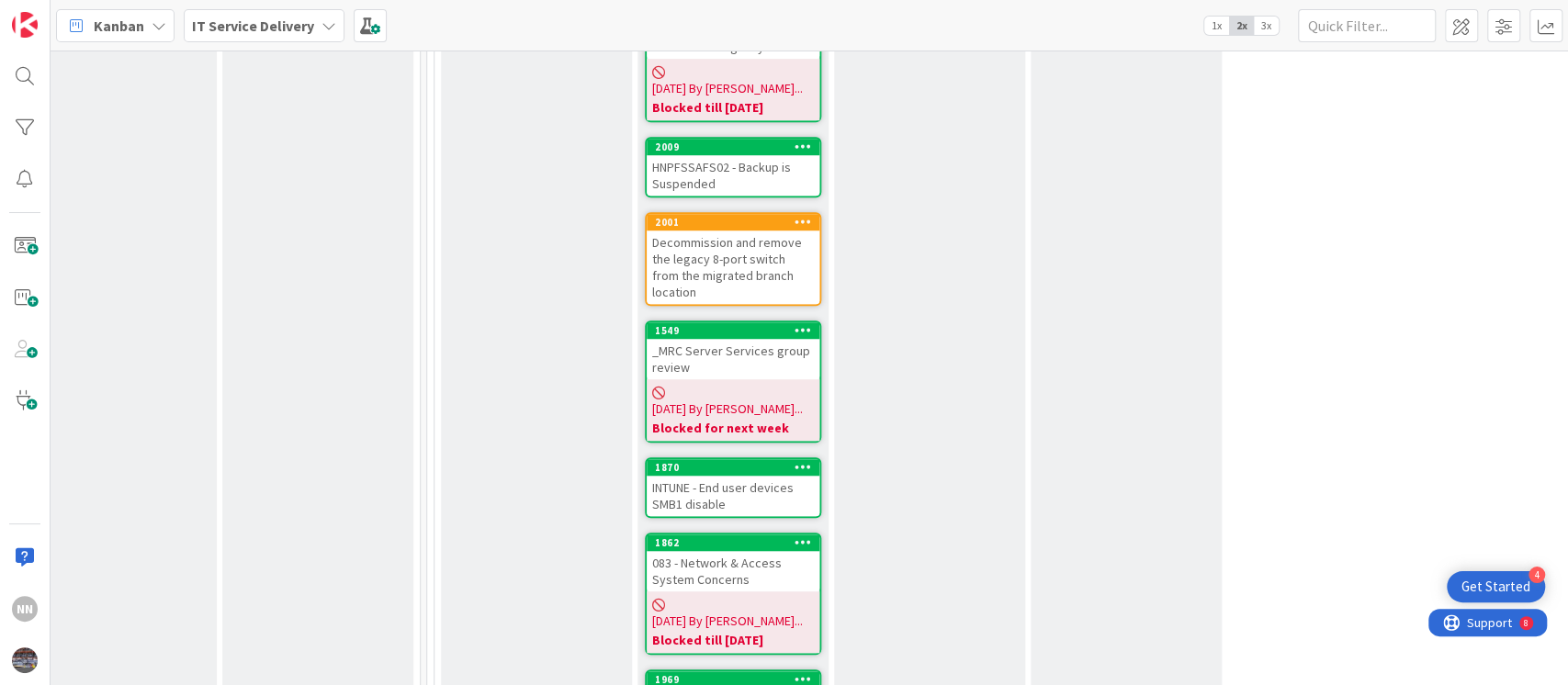
click at [724, 242] on div "Decommission and remove the legacy 8-port switch from the migrated branch locat…" at bounding box center [733, 267] width 173 height 73
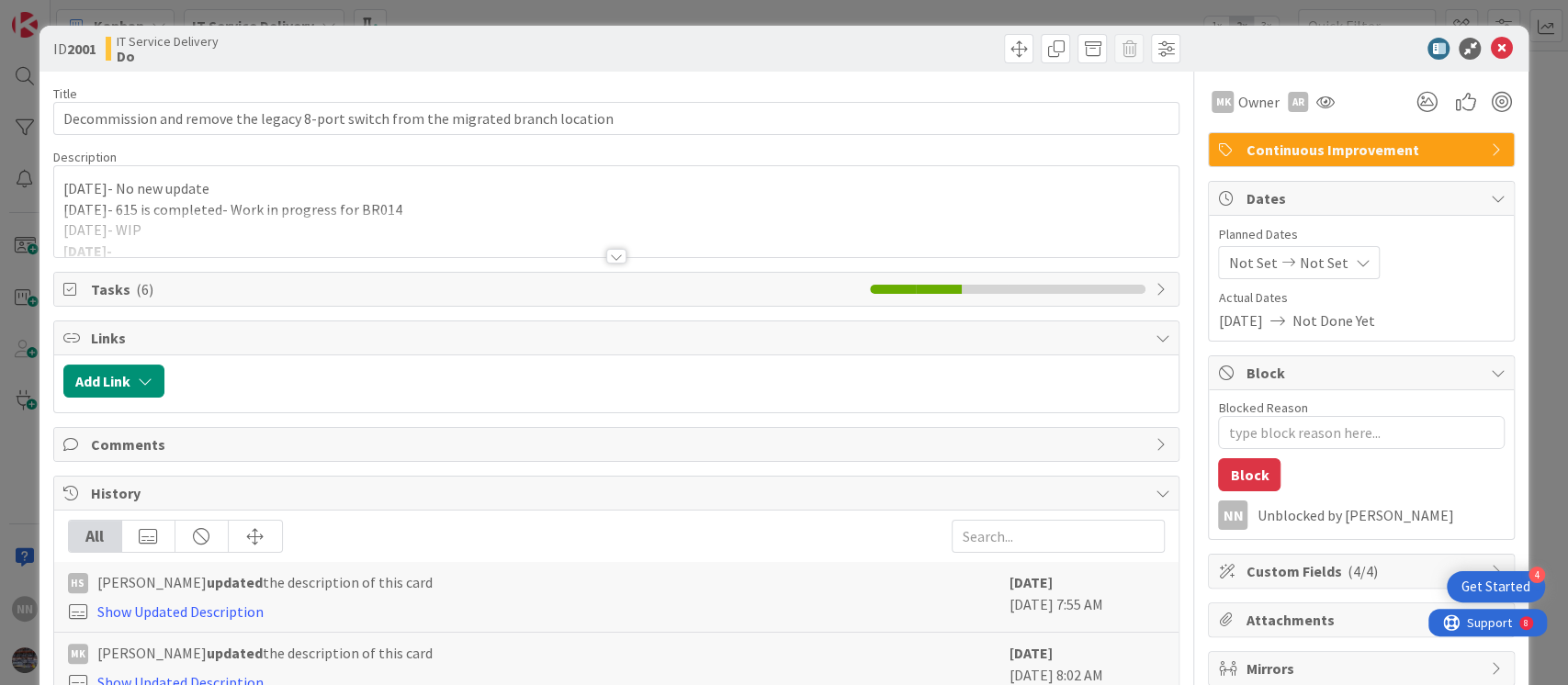
click at [606, 256] on div at bounding box center [616, 256] width 21 height 15
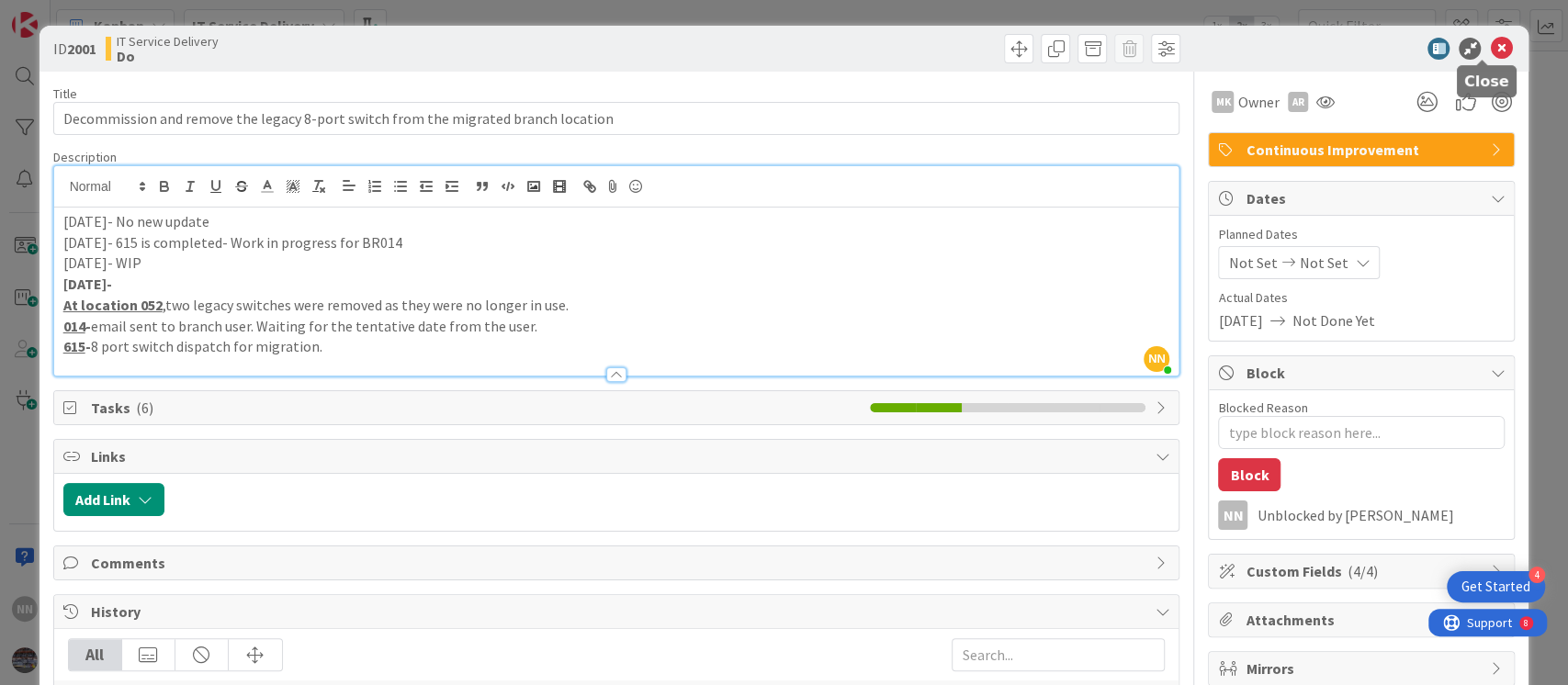
click at [1491, 53] on icon at bounding box center [1501, 48] width 22 height 22
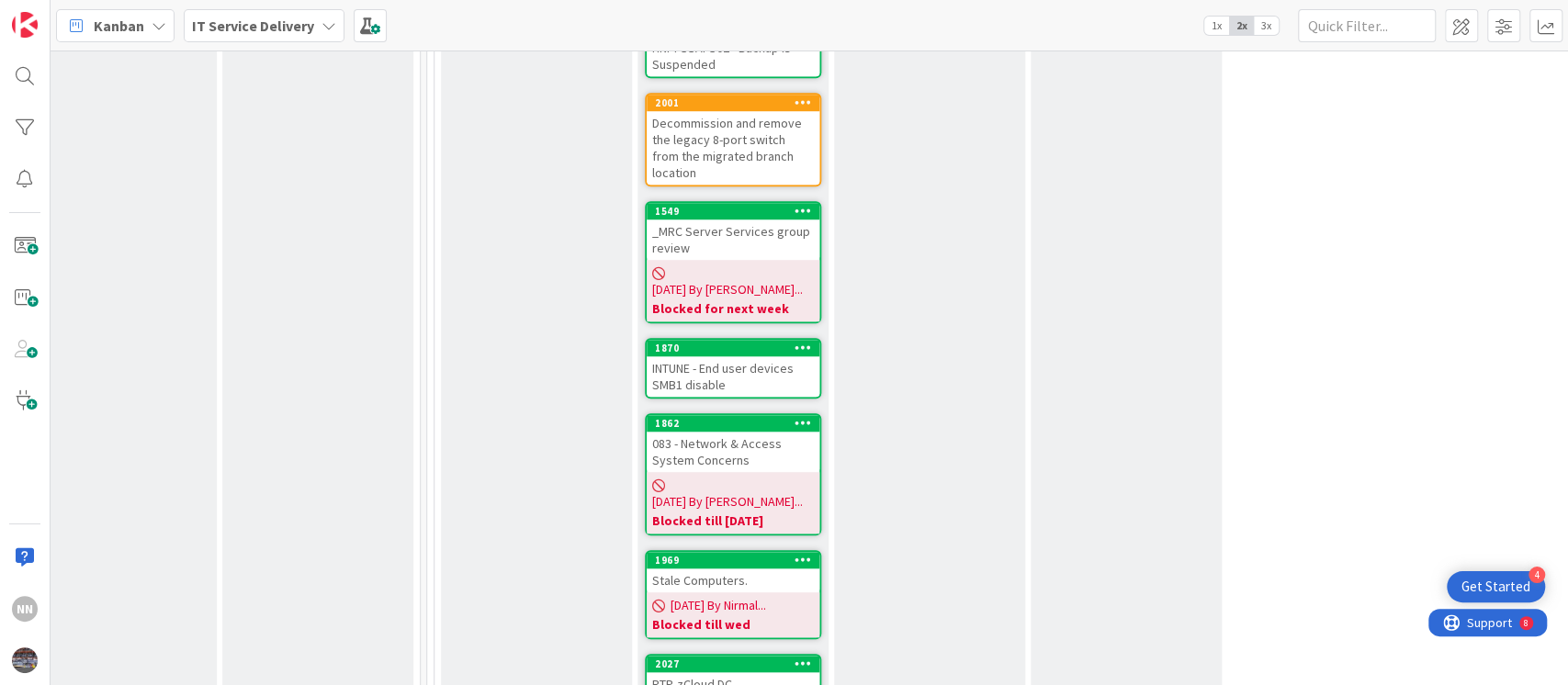
scroll to position [1013, 629]
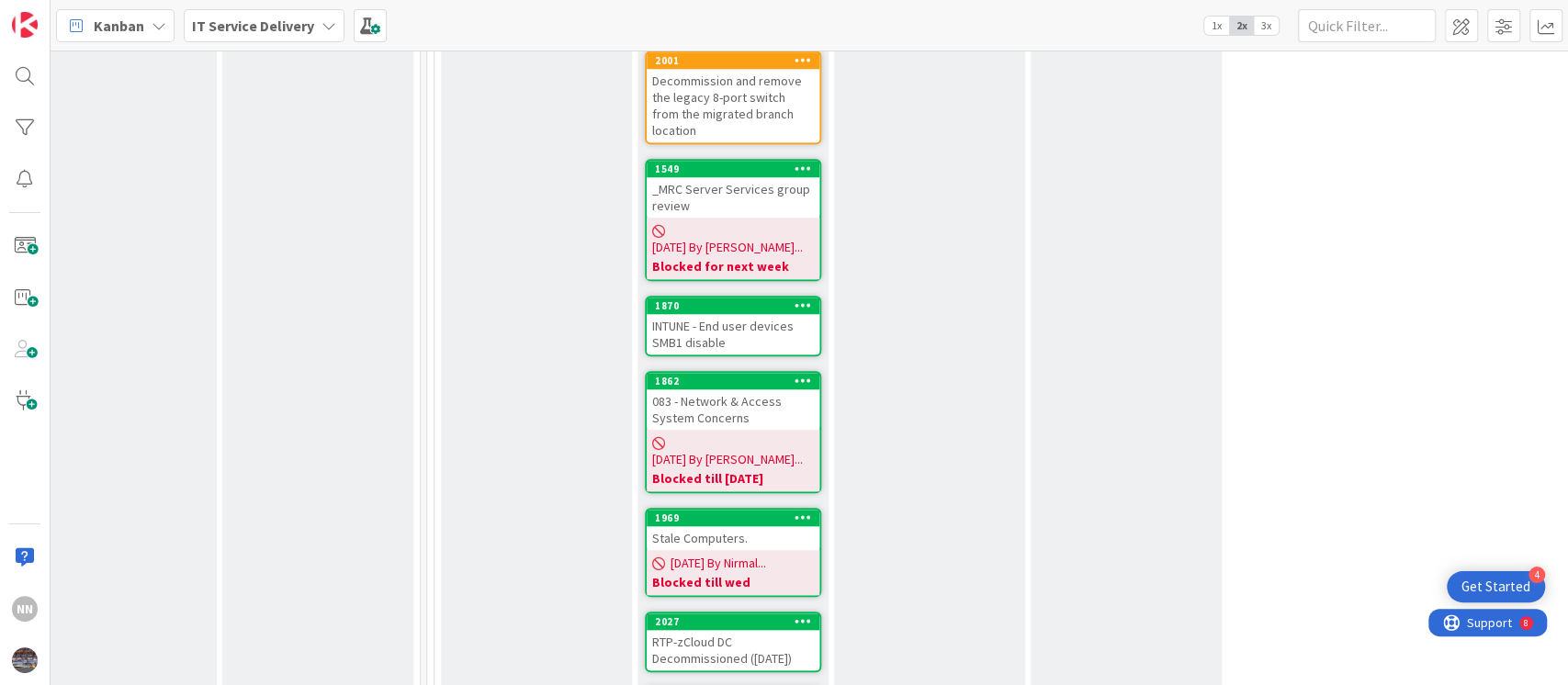
click at [739, 314] on div "INTUNE - End user devices SMB1 disable" at bounding box center [733, 333] width 173 height 40
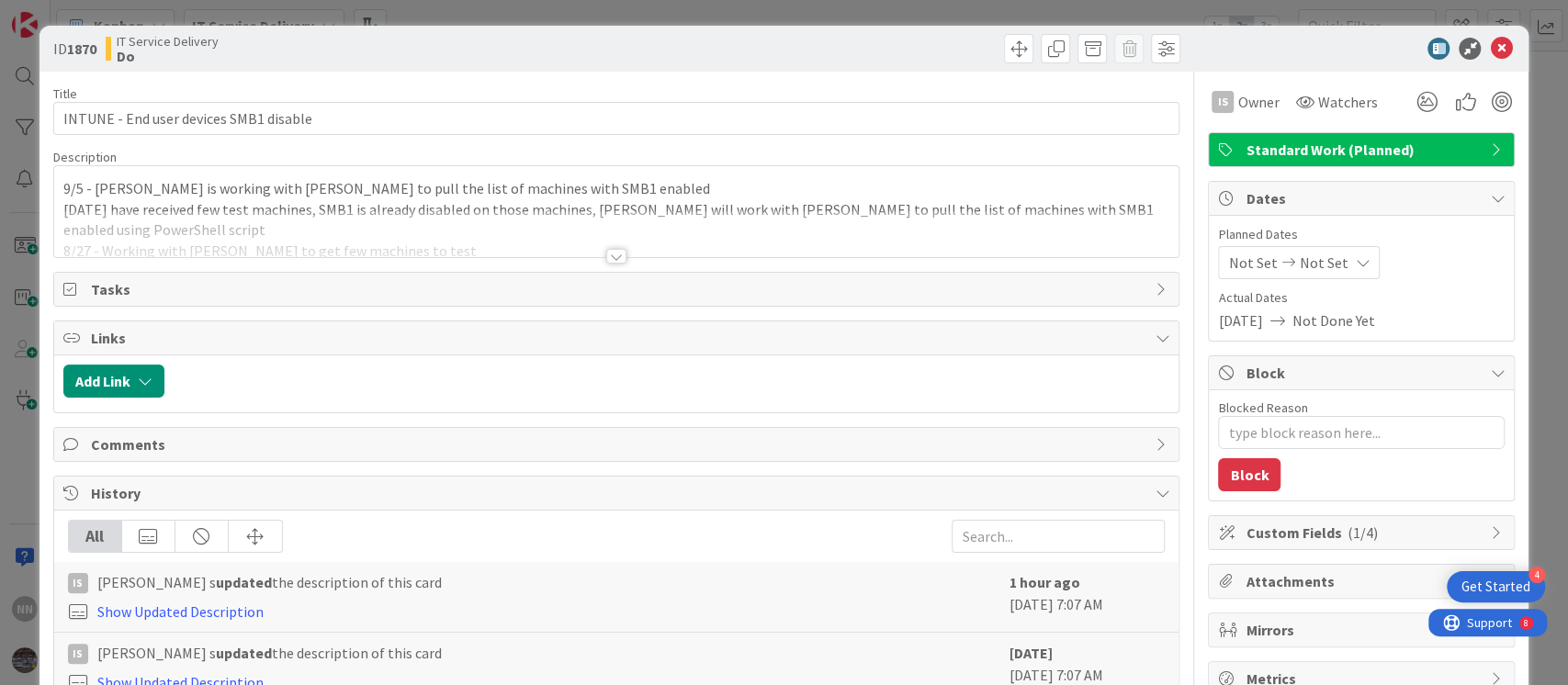
click at [606, 261] on div at bounding box center [616, 256] width 21 height 15
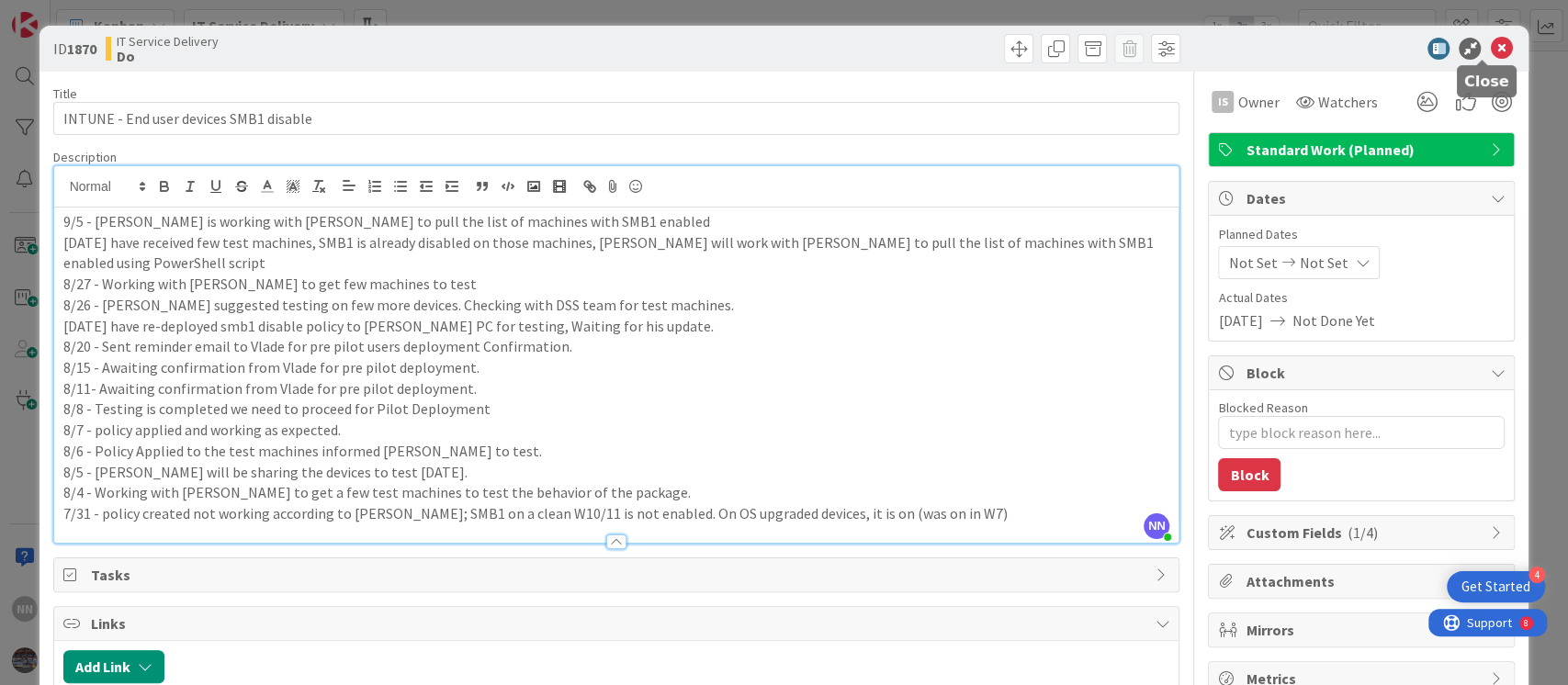
click at [1491, 51] on icon at bounding box center [1501, 48] width 22 height 22
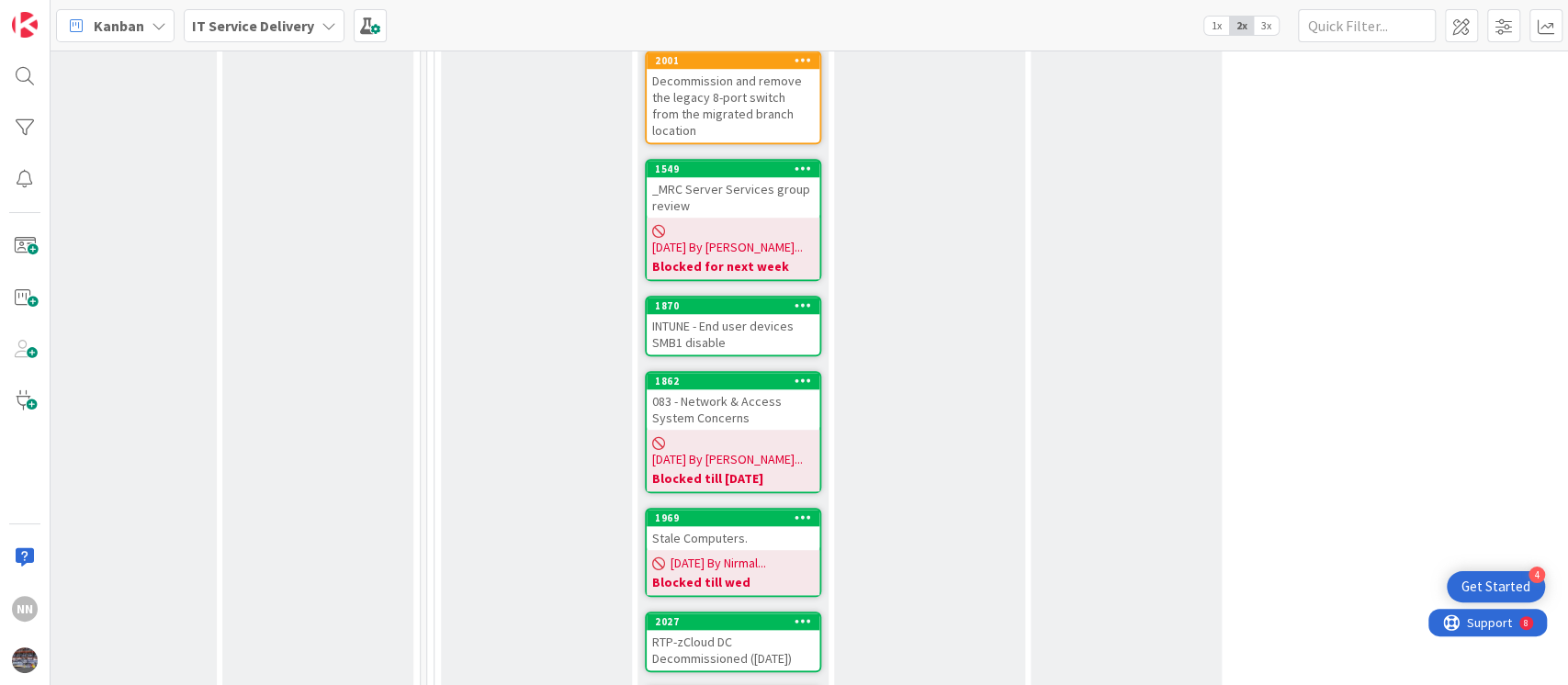
click at [777, 314] on div "INTUNE - End user devices SMB1 disable" at bounding box center [733, 333] width 173 height 40
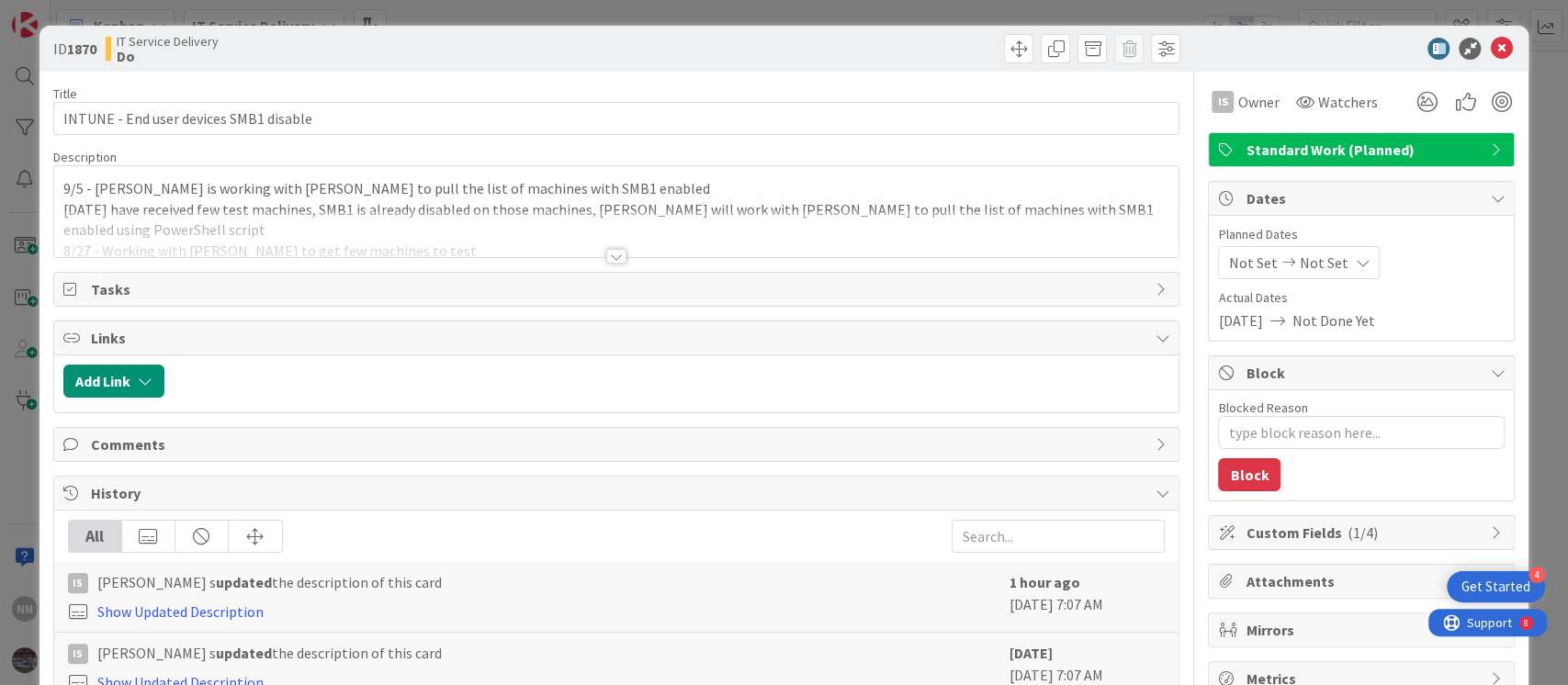
click at [606, 254] on div at bounding box center [616, 256] width 21 height 15
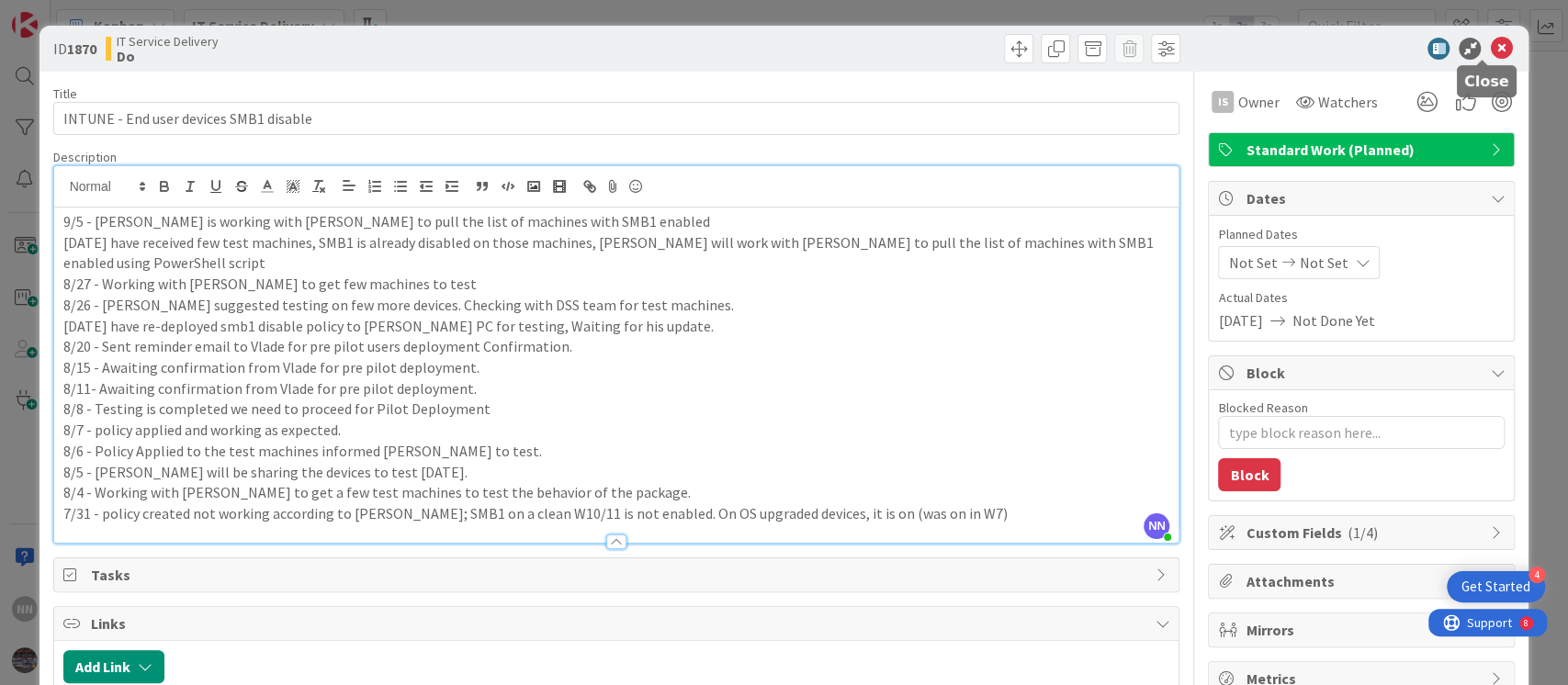
click at [1491, 48] on icon at bounding box center [1501, 48] width 22 height 22
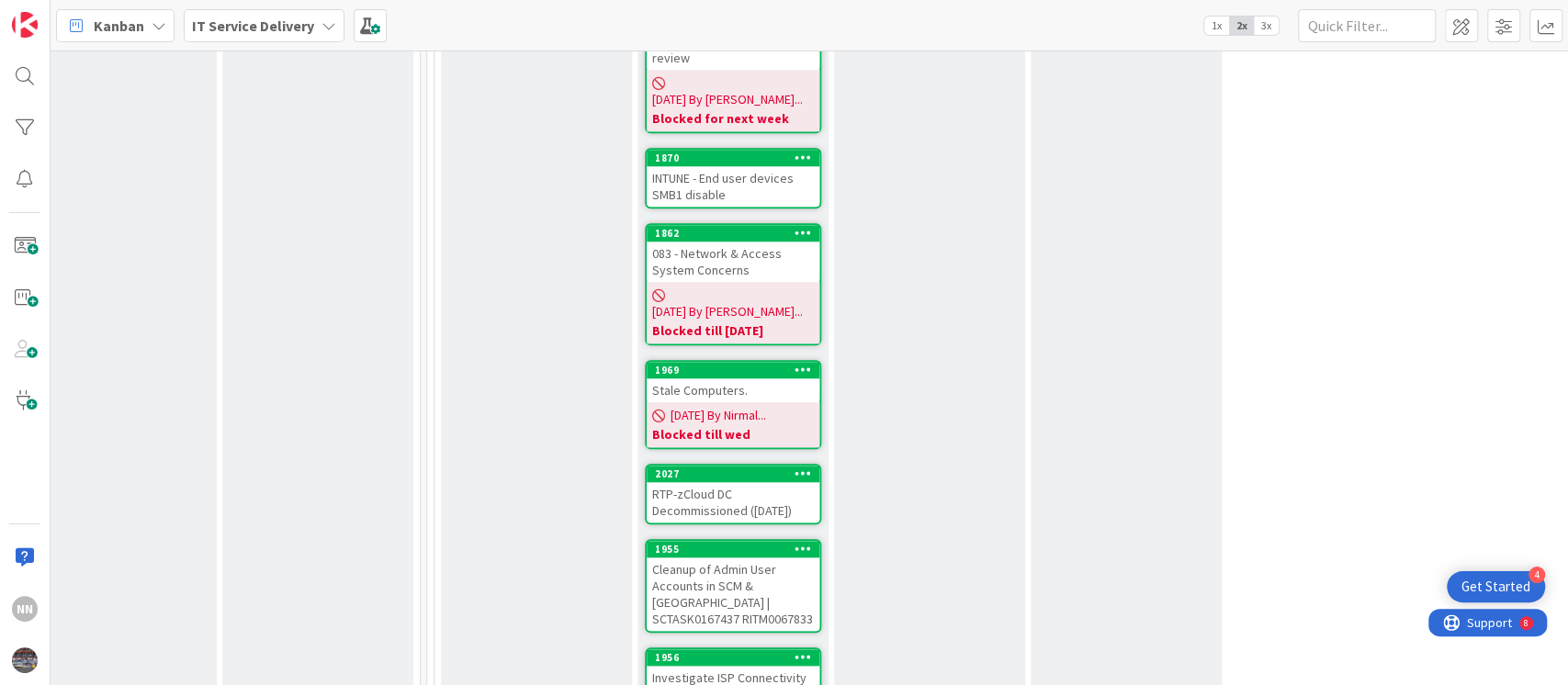
scroll to position [1164, 629]
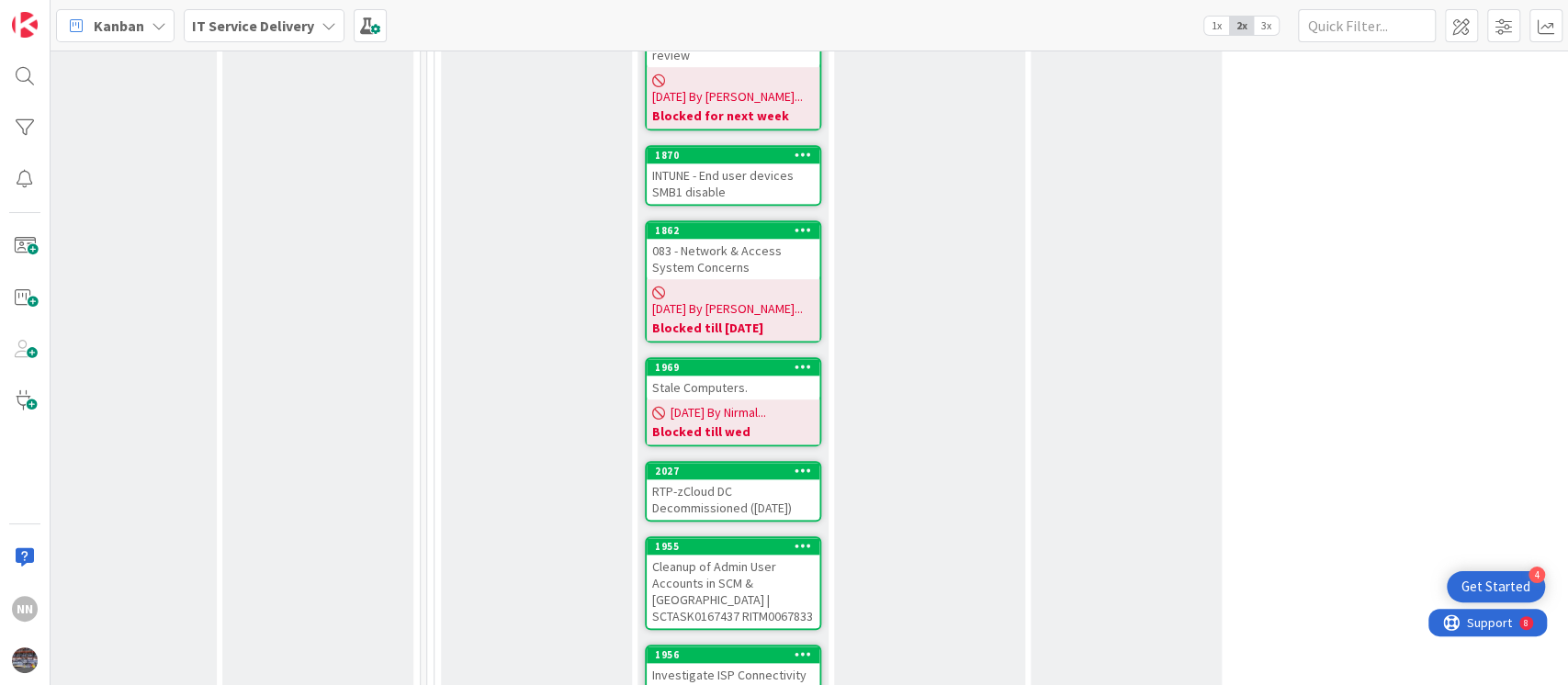
click at [749, 239] on div "083 - Network & Access System Concerns" at bounding box center [733, 259] width 173 height 40
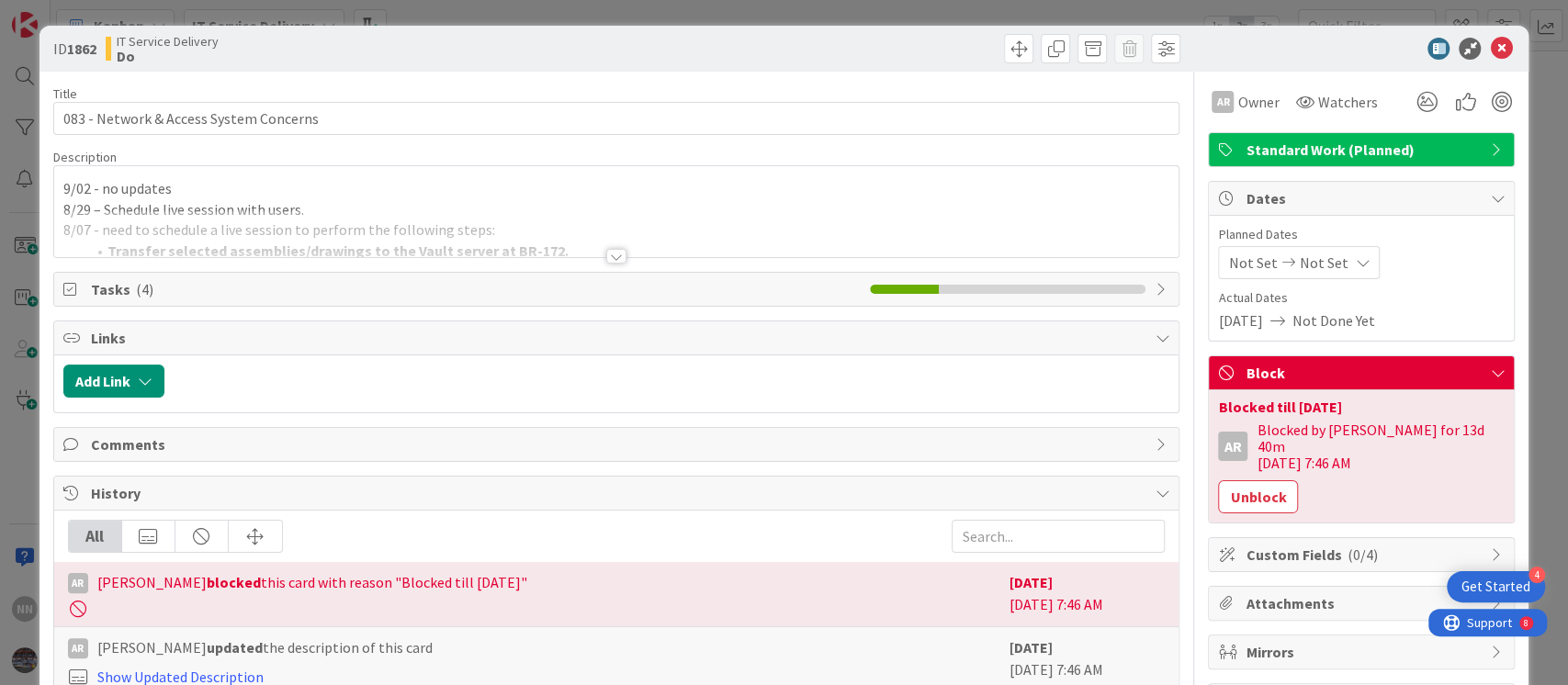
click at [613, 252] on div at bounding box center [616, 256] width 21 height 15
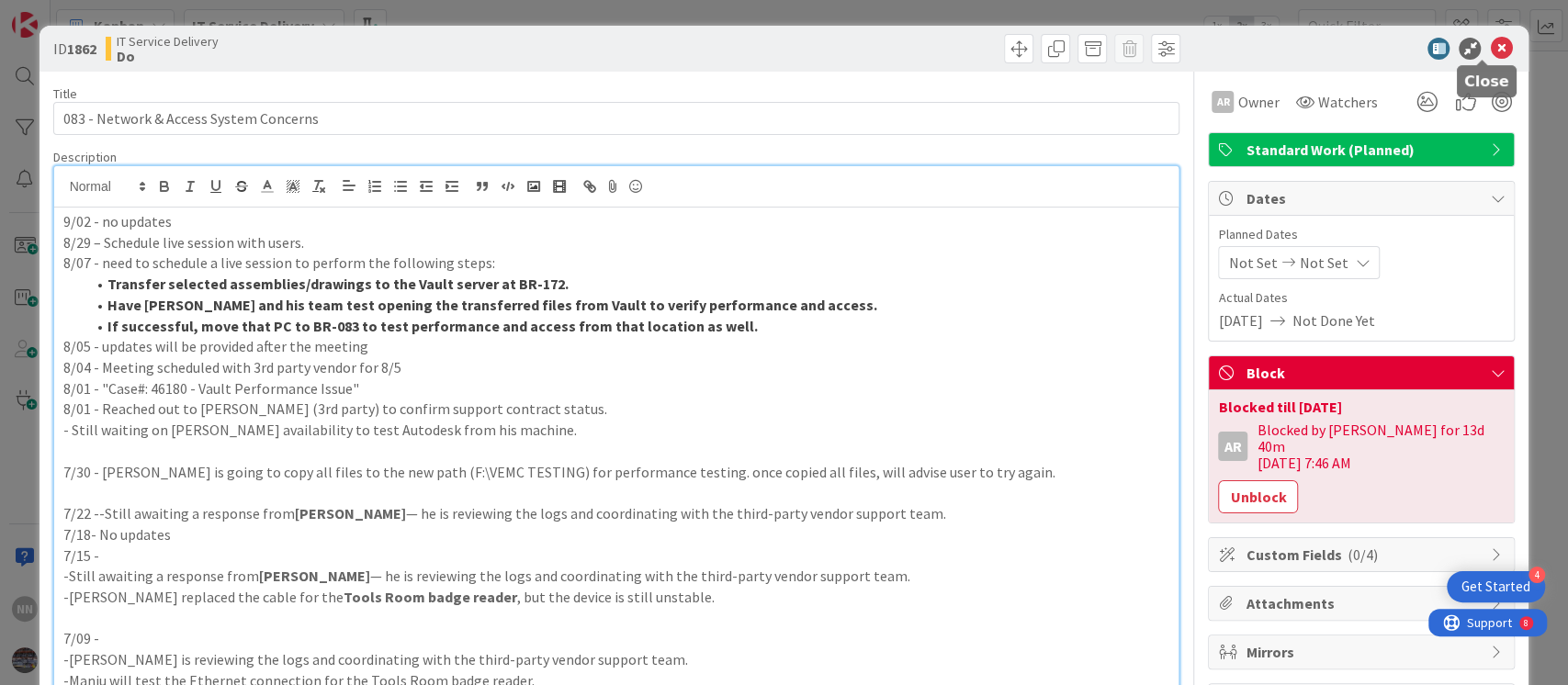
click at [1491, 51] on icon at bounding box center [1501, 48] width 22 height 22
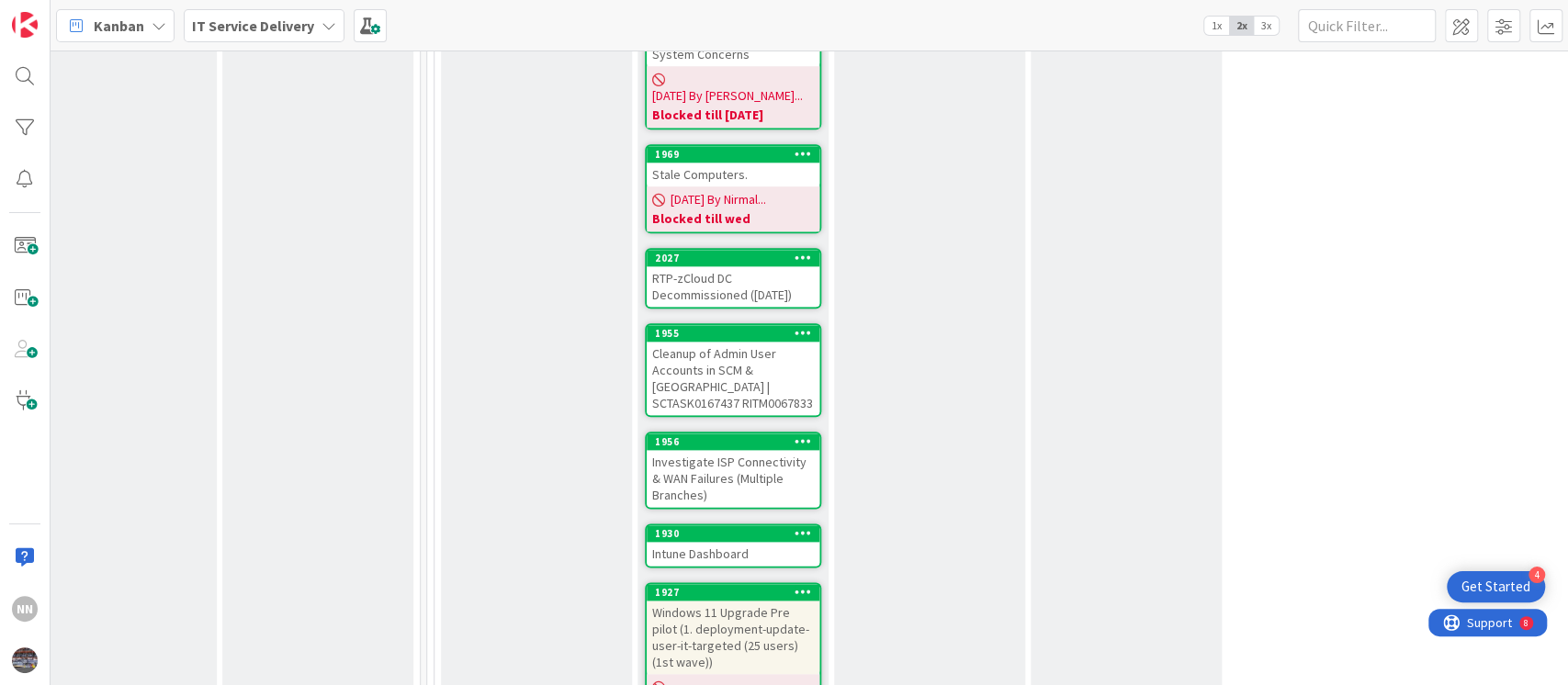
click at [739, 267] on div "RTP-zCloud DC Decommissioned ([DATE])" at bounding box center [733, 286] width 173 height 40
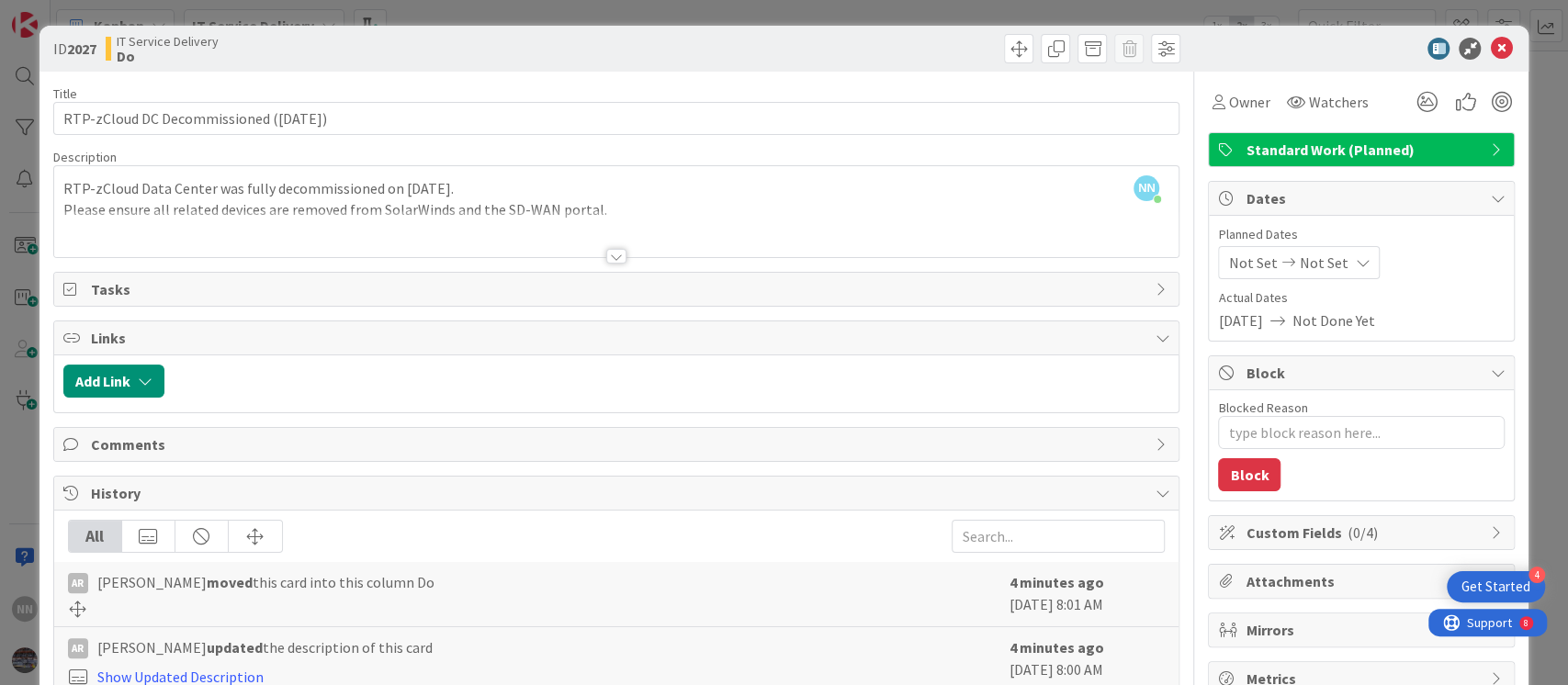
click at [606, 254] on div at bounding box center [616, 256] width 21 height 15
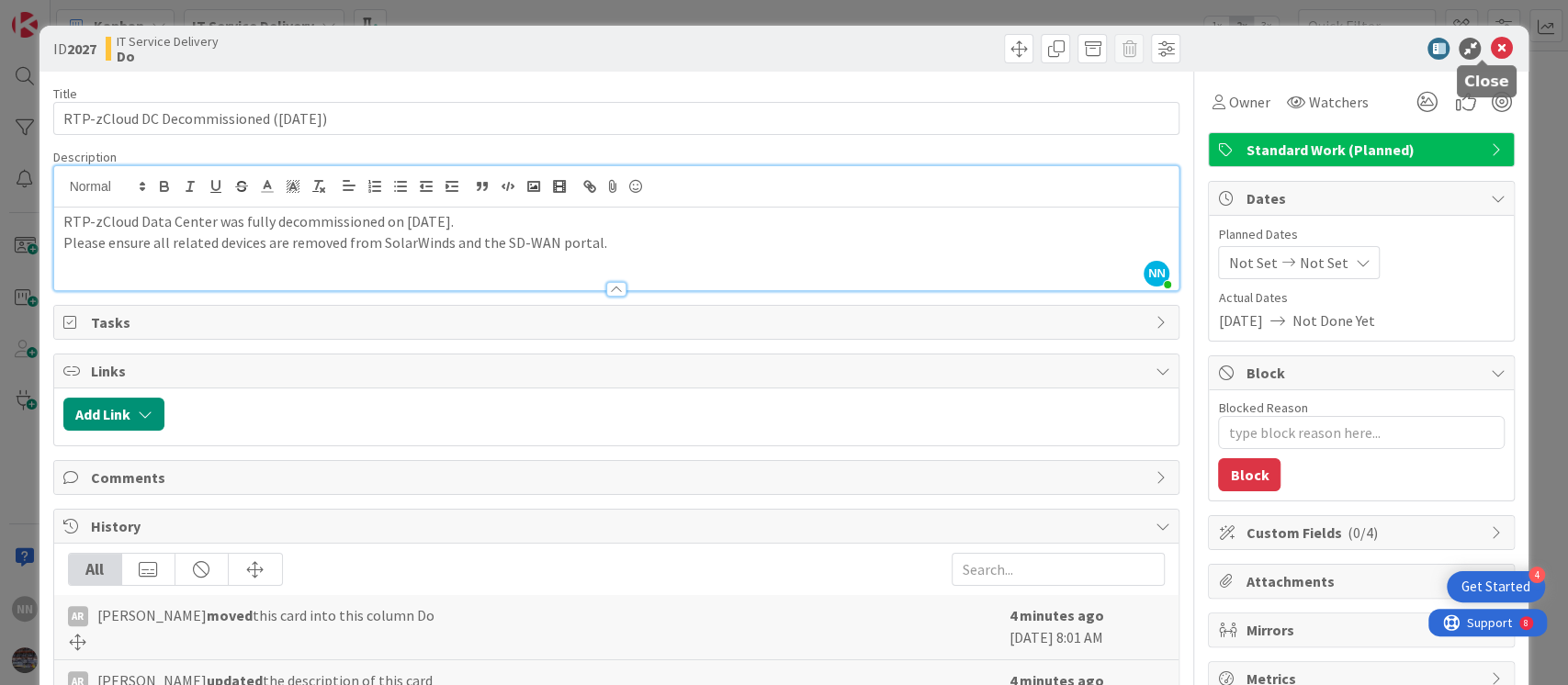
click at [1491, 48] on icon at bounding box center [1501, 48] width 22 height 22
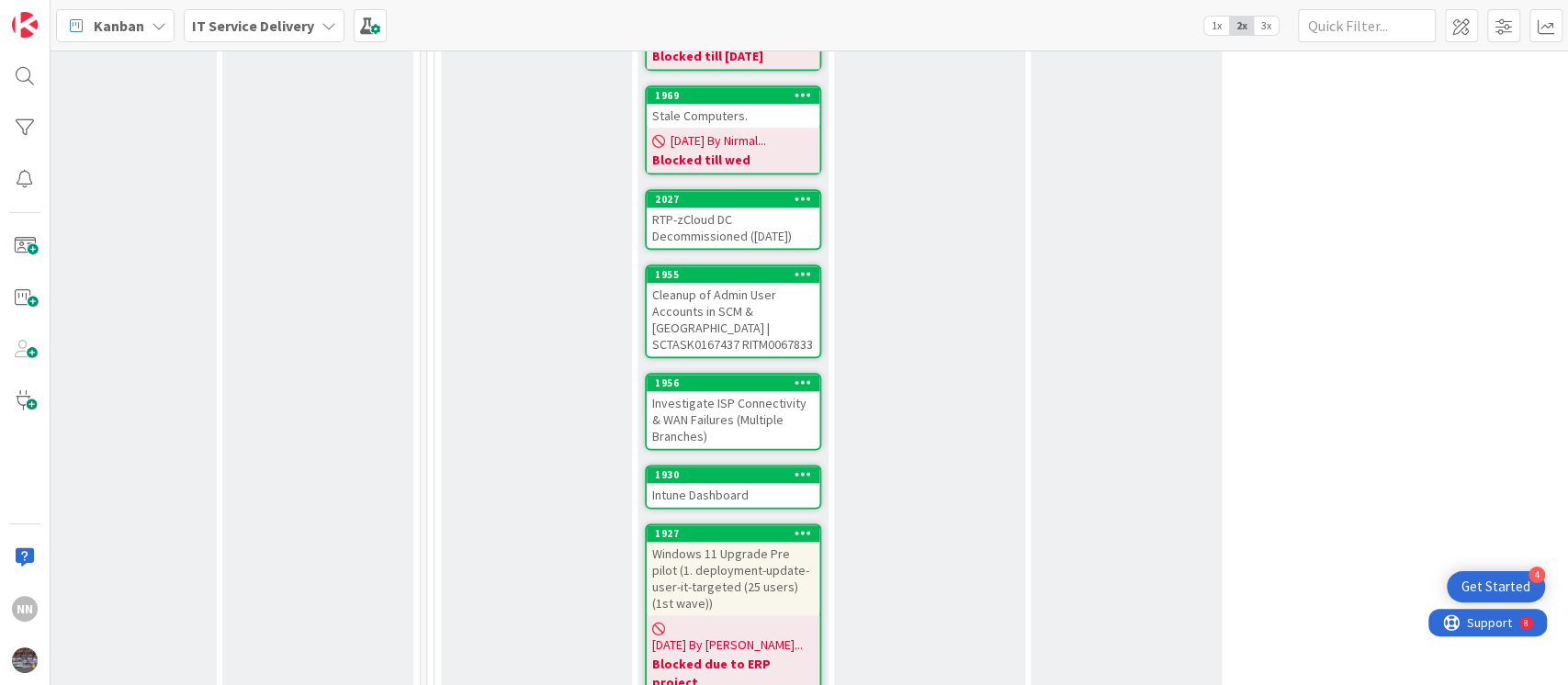
click at [764, 283] on div "Cleanup of Admin User Accounts in SCM & [GEOGRAPHIC_DATA] | SCTASK0167437 RITM0…" at bounding box center [733, 319] width 173 height 73
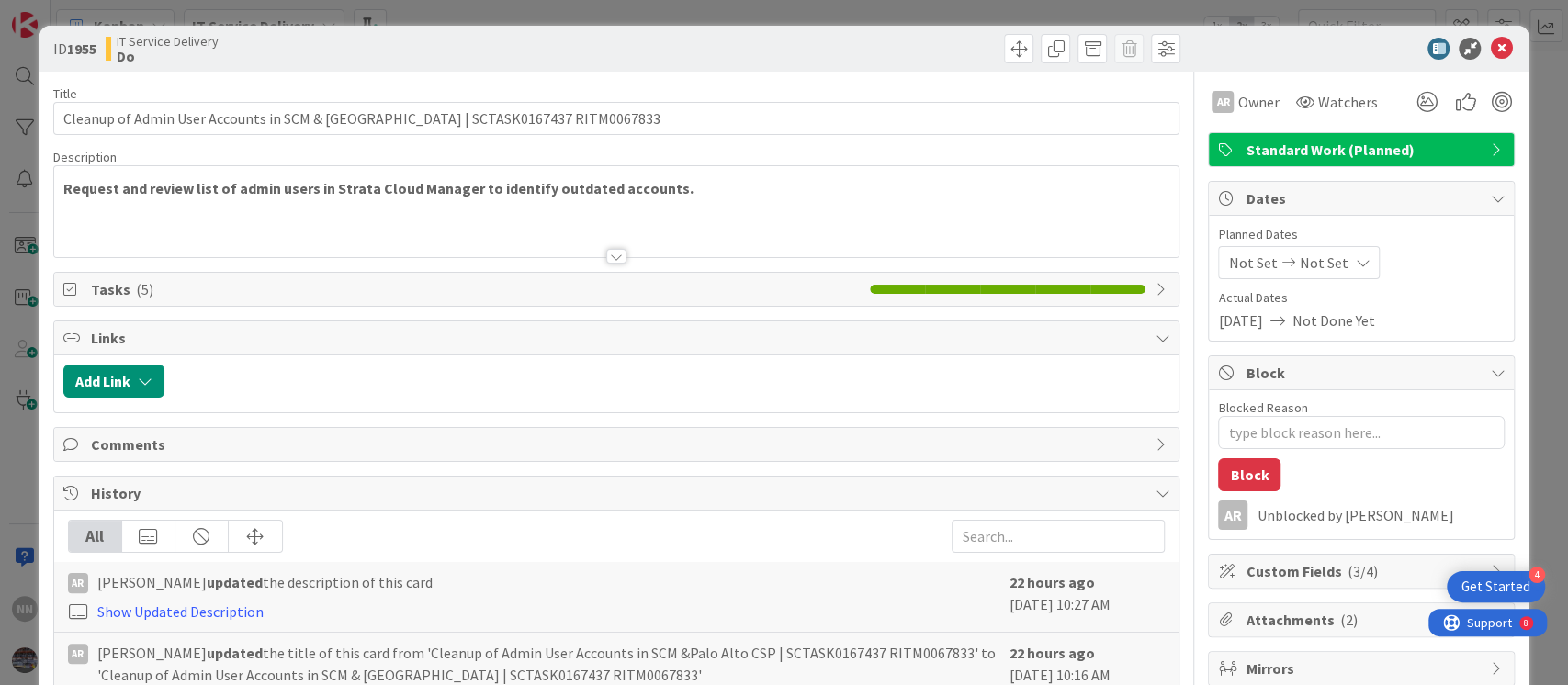
click at [610, 255] on div at bounding box center [616, 256] width 21 height 15
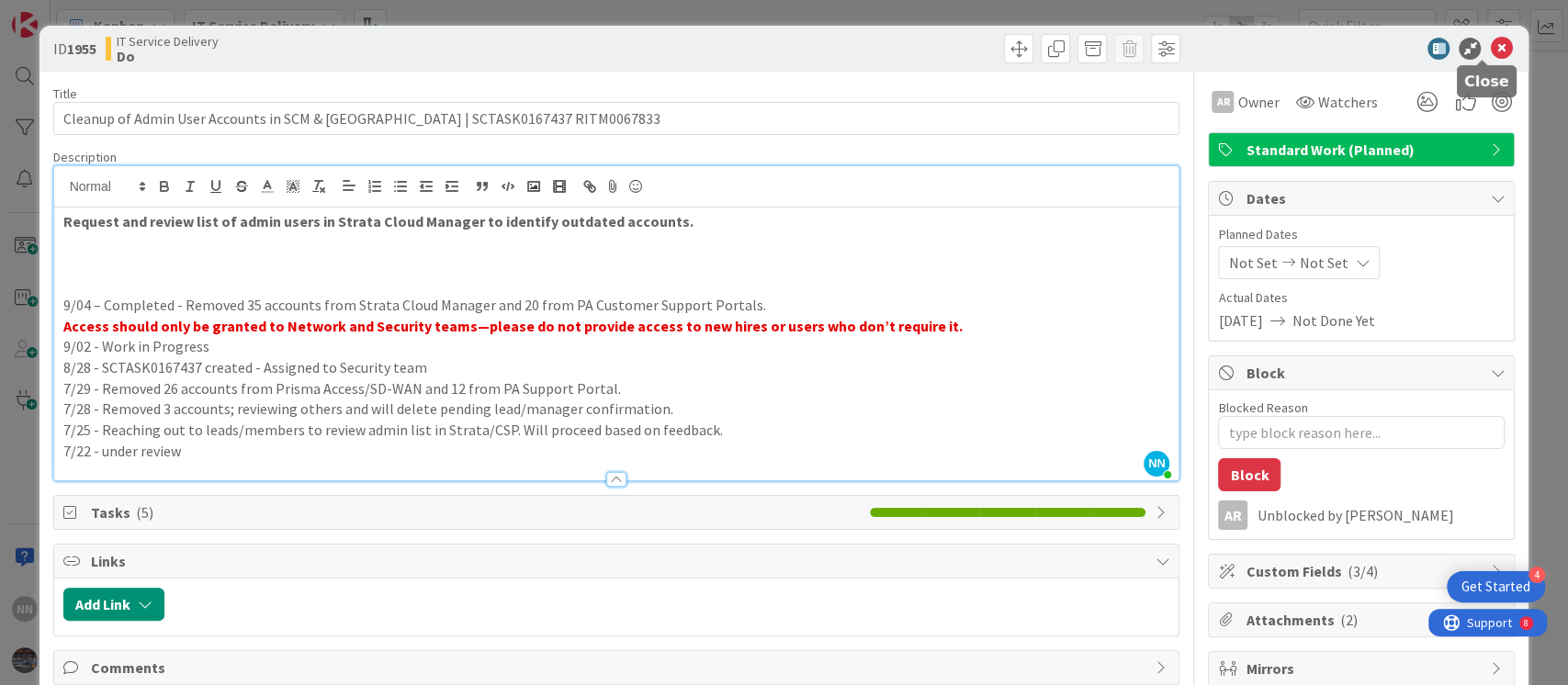
click at [1491, 51] on icon at bounding box center [1501, 48] width 22 height 22
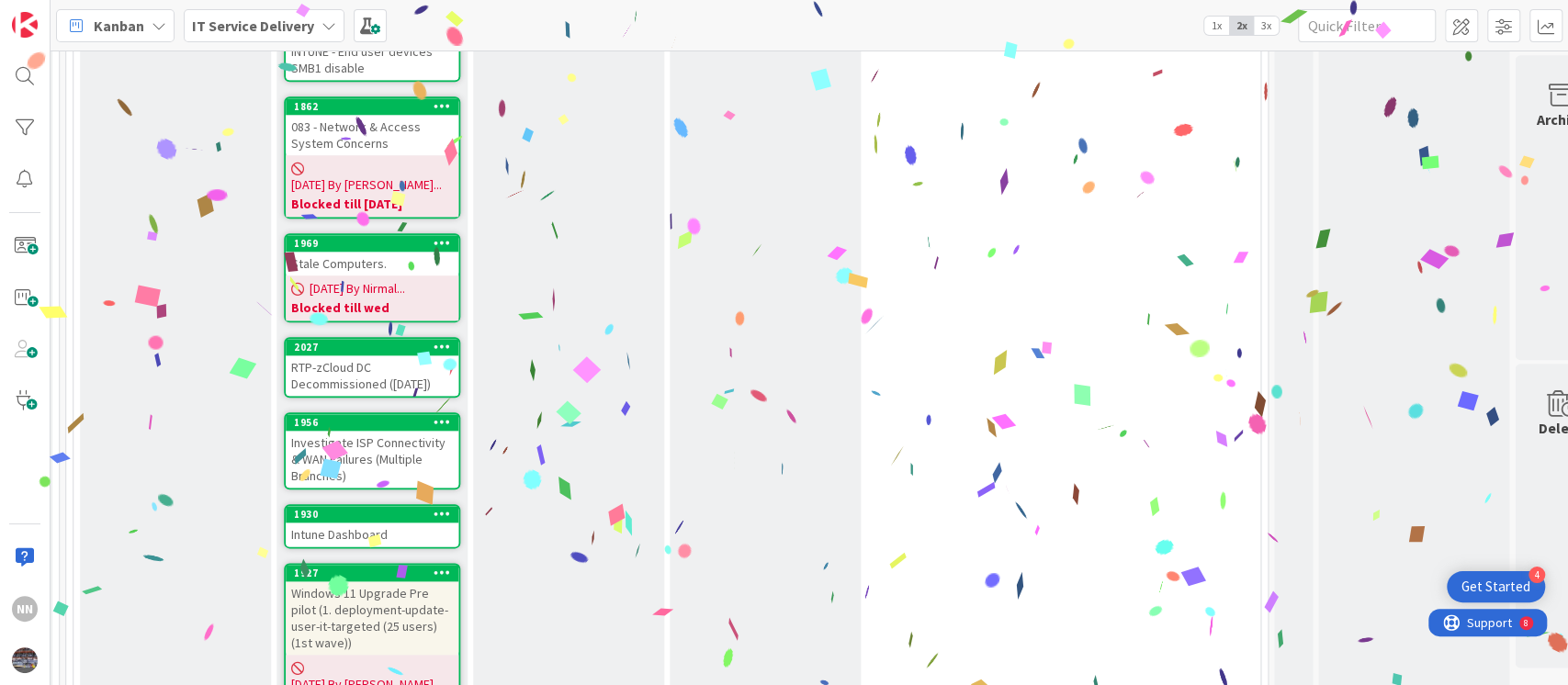
scroll to position [1452, 900]
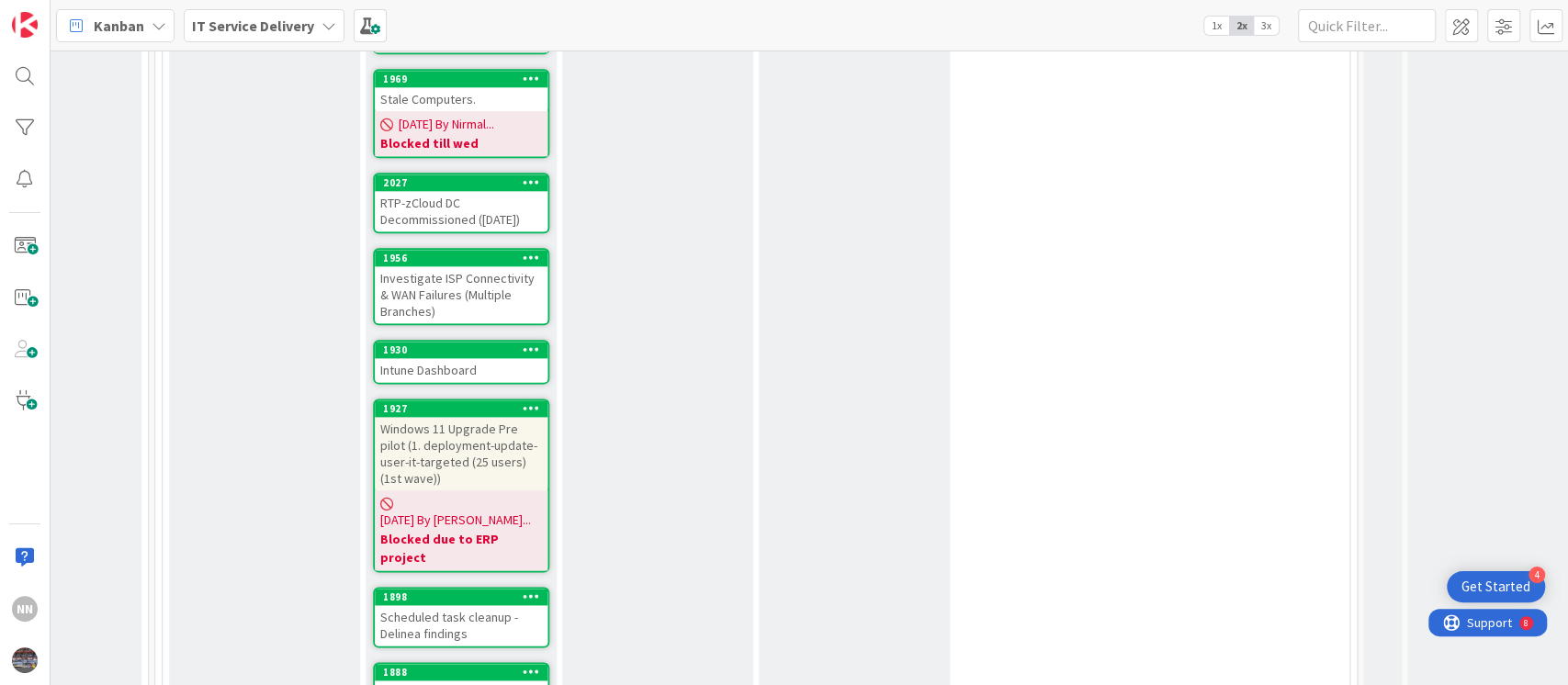
click at [412, 267] on div "Investigate ISP Connectivity & WAN Failures (Multiple Branches)" at bounding box center [461, 295] width 173 height 57
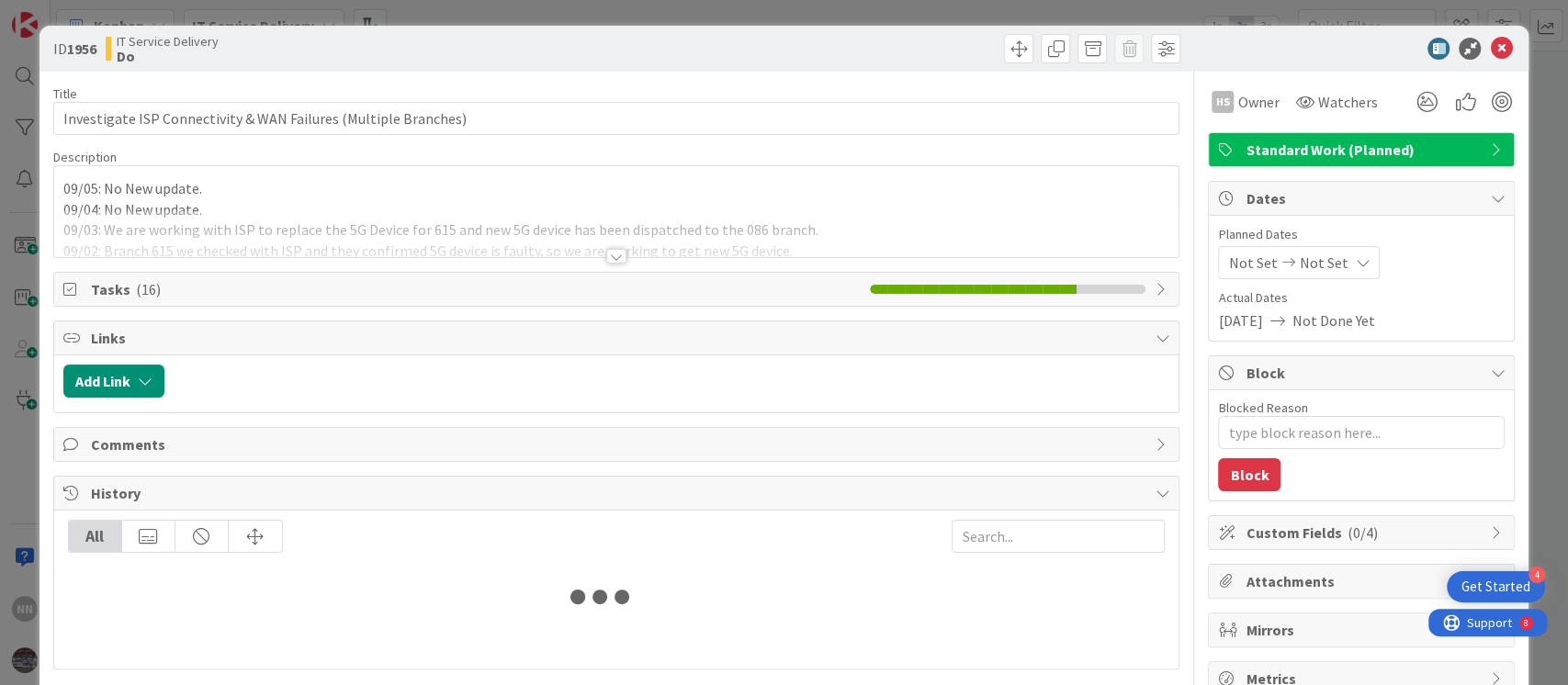
click at [617, 257] on div at bounding box center [616, 256] width 21 height 15
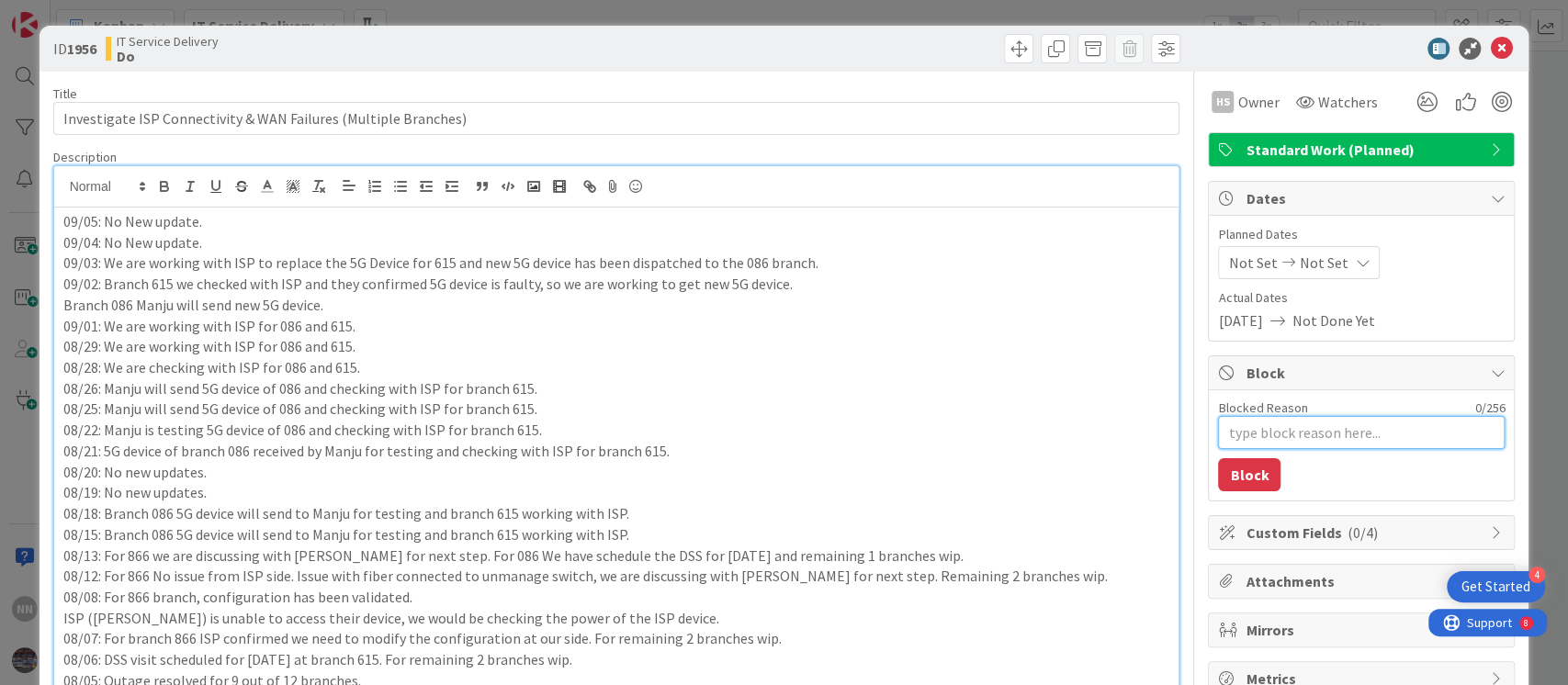
click at [1236, 424] on textarea "Blocked Reason" at bounding box center [1361, 432] width 286 height 33
type textarea "x"
type textarea "B"
type textarea "x"
type textarea "Bl"
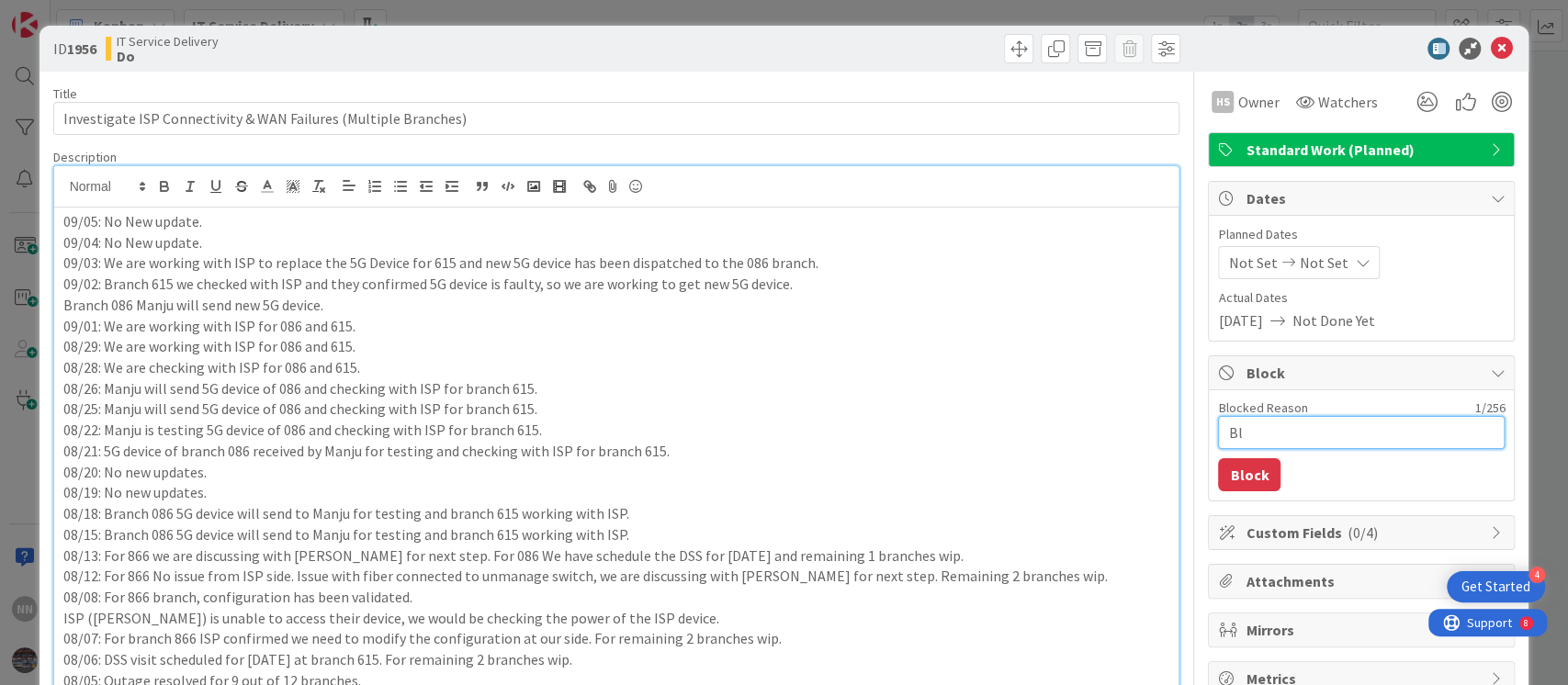
type textarea "x"
type textarea "Blo"
type textarea "x"
type textarea "Bloc"
type textarea "x"
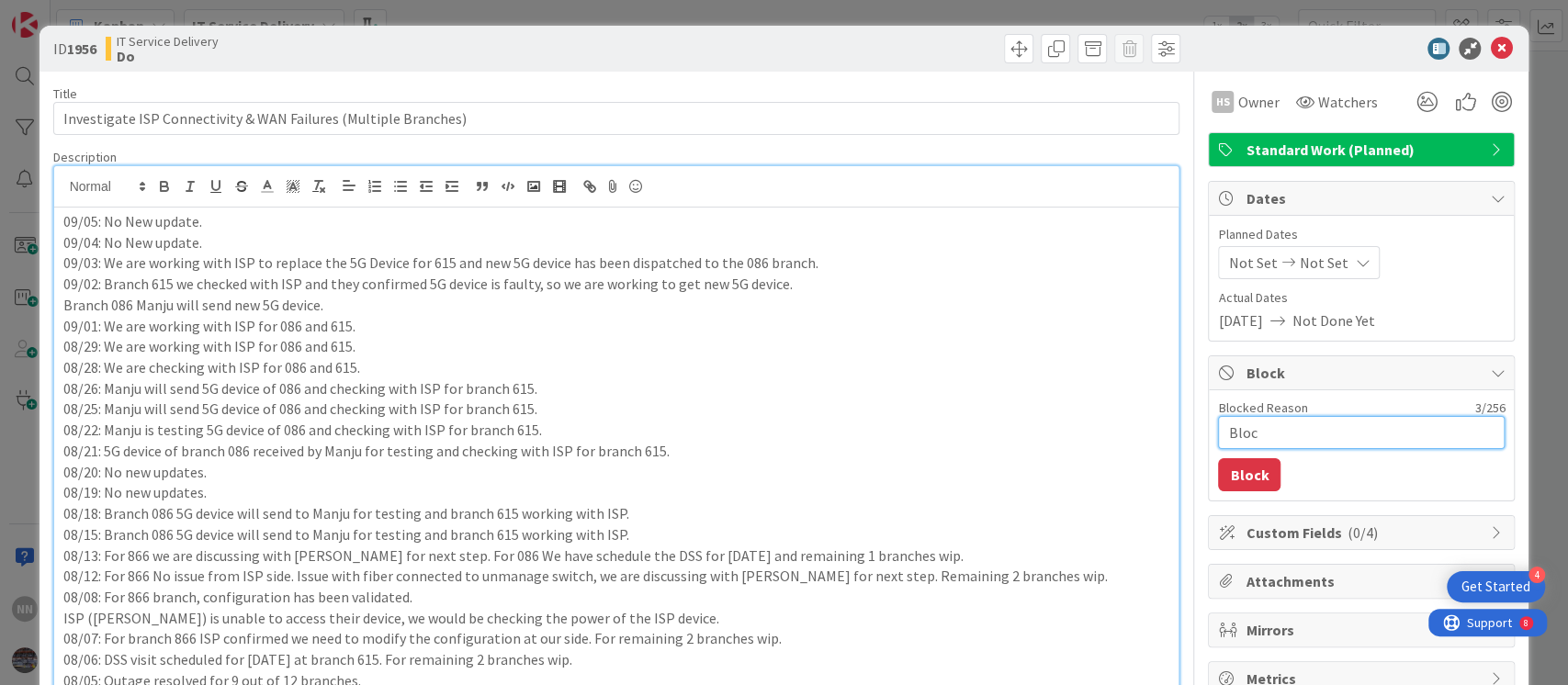
type textarea "Block"
type textarea "x"
type textarea "Blocke"
type textarea "x"
type textarea "Blocked"
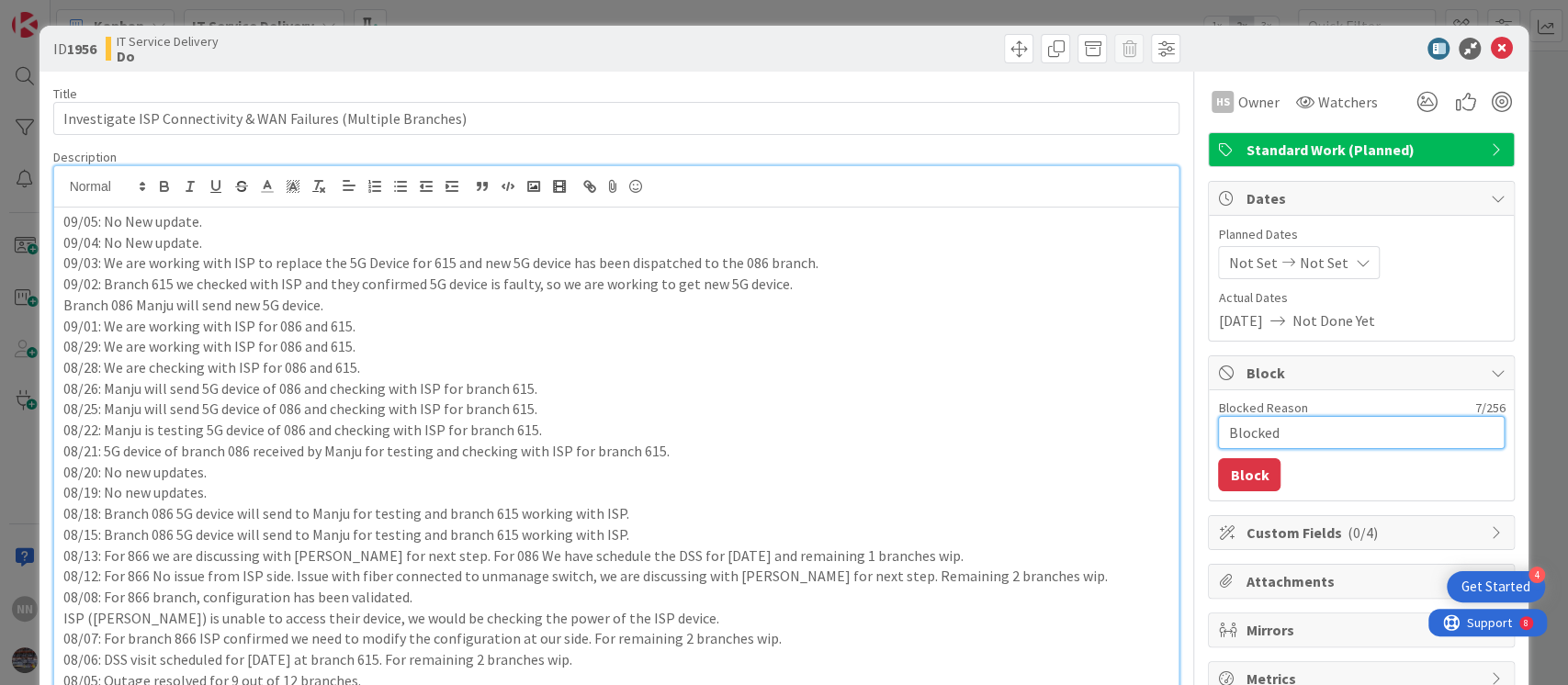
type textarea "x"
type textarea "Blocked"
type textarea "x"
type textarea "Blocked t"
type textarea "x"
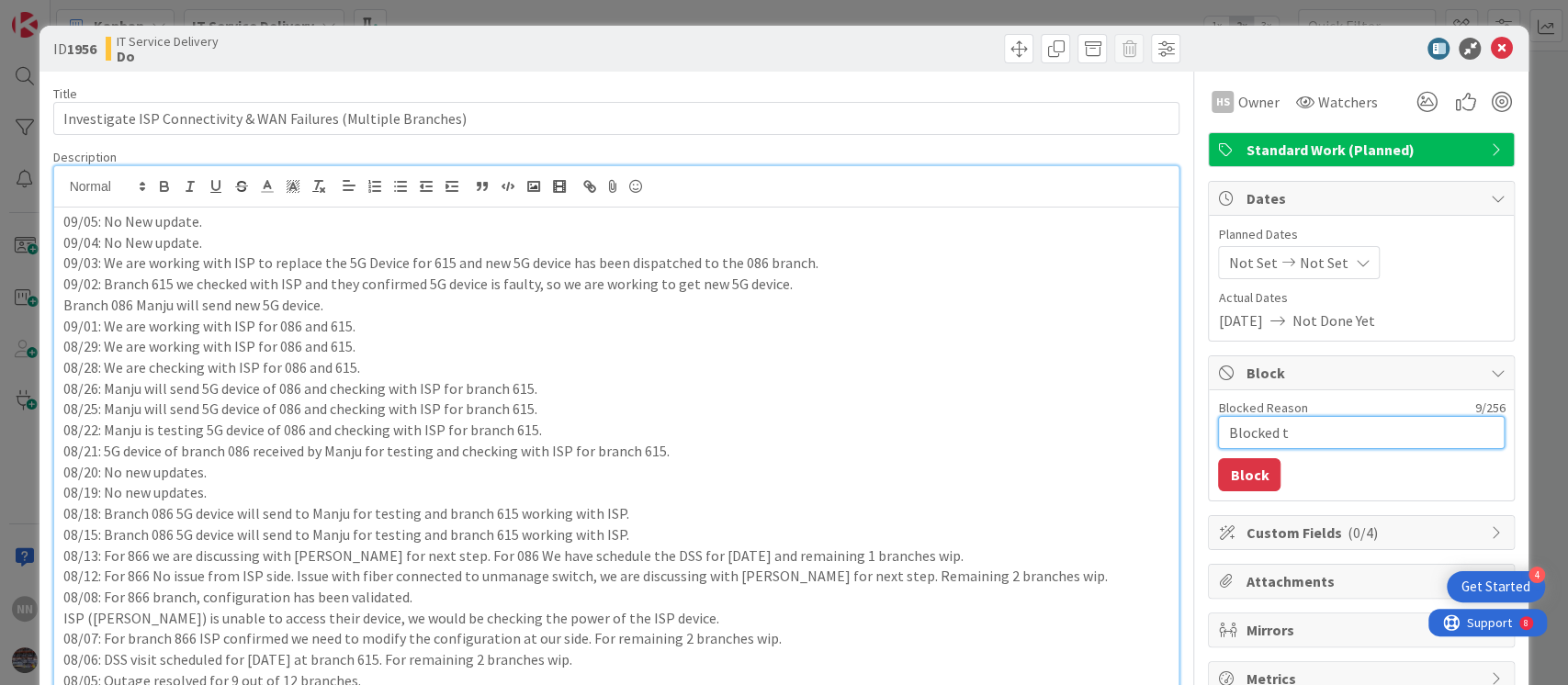
type textarea "Blocked ti"
type textarea "x"
type textarea "Blocked til"
type textarea "x"
type textarea "Blocked till"
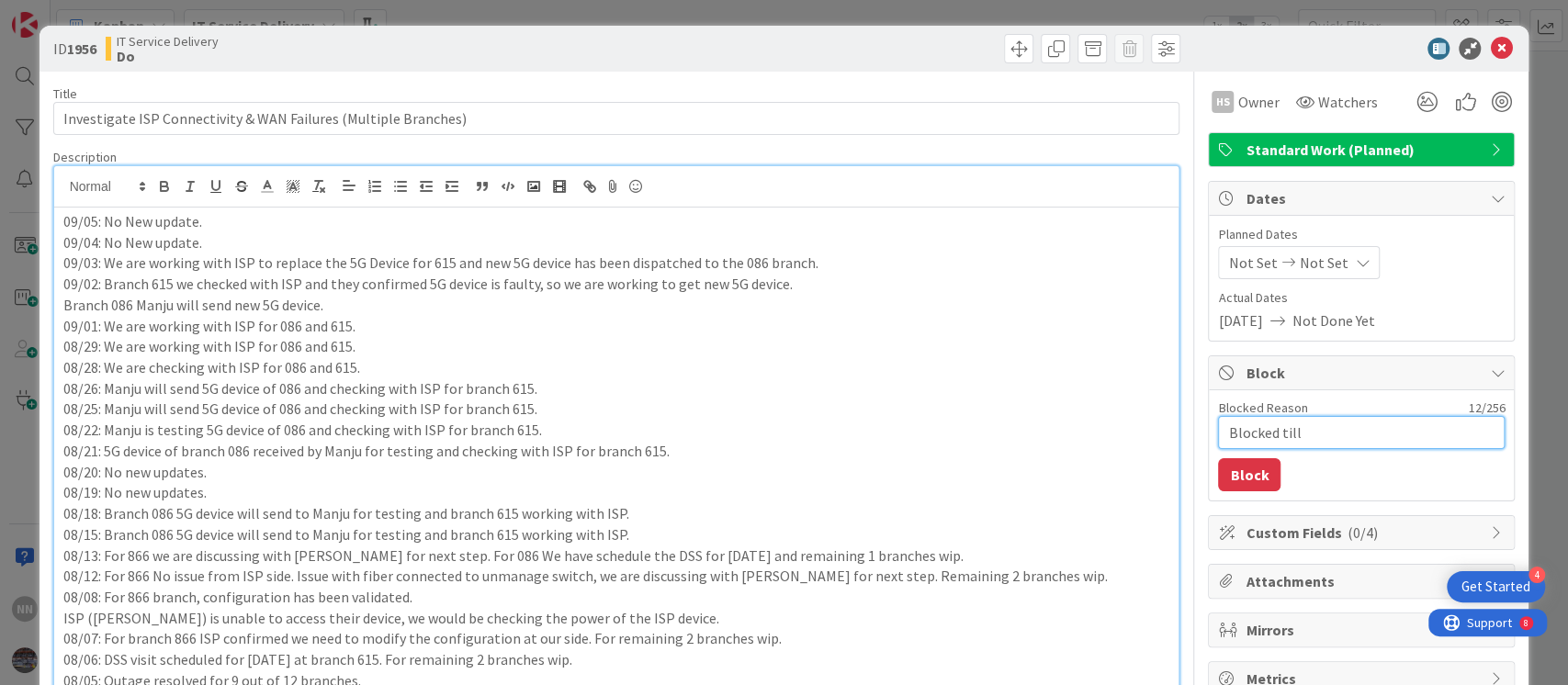
type textarea "x"
type textarea "Blocked till"
type textarea "x"
type textarea "Blocked till t"
type textarea "x"
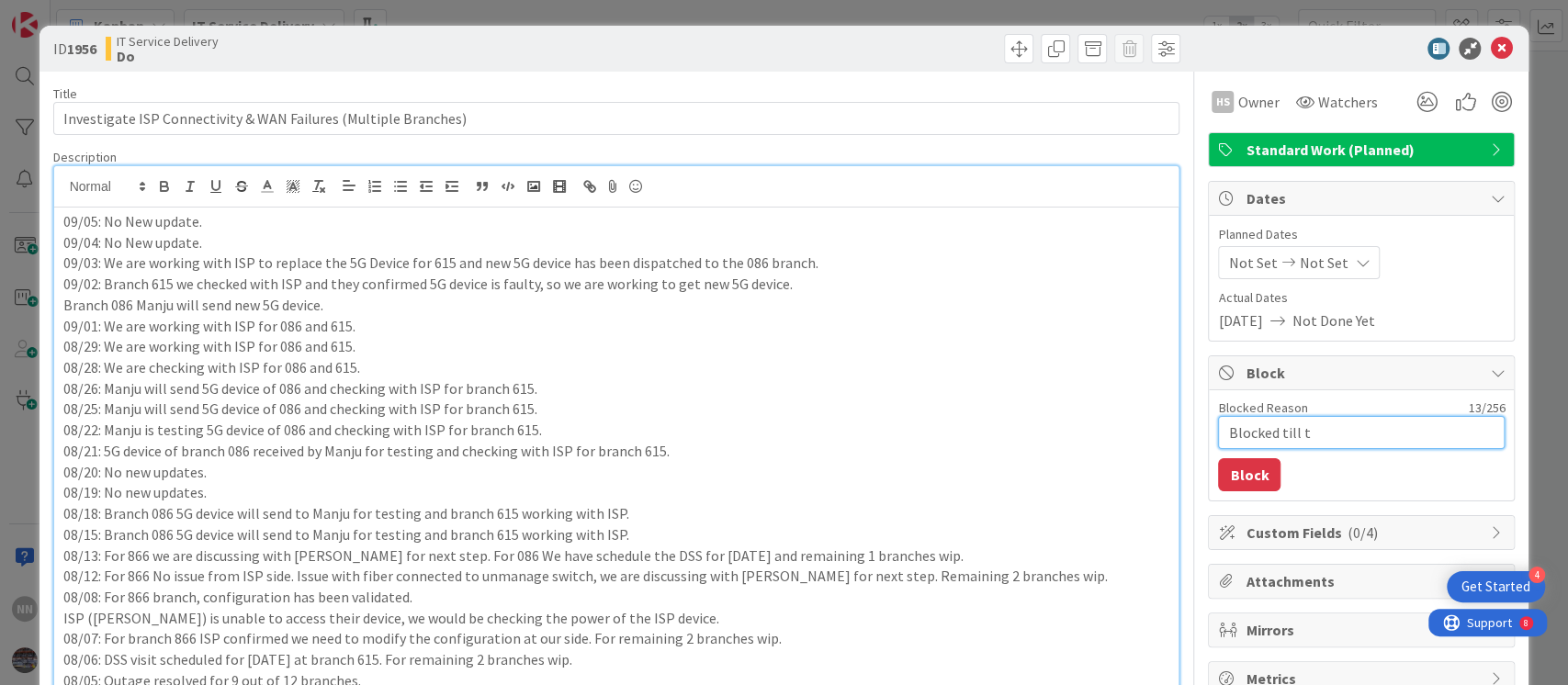
type textarea "Blocked till tu"
type textarea "x"
type textarea "Blocked till tue"
click at [1232, 477] on button "Block" at bounding box center [1249, 474] width 63 height 33
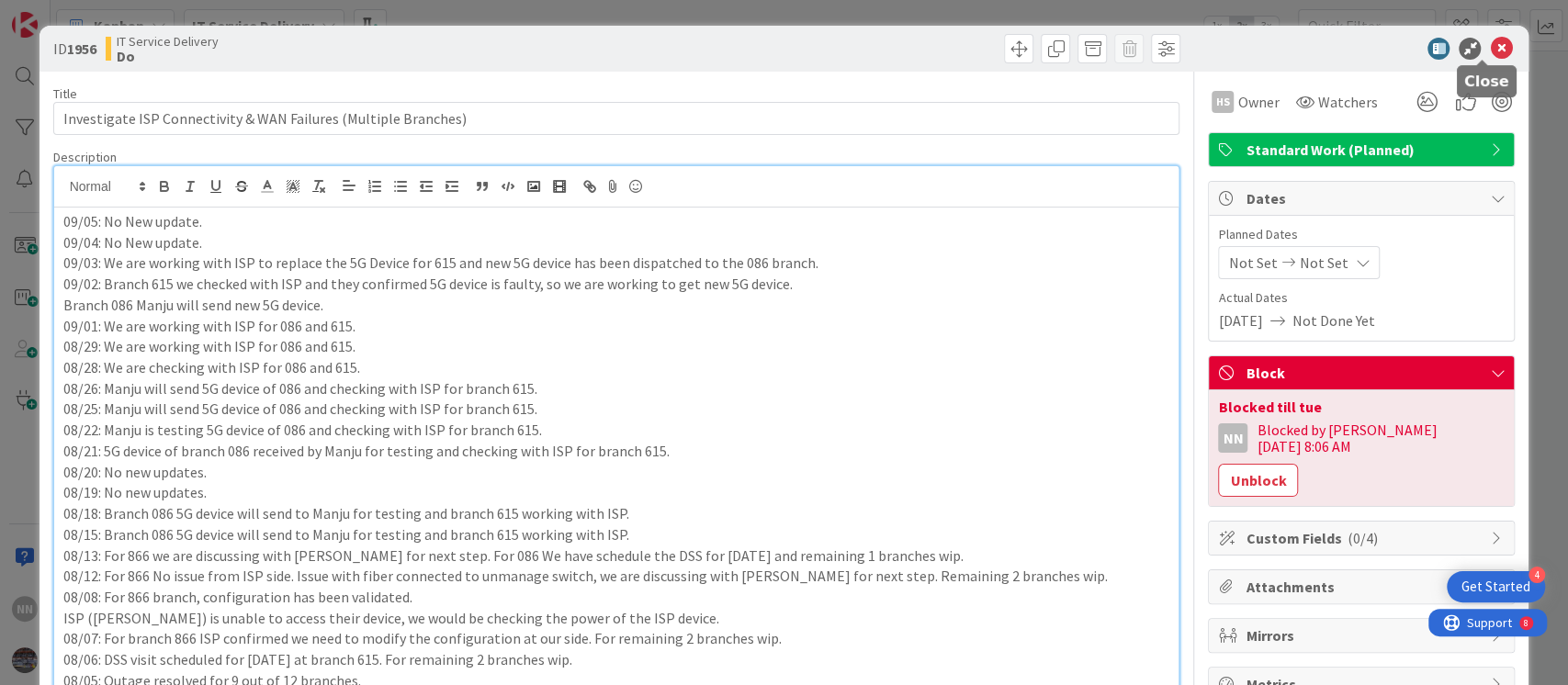
click at [1491, 47] on icon at bounding box center [1501, 48] width 22 height 22
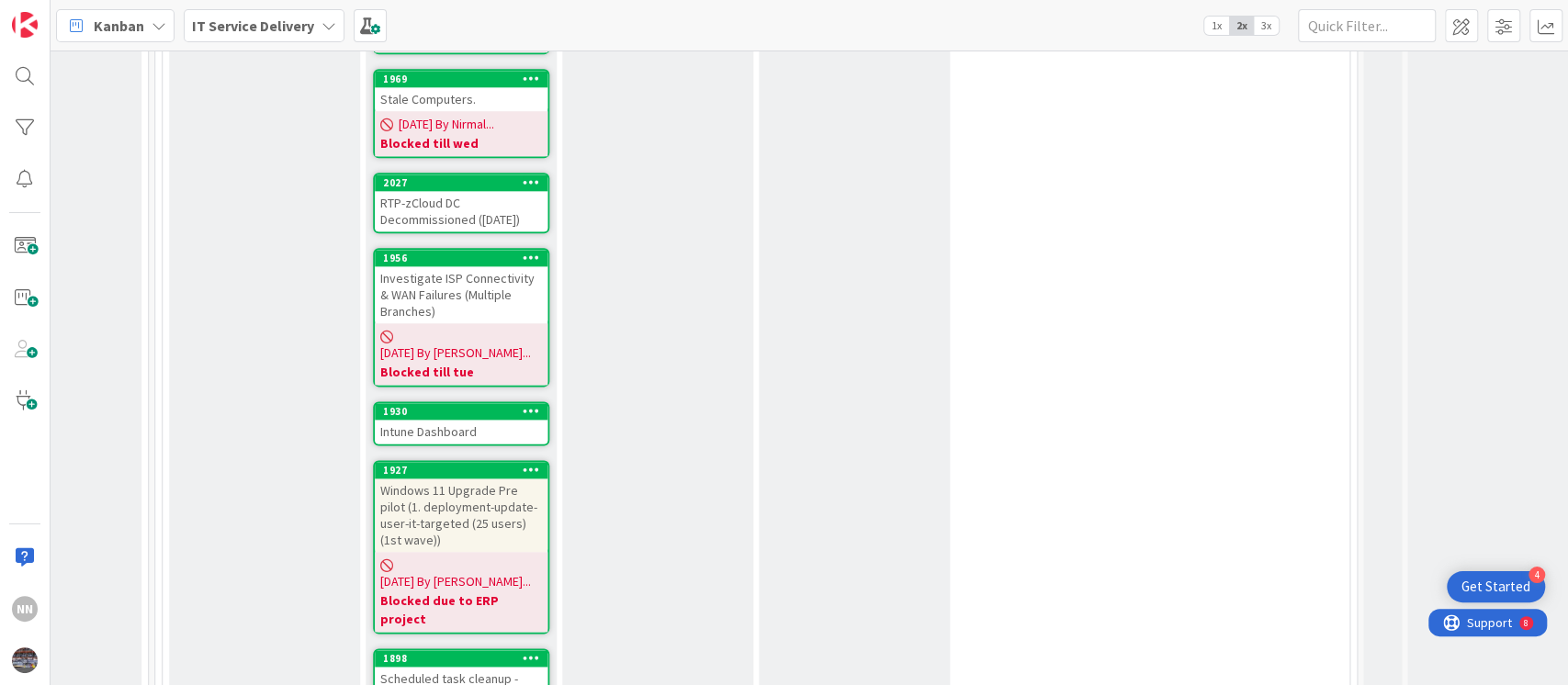
scroll to position [1552, 837]
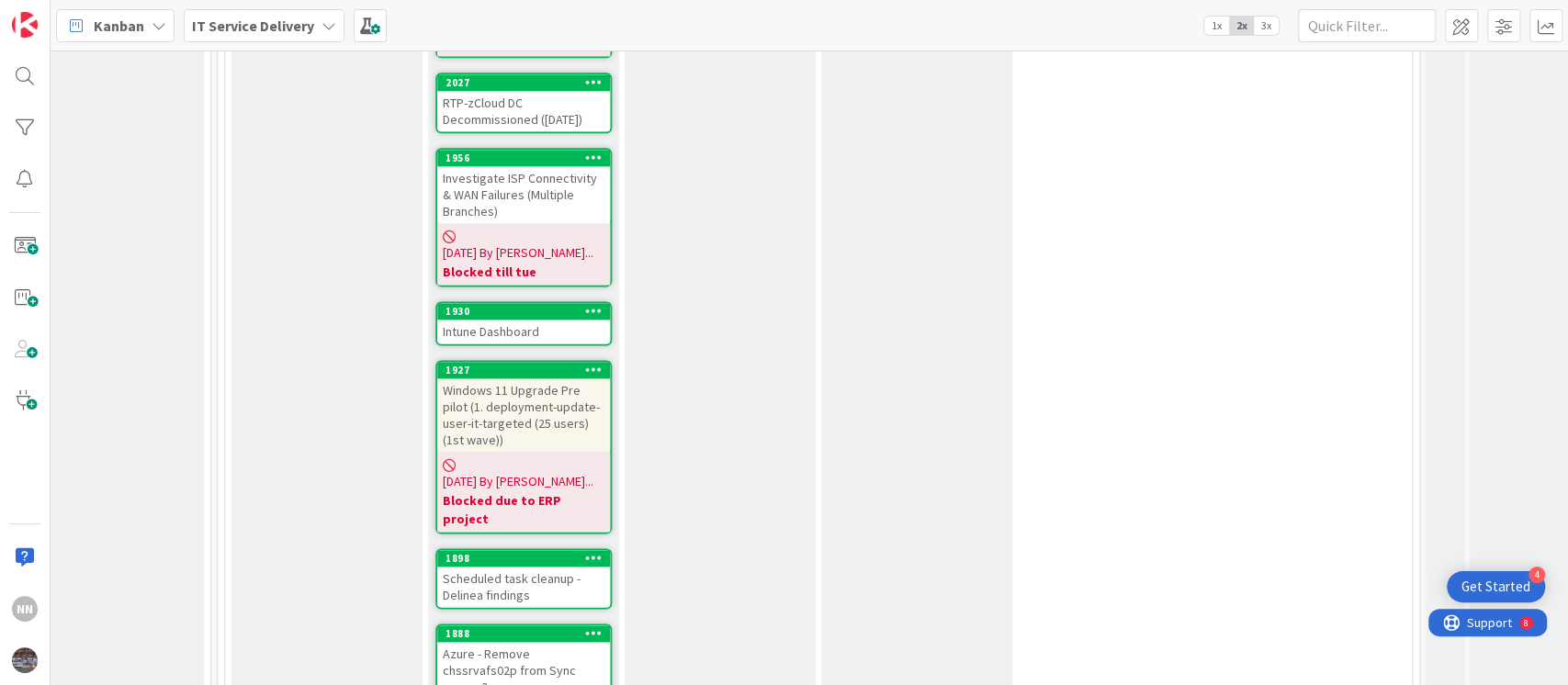
click at [531, 319] on div "Intune Dashboard" at bounding box center [524, 331] width 173 height 24
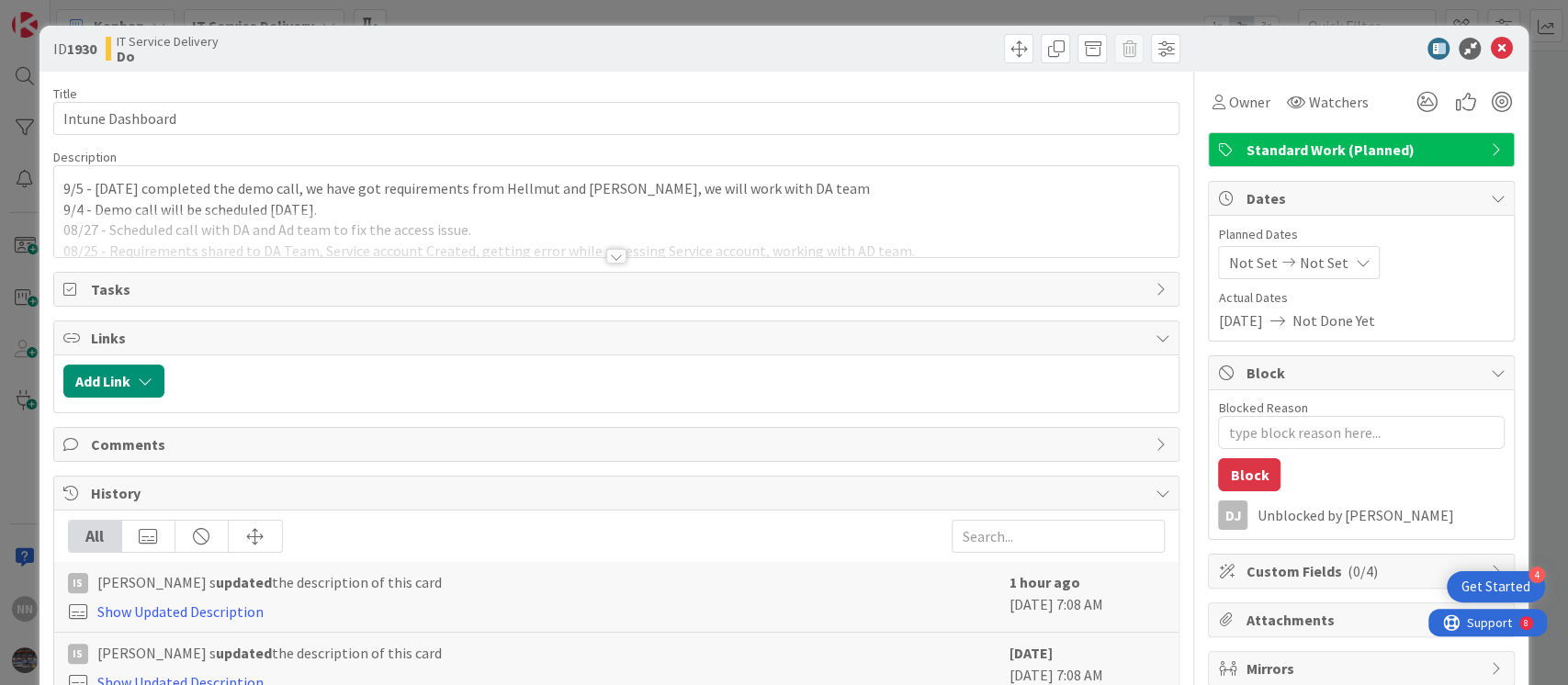
click at [606, 250] on div at bounding box center [616, 256] width 21 height 15
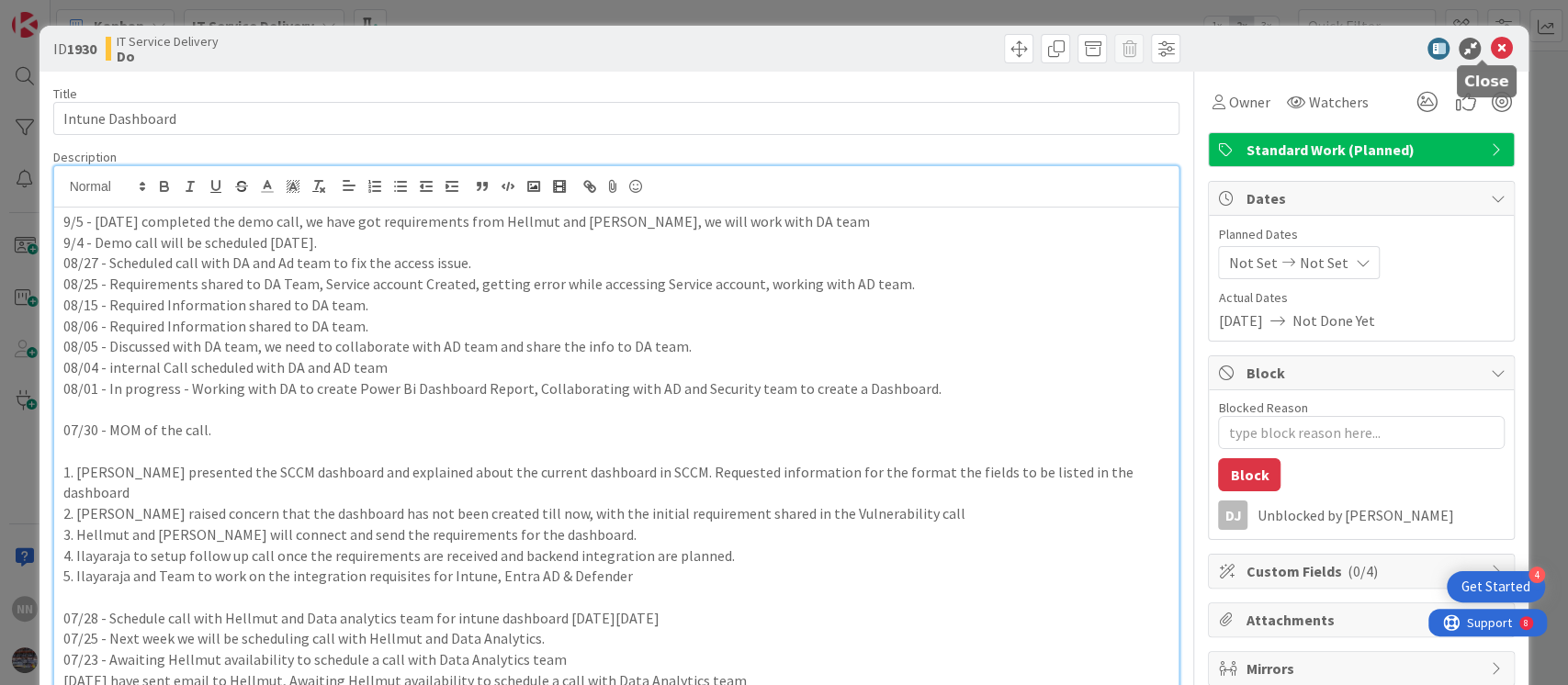
click at [1491, 51] on icon at bounding box center [1501, 48] width 22 height 22
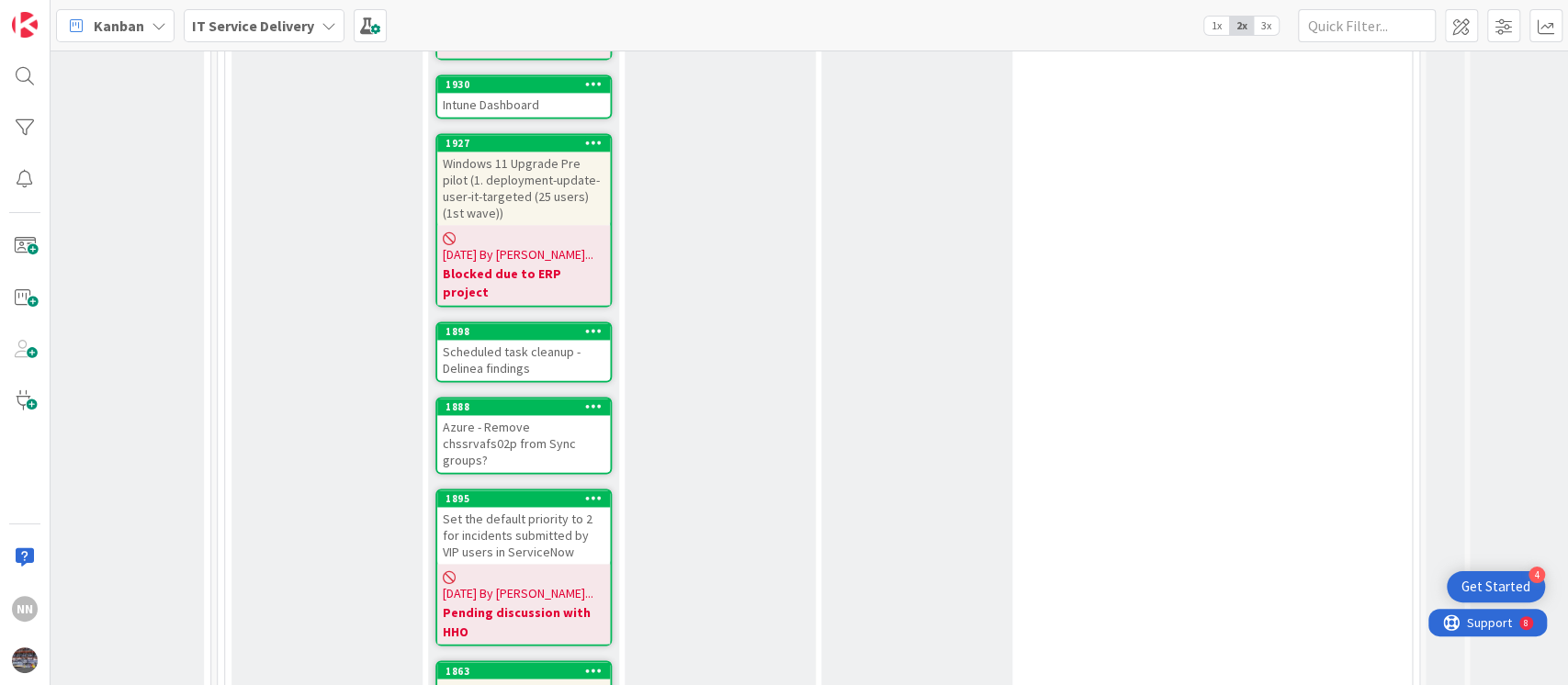
scroll to position [1782, 837]
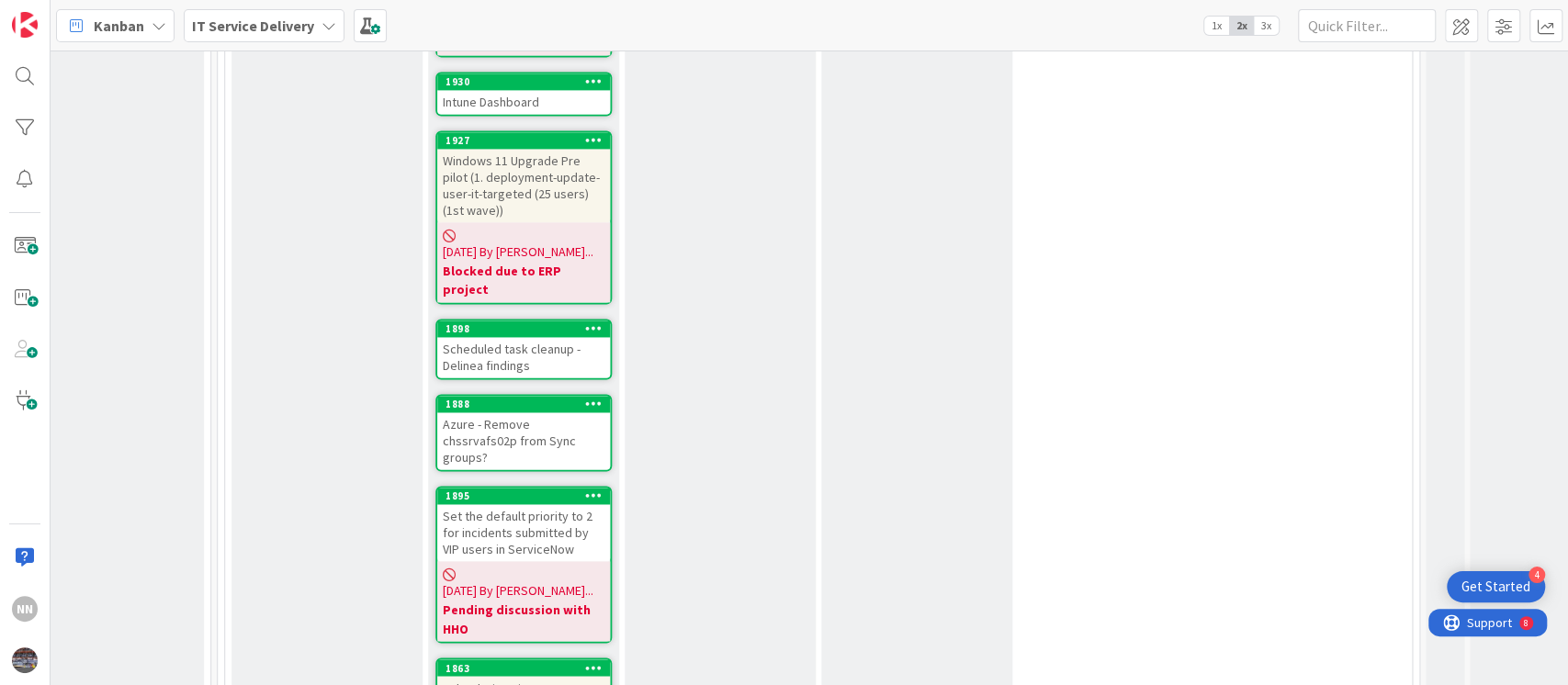
click at [497, 337] on div "Scheduled task cleanup - Delinea findings" at bounding box center [524, 357] width 173 height 40
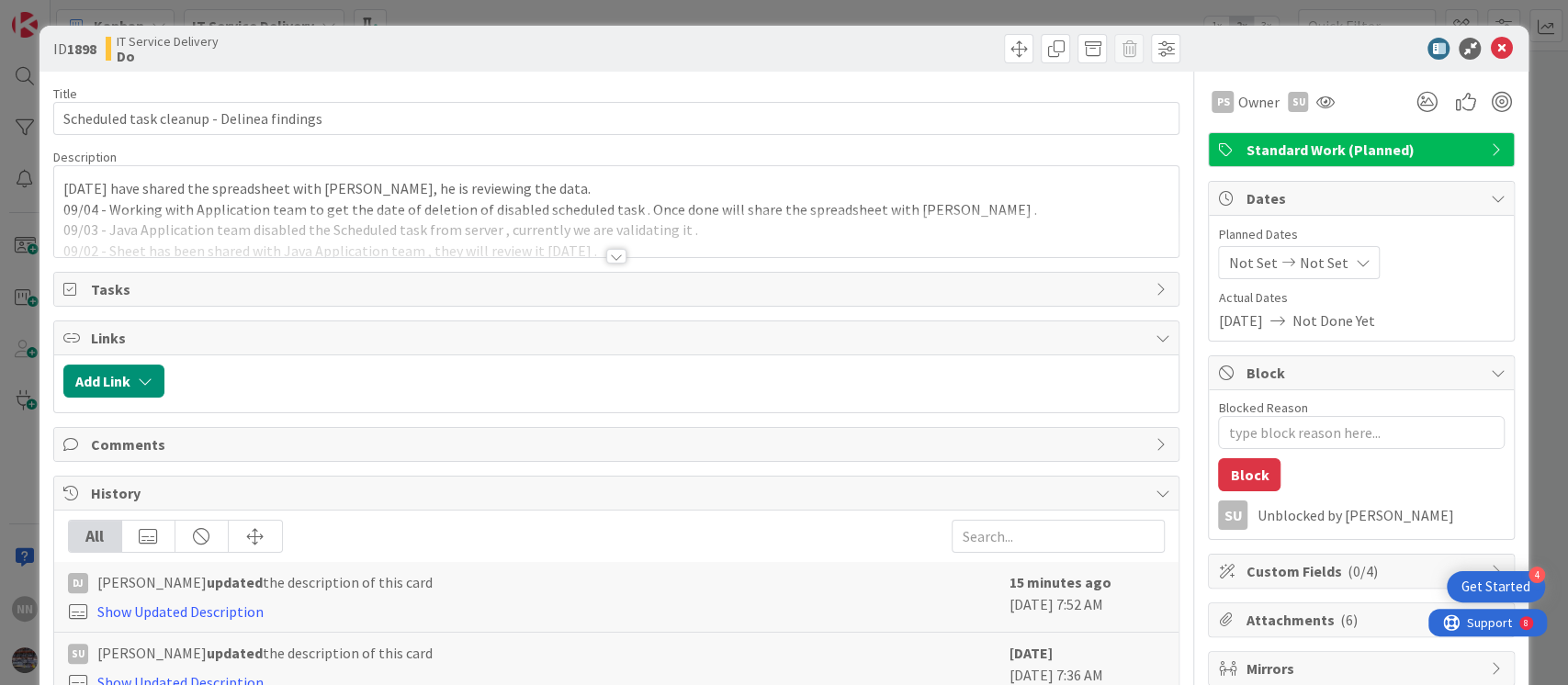
click at [610, 256] on div at bounding box center [616, 256] width 21 height 15
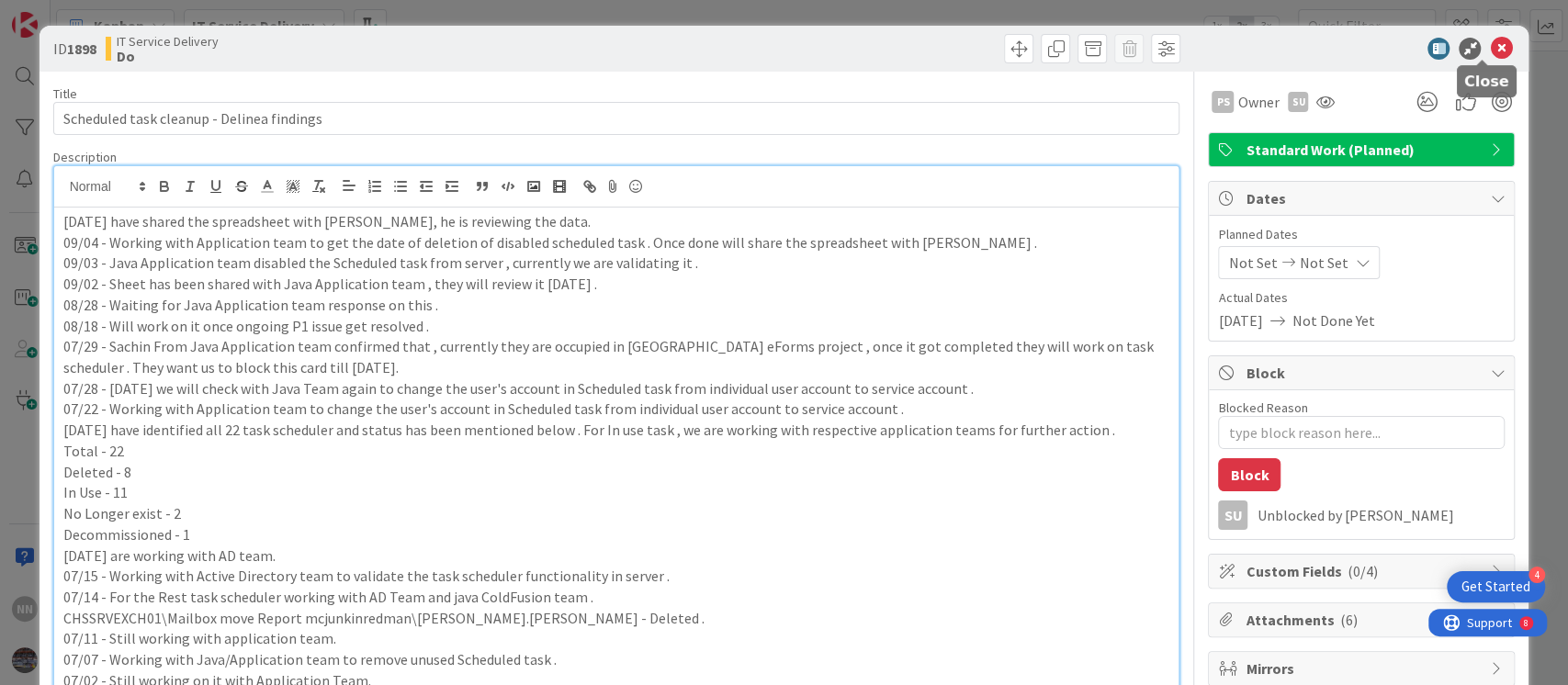
click at [1491, 50] on icon at bounding box center [1501, 48] width 22 height 22
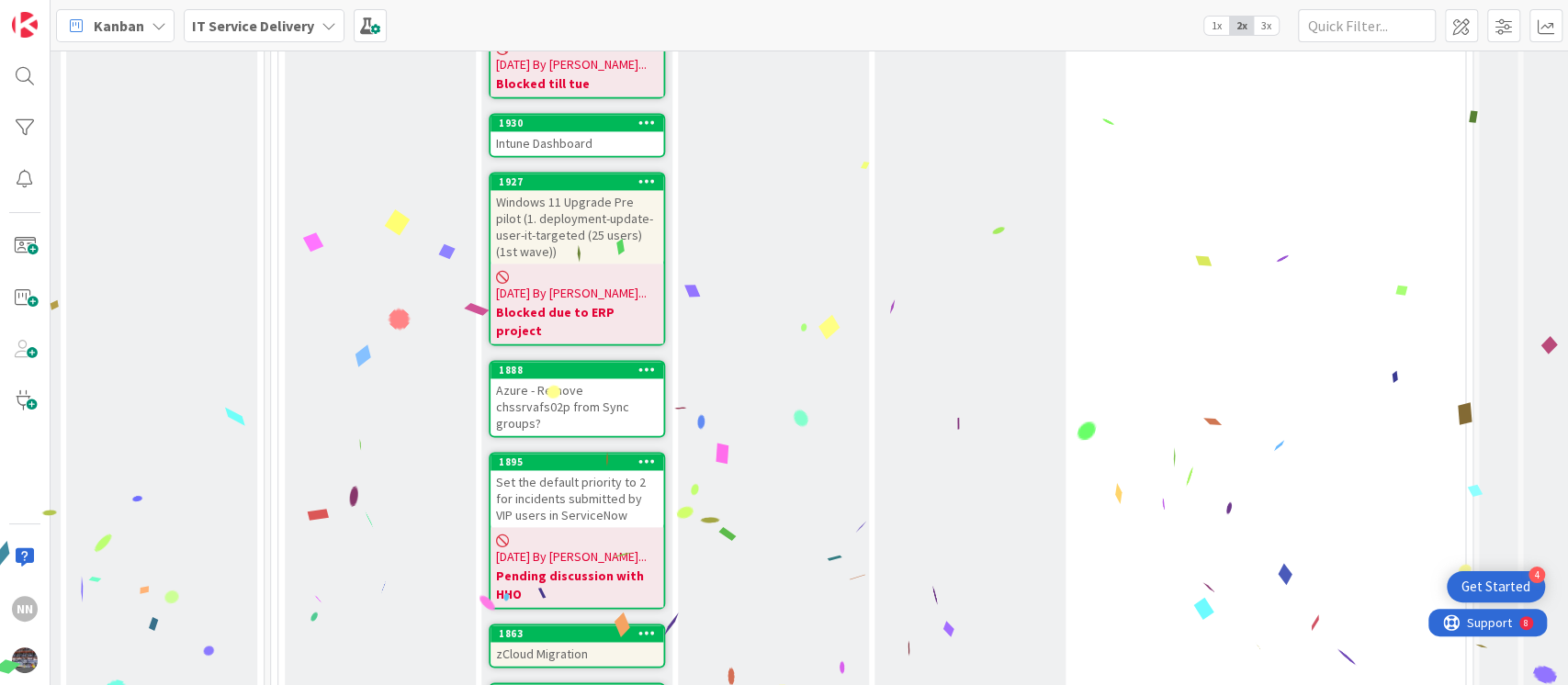
scroll to position [1822, 784]
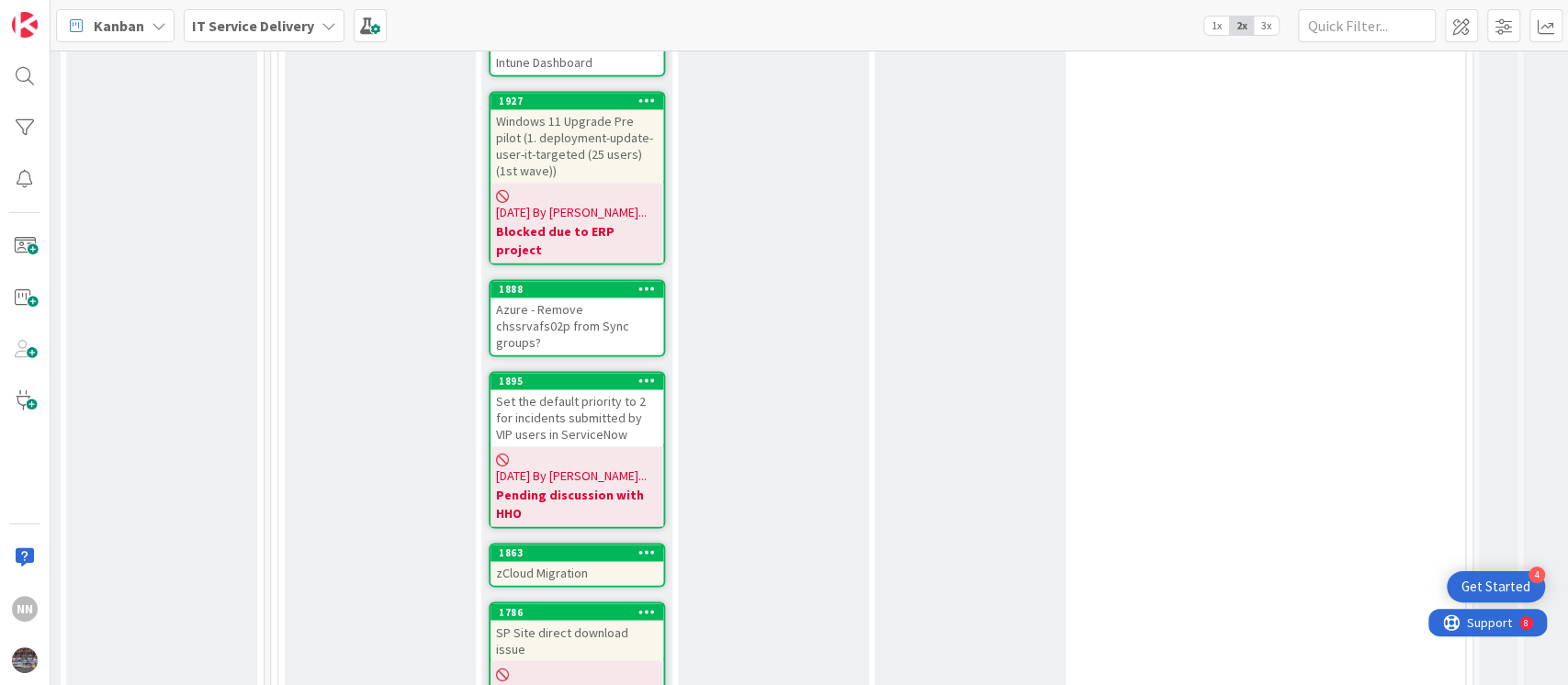
click at [562, 298] on div "Azure - Remove chssrvafs02p from Sync groups?" at bounding box center [577, 326] width 173 height 57
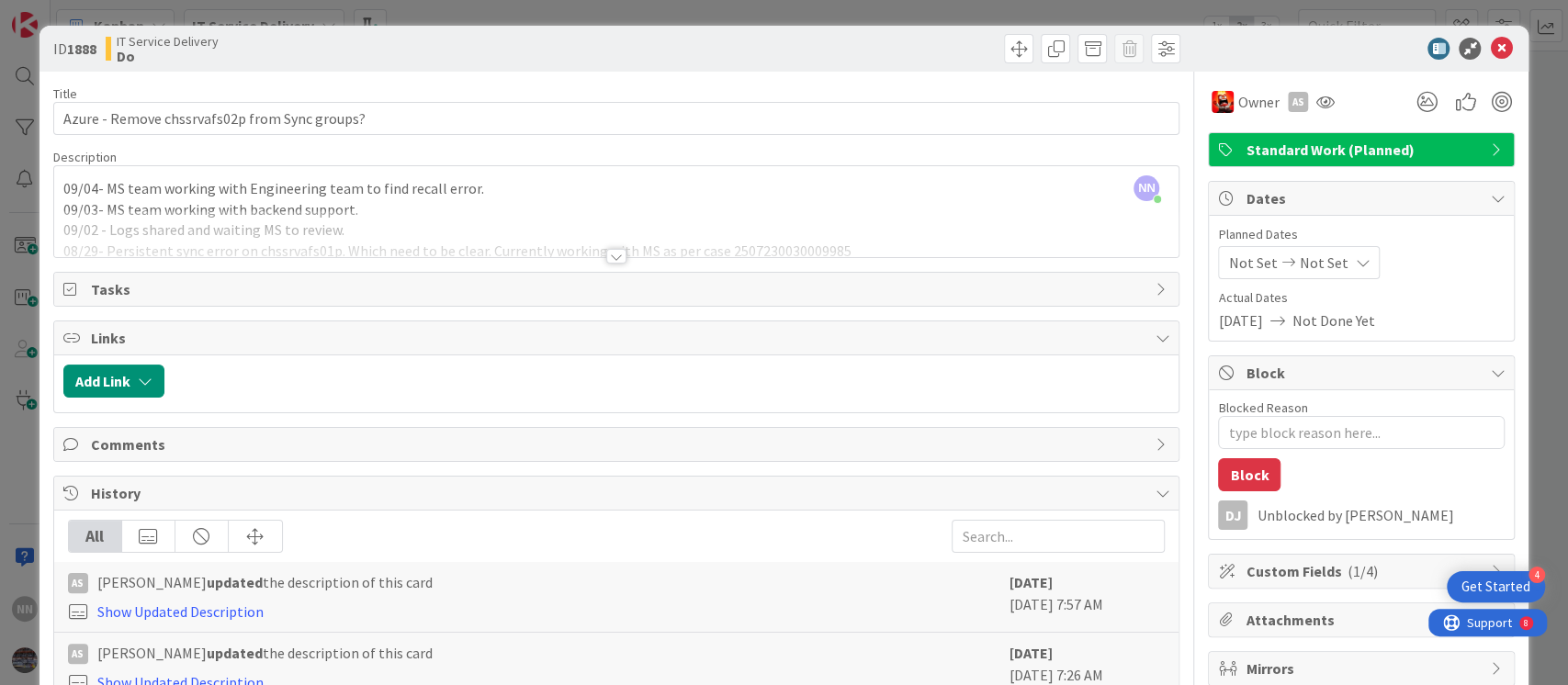
click at [606, 254] on div at bounding box center [616, 256] width 21 height 15
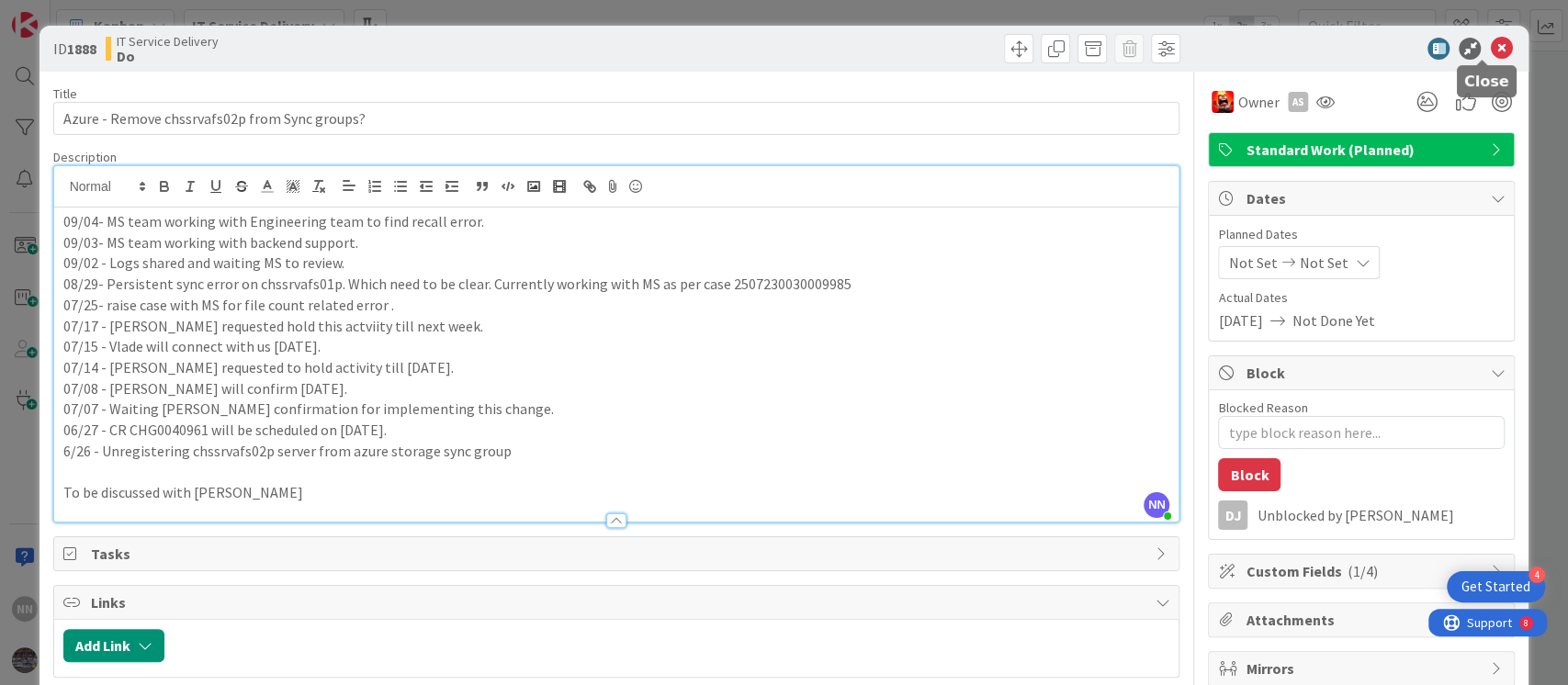
click at [1491, 48] on icon at bounding box center [1501, 48] width 22 height 22
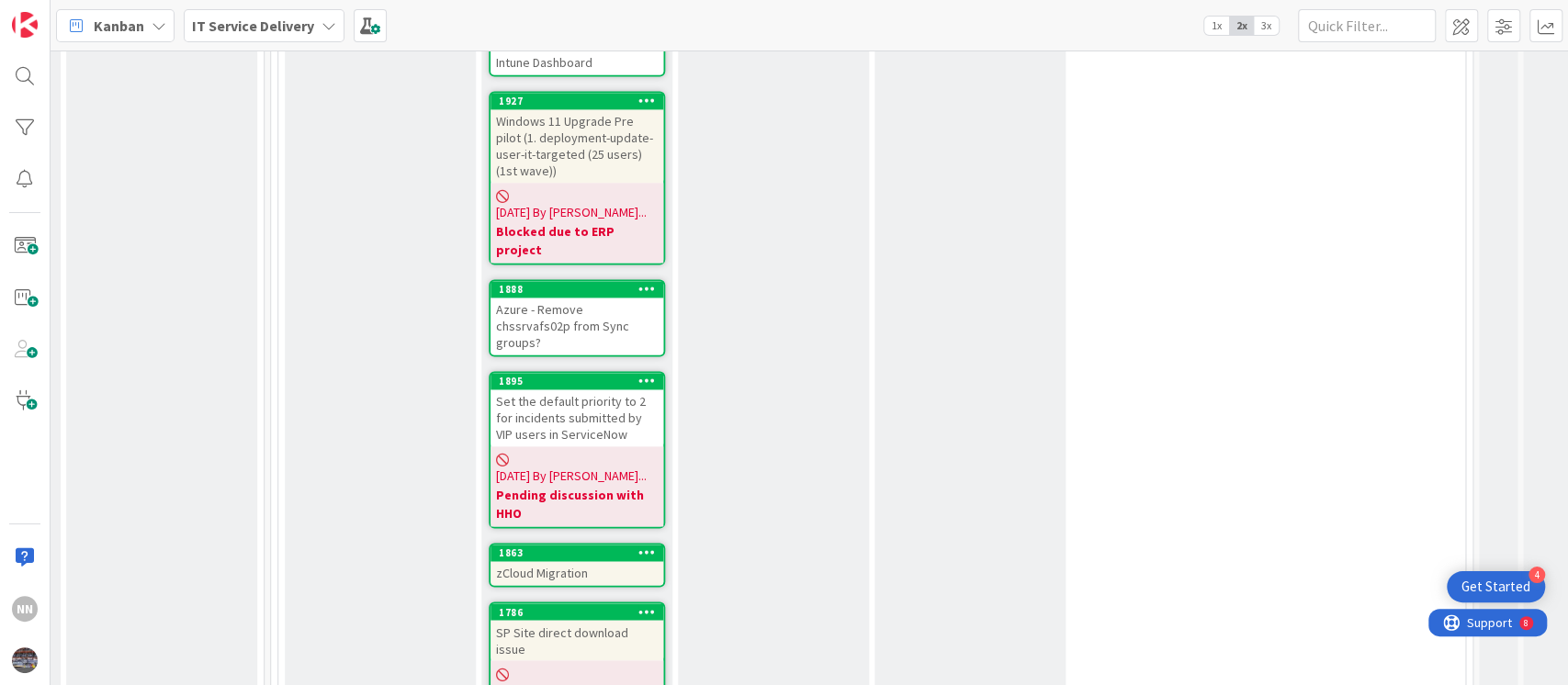
scroll to position [2035, 784]
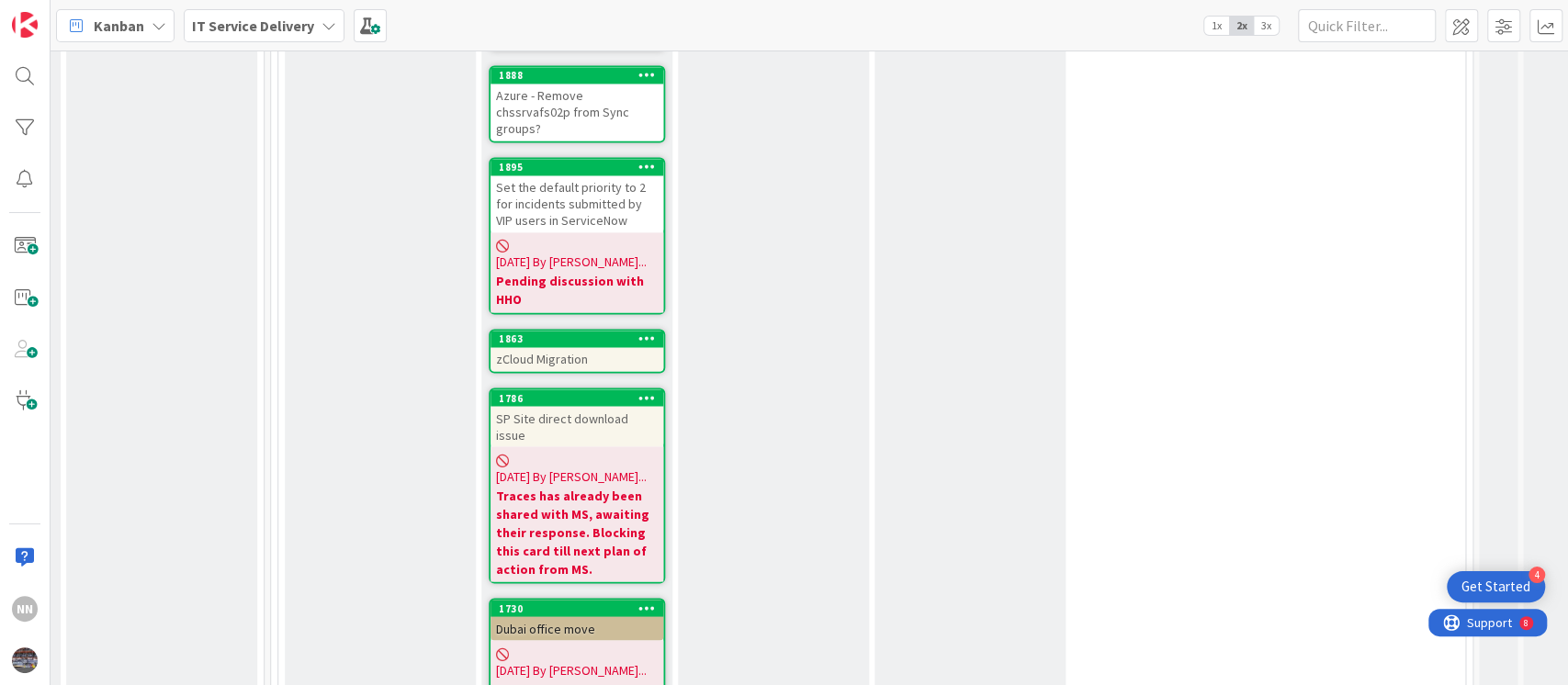
click at [561, 347] on div "zCloud Migration" at bounding box center [577, 359] width 173 height 24
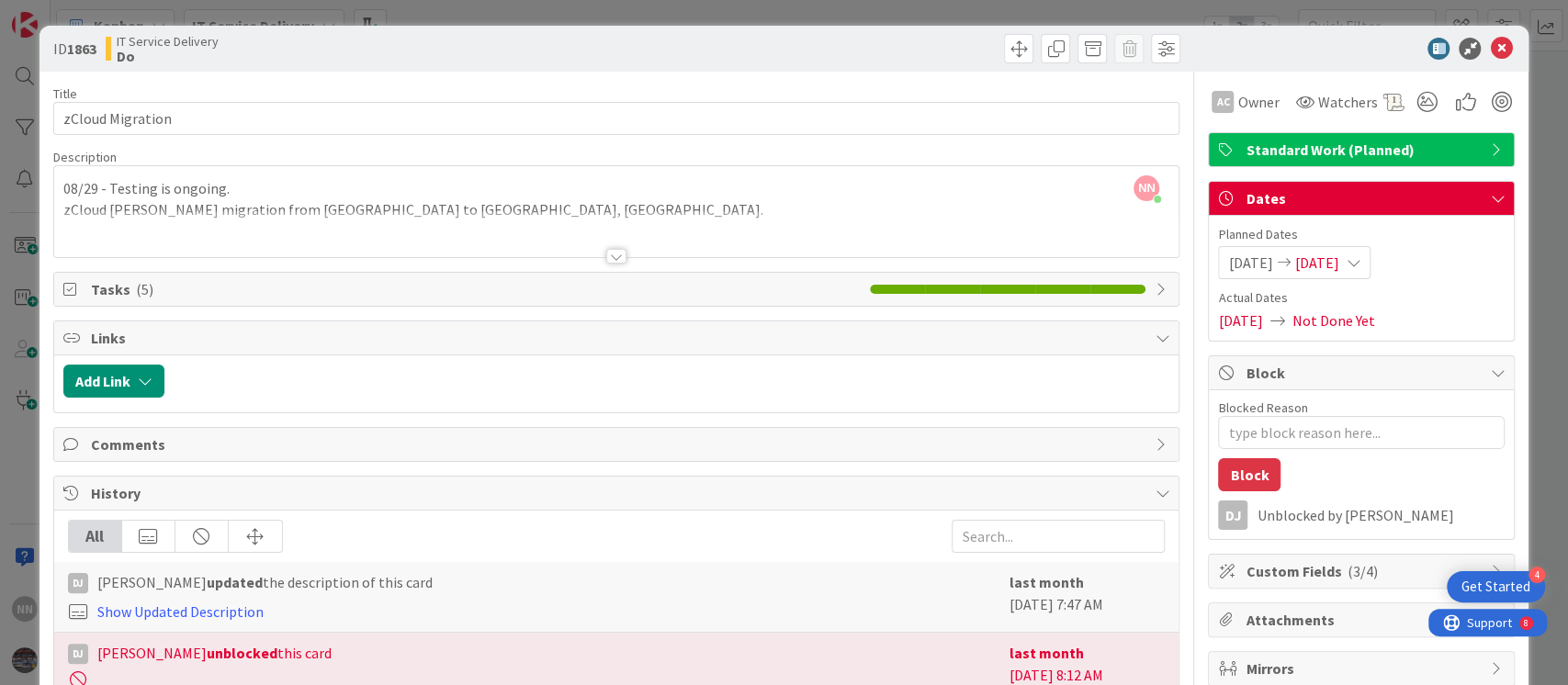
click at [607, 256] on div at bounding box center [616, 256] width 21 height 15
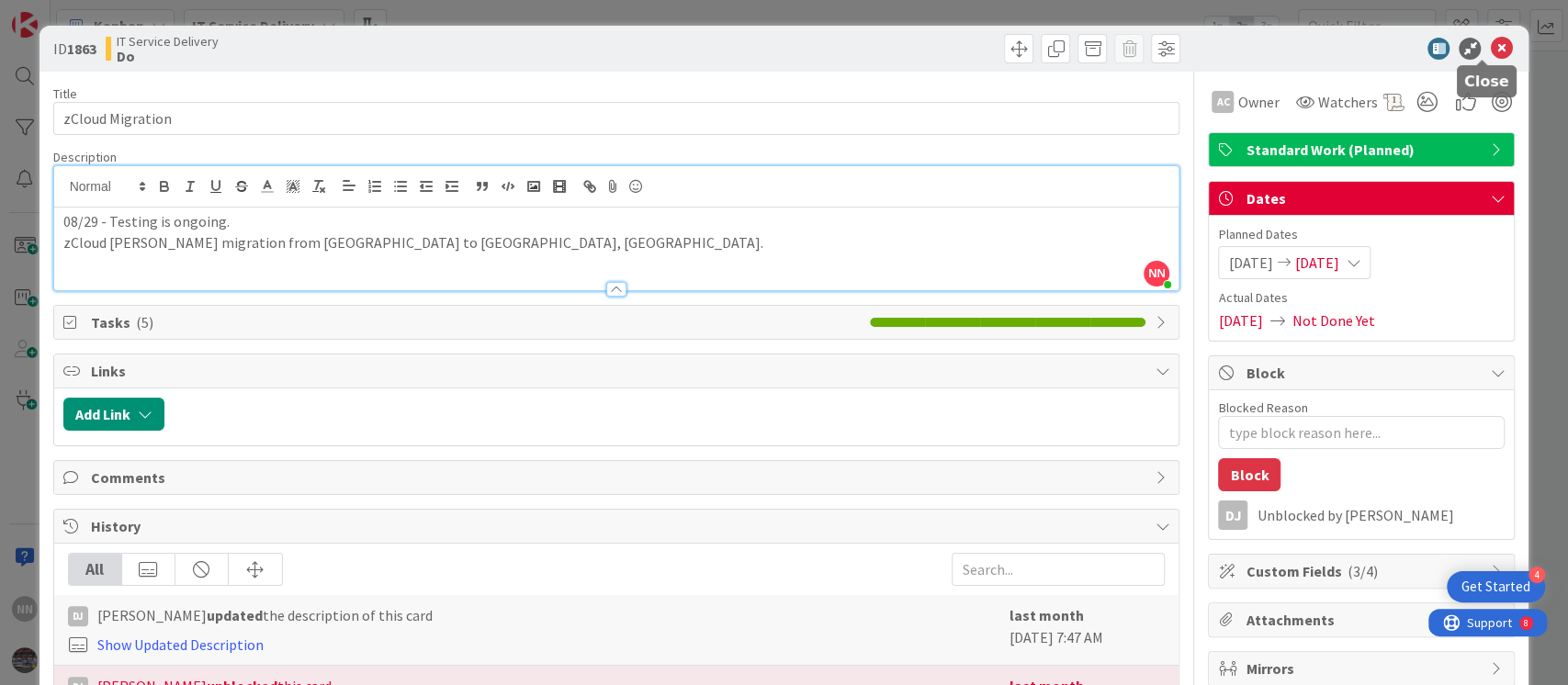
click at [1491, 49] on icon at bounding box center [1501, 48] width 22 height 22
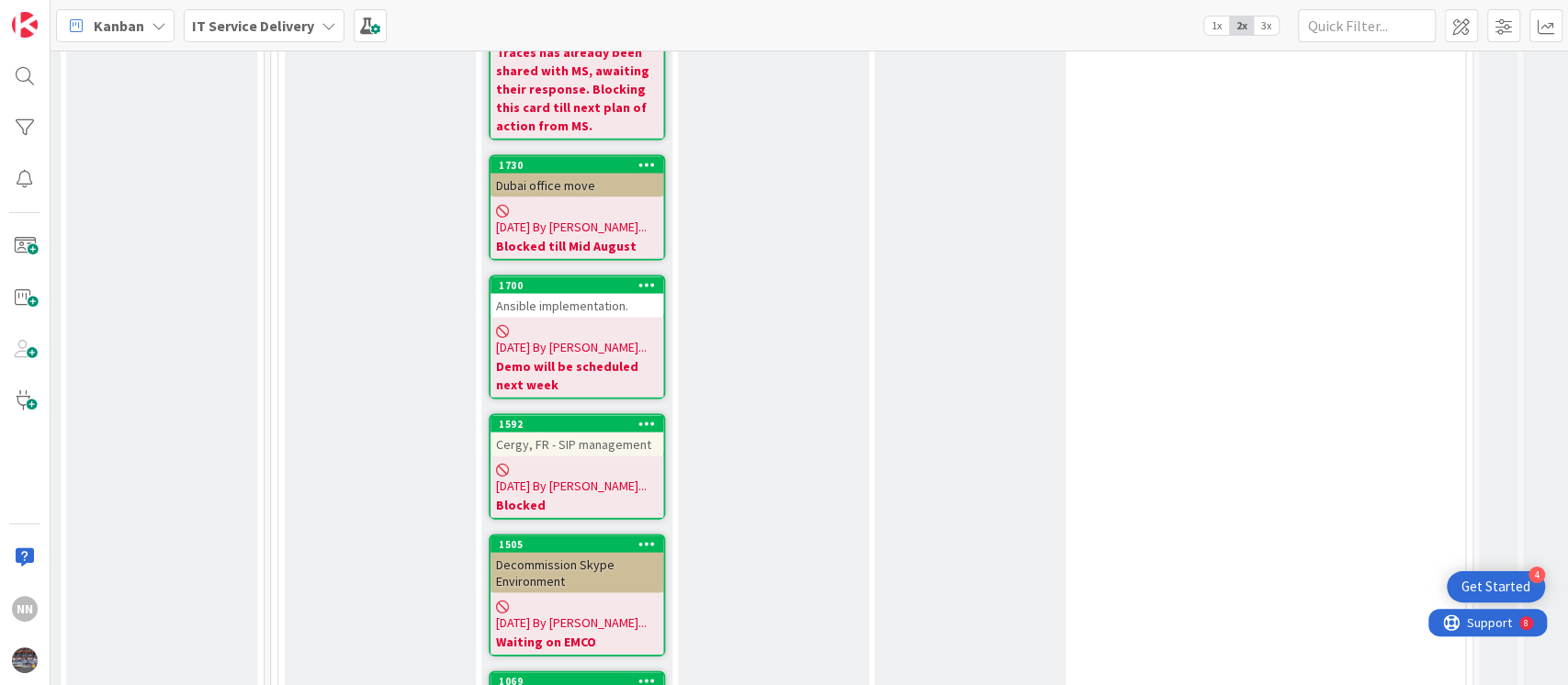
scroll to position [2478, 784]
click at [566, 552] on div "Decommission Skype Environment" at bounding box center [577, 571] width 173 height 40
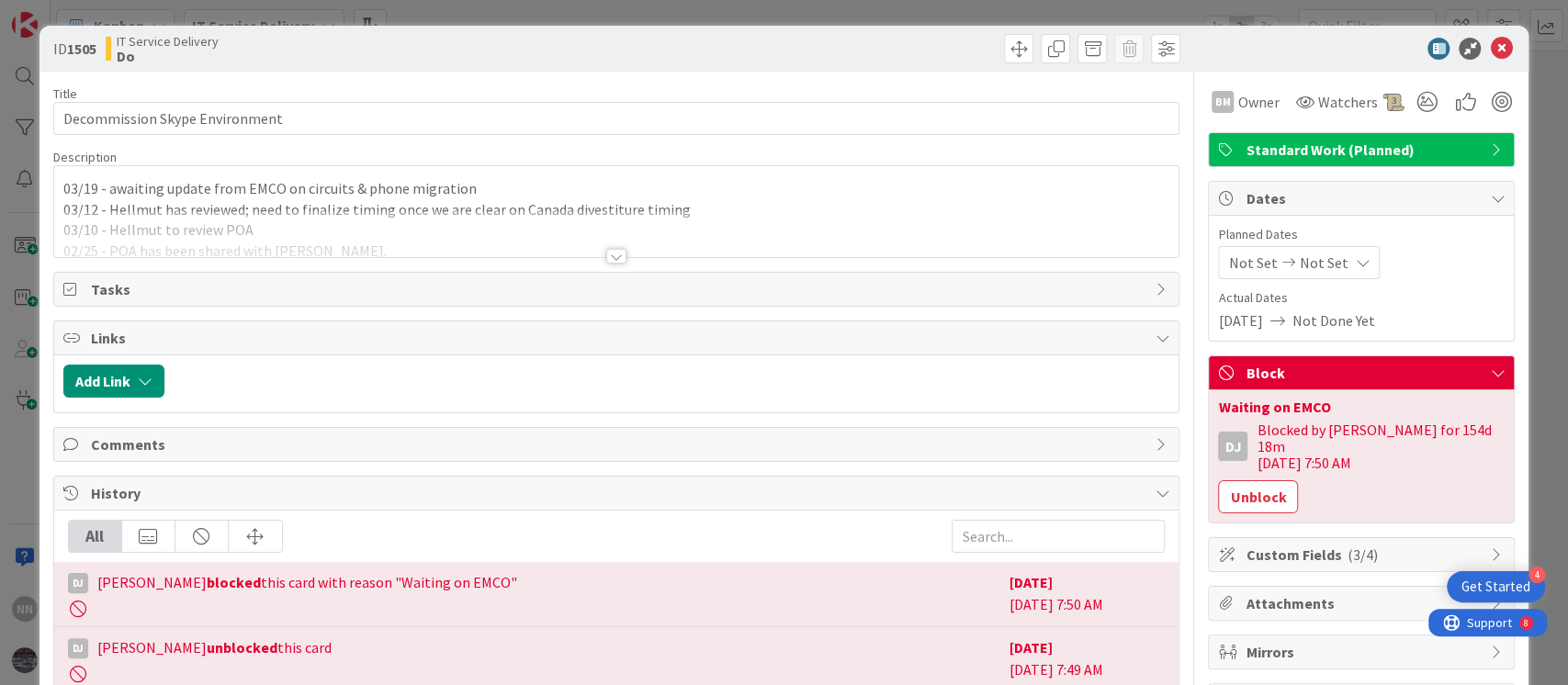
click at [616, 259] on div at bounding box center [616, 256] width 21 height 15
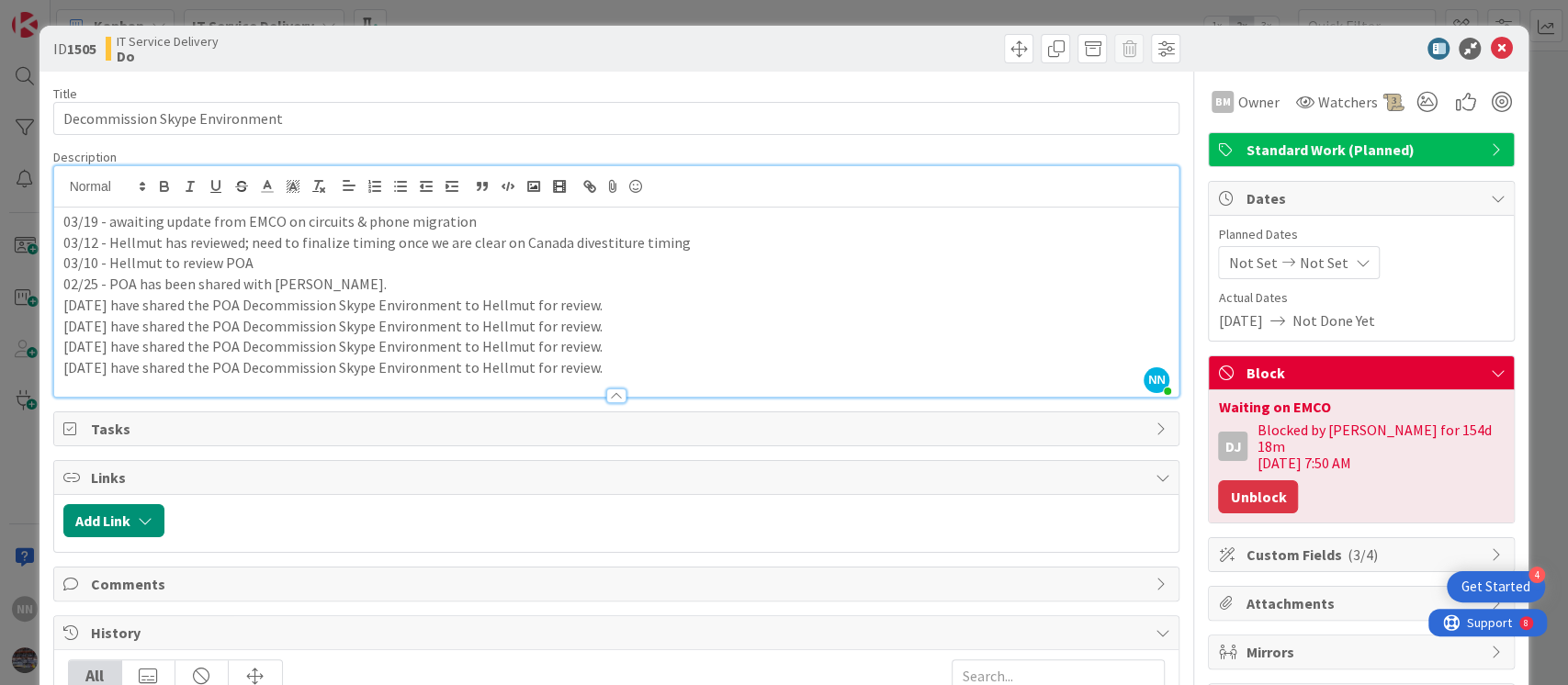
click at [1235, 480] on button "Unblock" at bounding box center [1258, 497] width 80 height 33
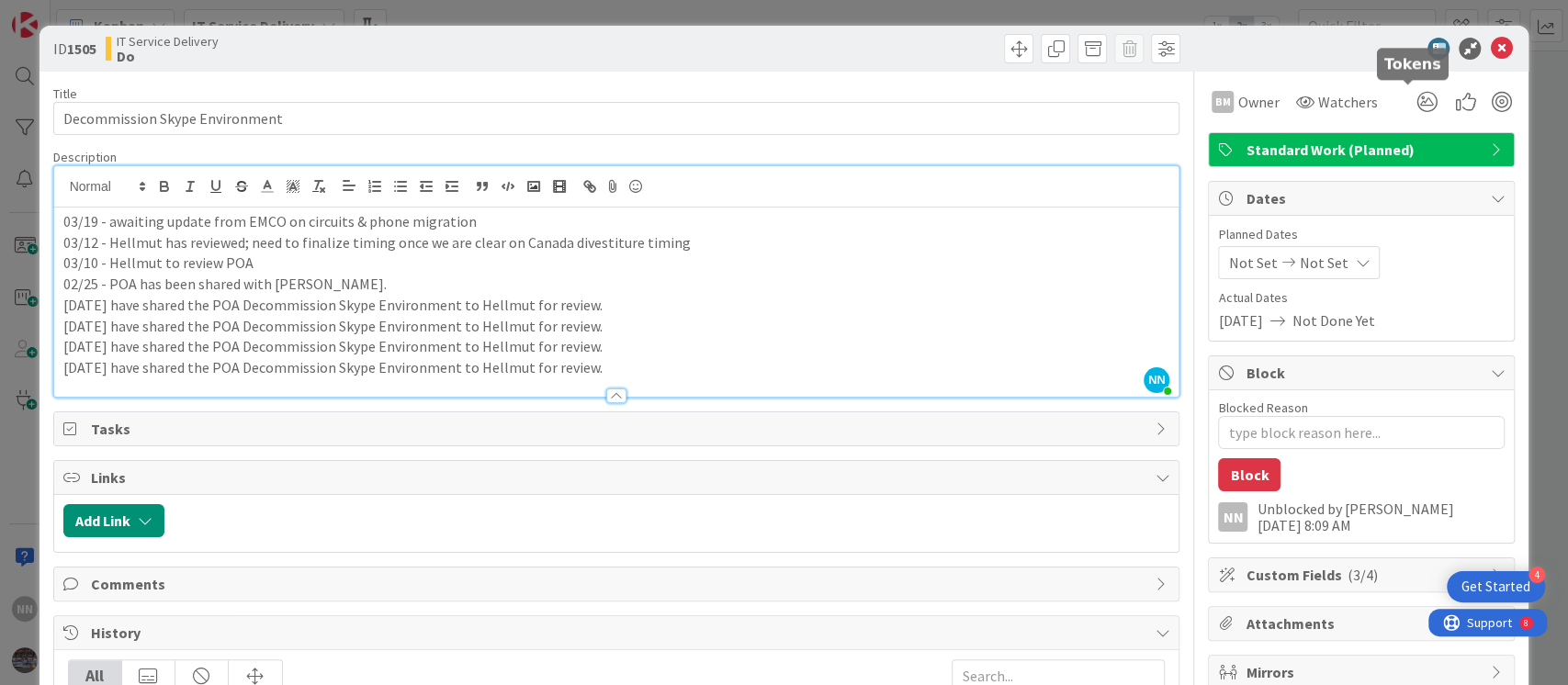
type textarea "x"
click at [1491, 49] on icon at bounding box center [1501, 48] width 22 height 22
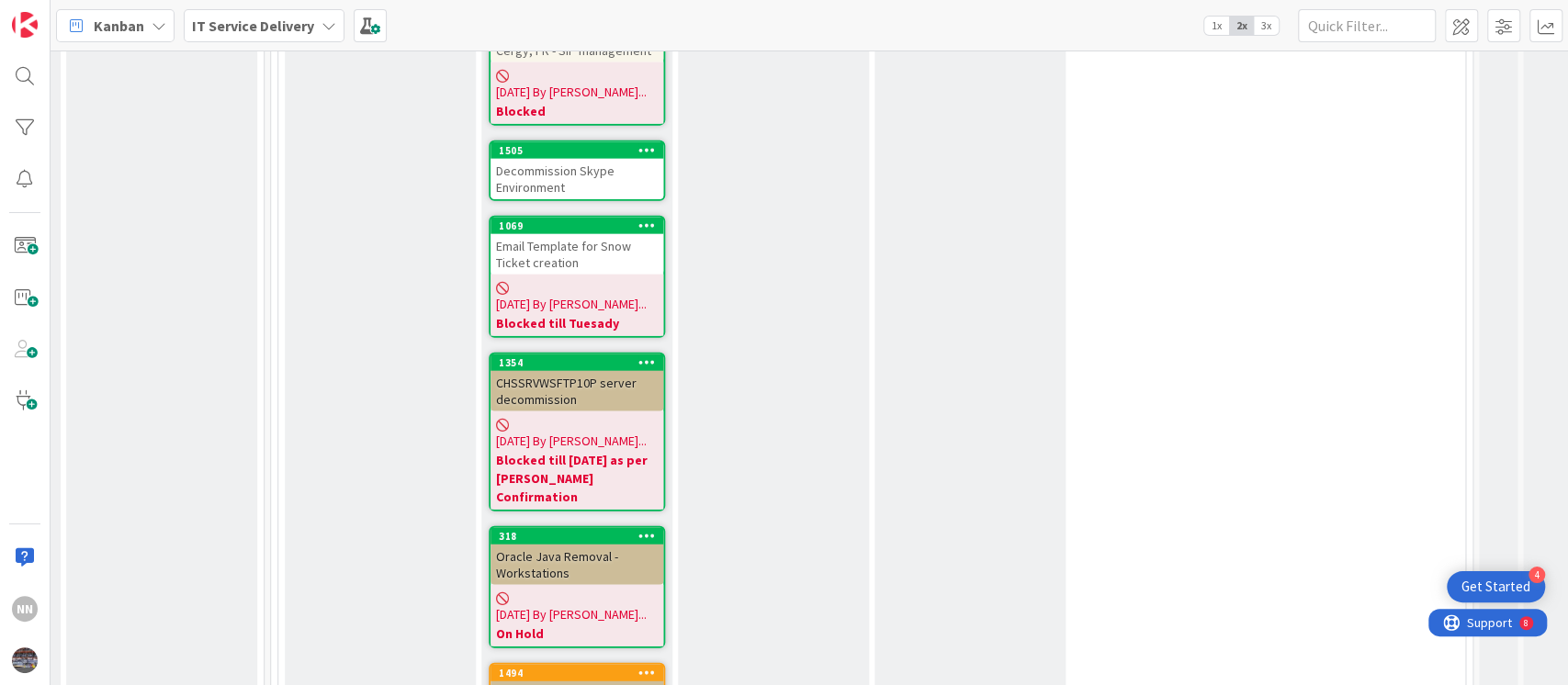
scroll to position [2875, 784]
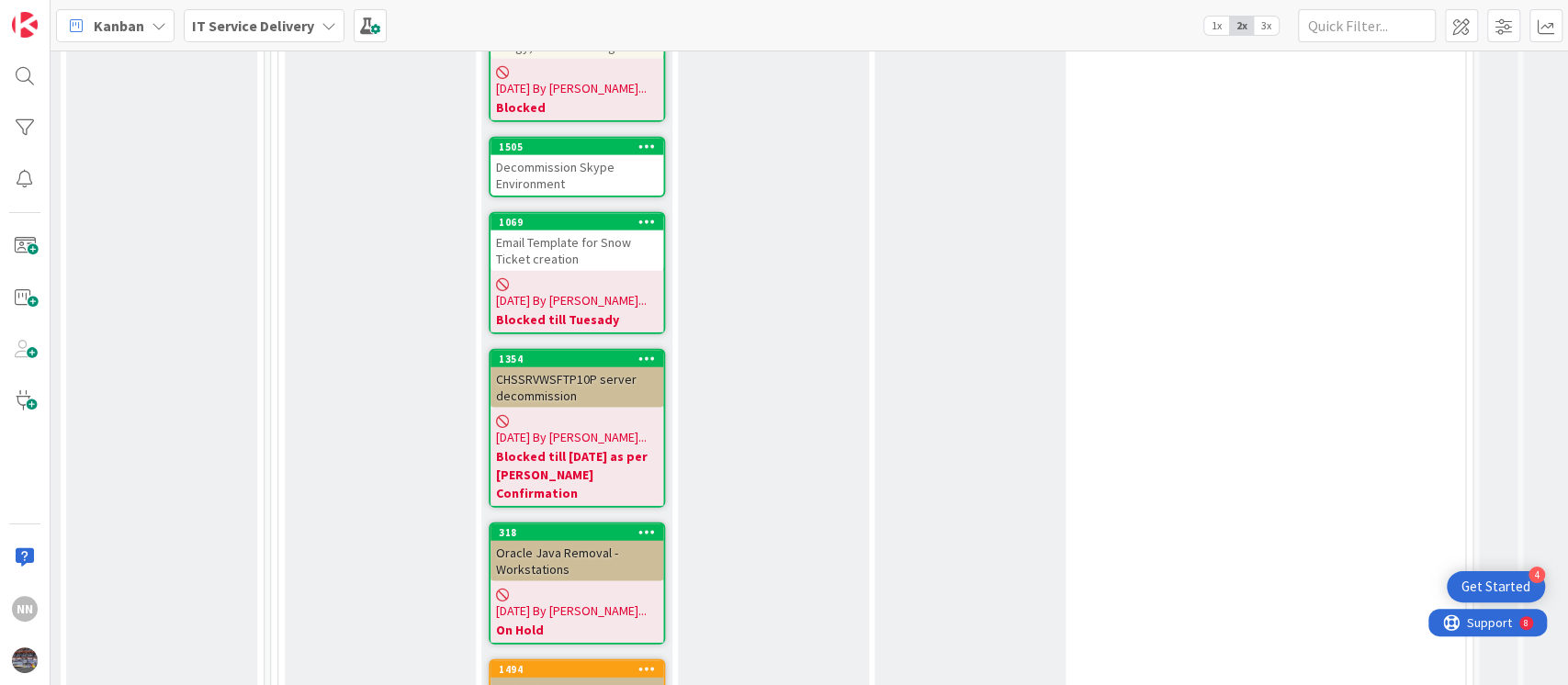
click at [533, 541] on div "Oracle Java Removal - Workstations" at bounding box center [577, 561] width 173 height 40
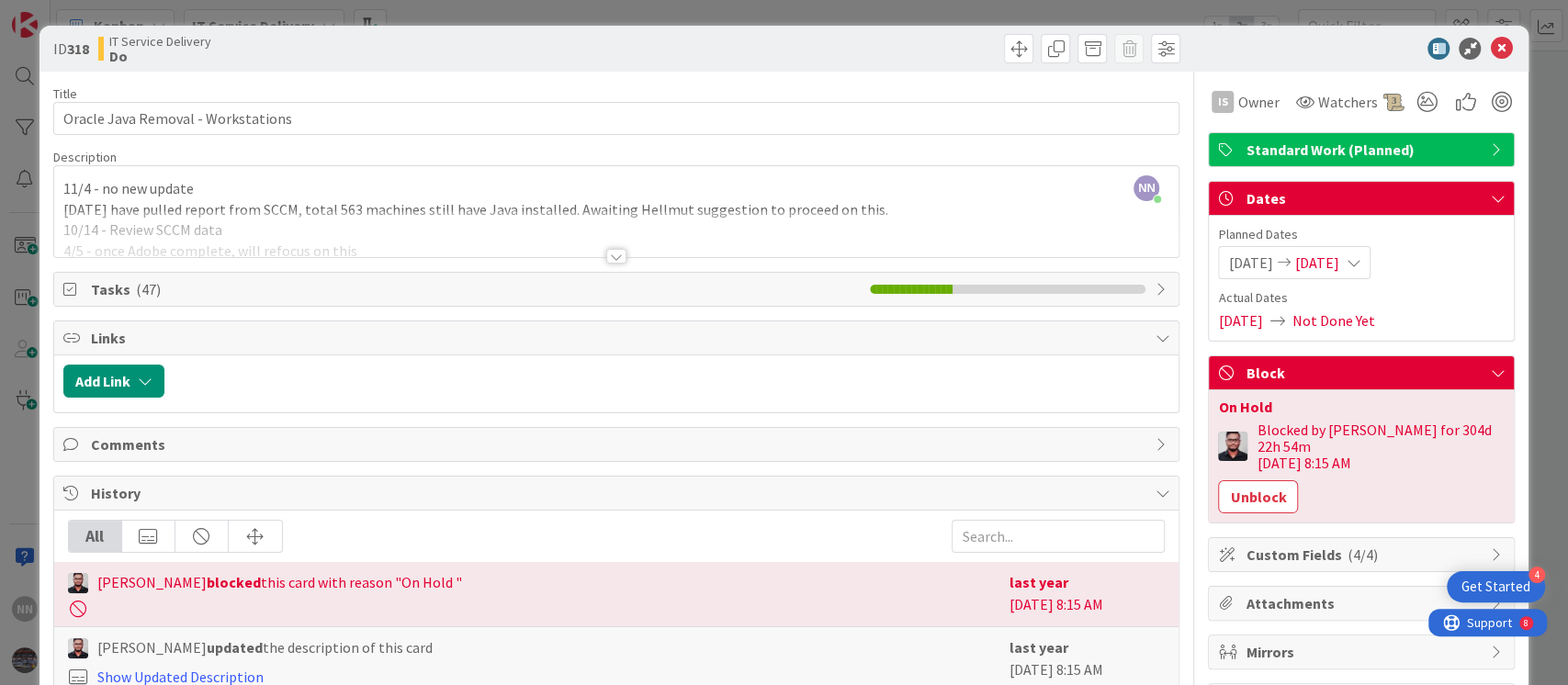
click at [610, 254] on div at bounding box center [616, 256] width 21 height 15
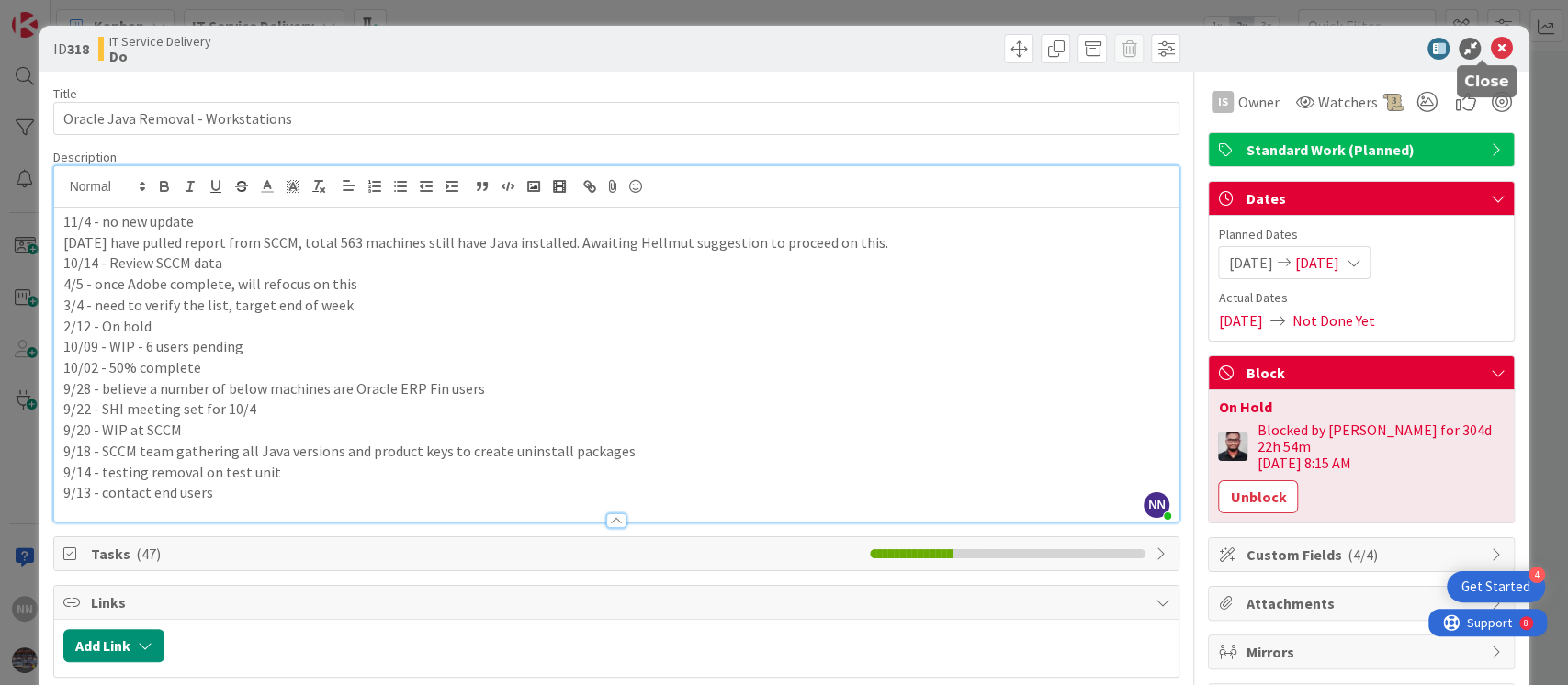
click at [1491, 50] on icon at bounding box center [1501, 48] width 22 height 22
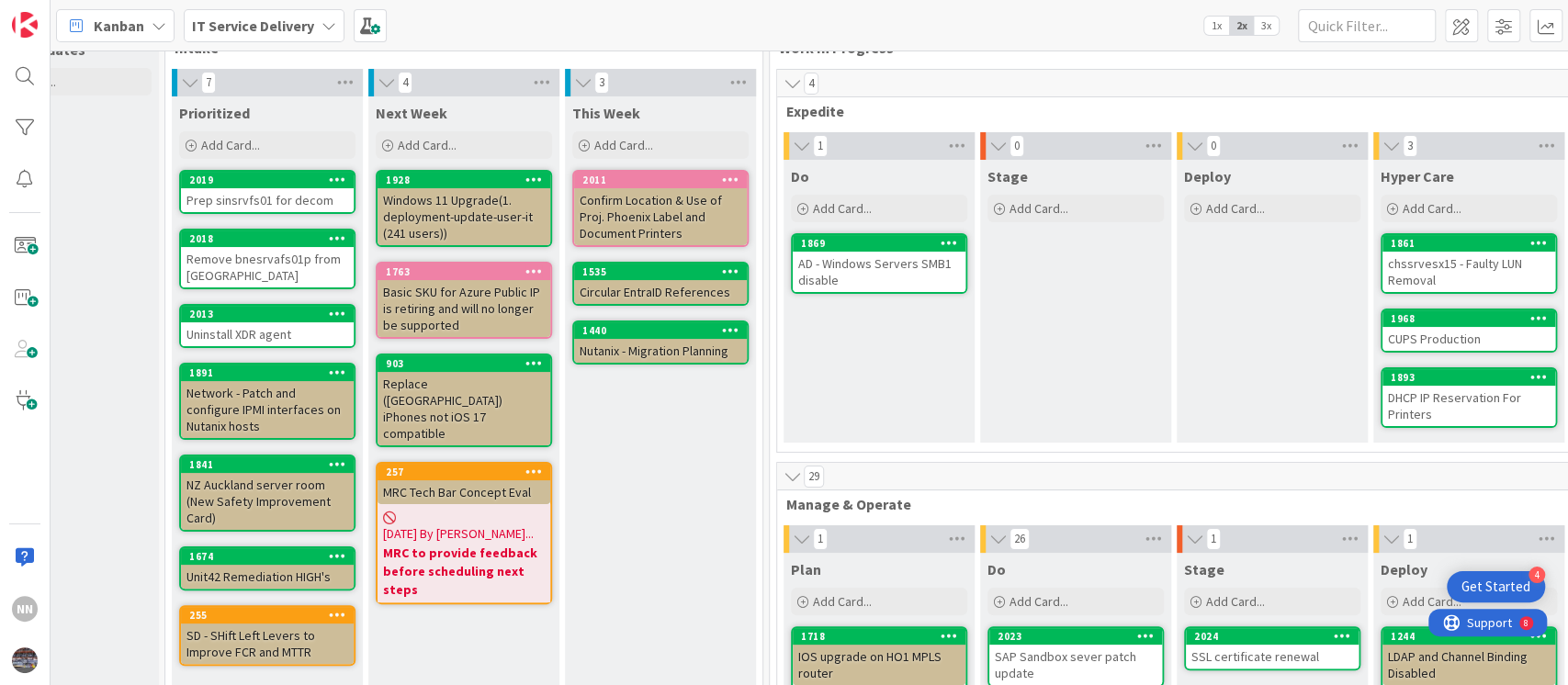
scroll to position [44, 285]
